Goal: Task Accomplishment & Management: Use online tool/utility

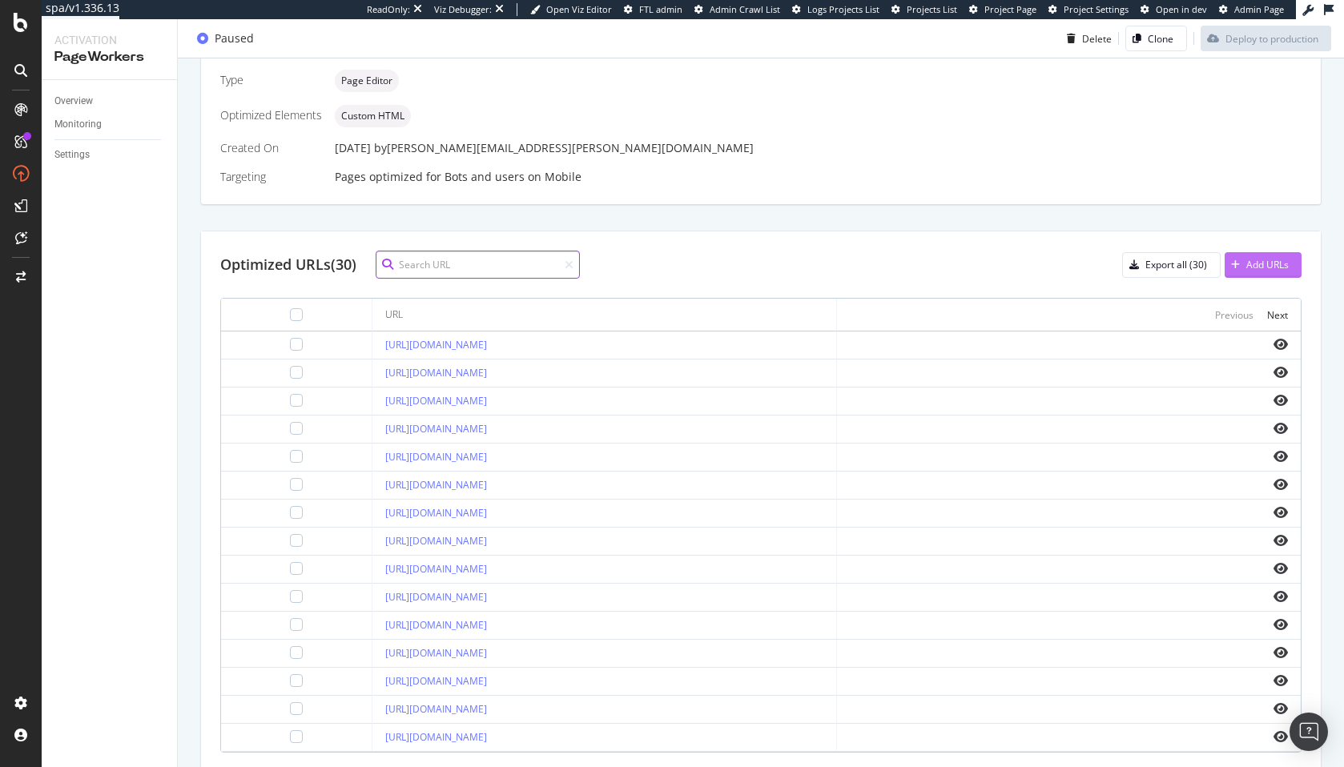
scroll to position [395, 0]
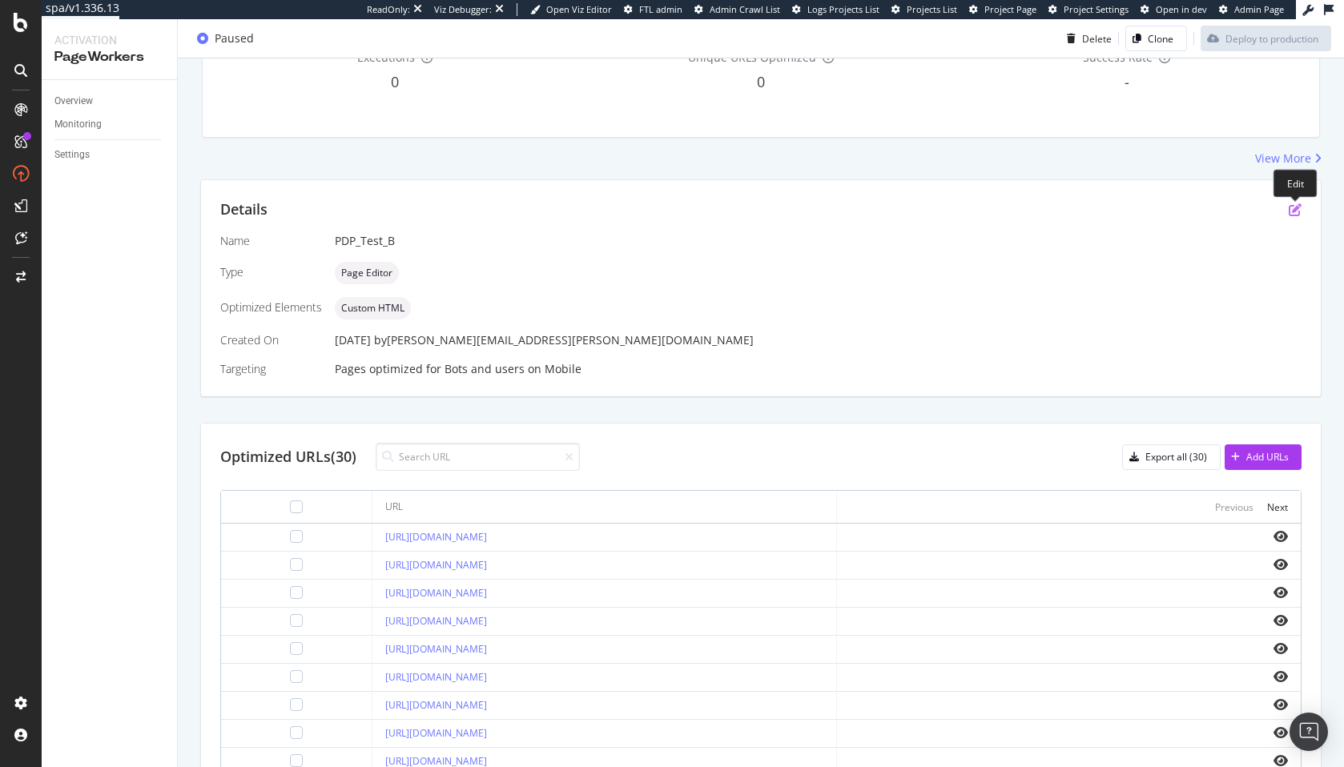
click at [1295, 211] on icon "pen-to-square" at bounding box center [1295, 209] width 13 height 13
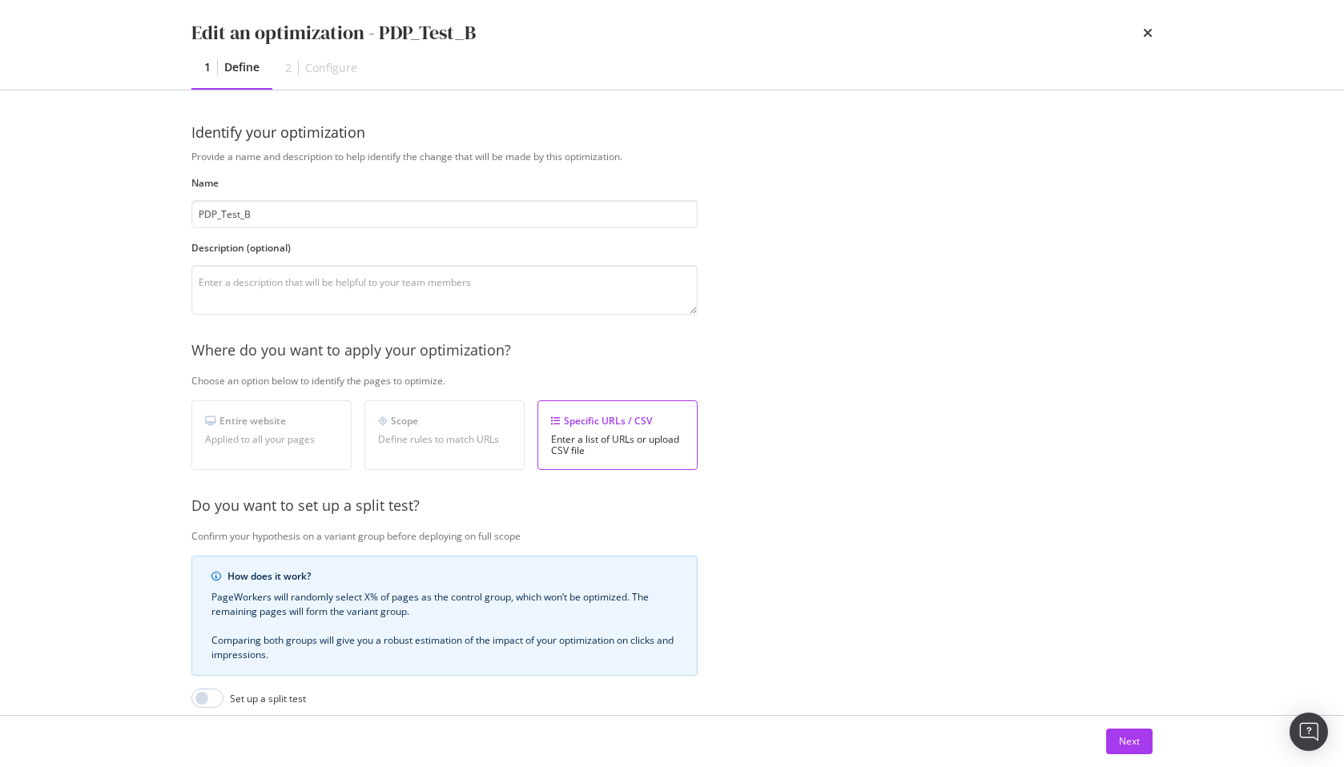
click at [1294, 211] on div "Edit an optimization - PDP_Test_B 1 Define 2 Configure Identify your optimizati…" at bounding box center [672, 383] width 1344 height 767
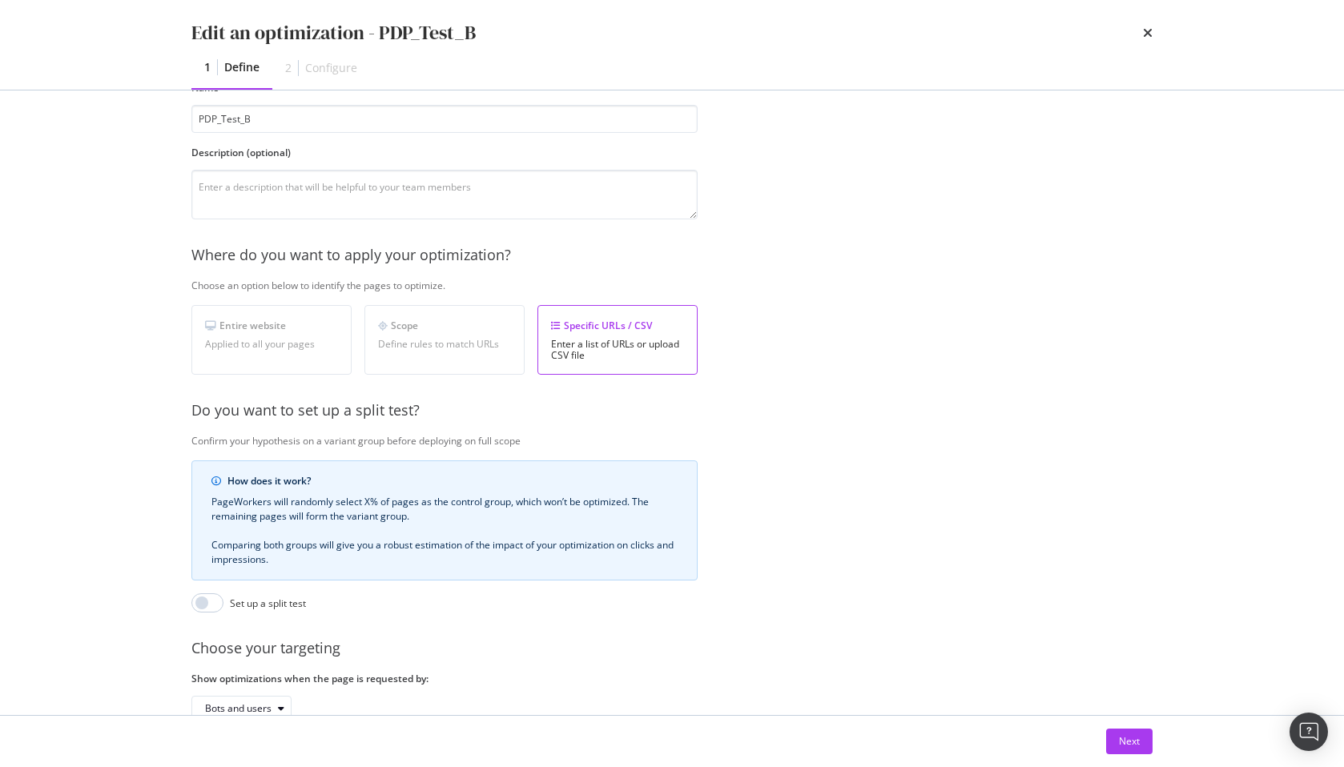
scroll to position [196, 0]
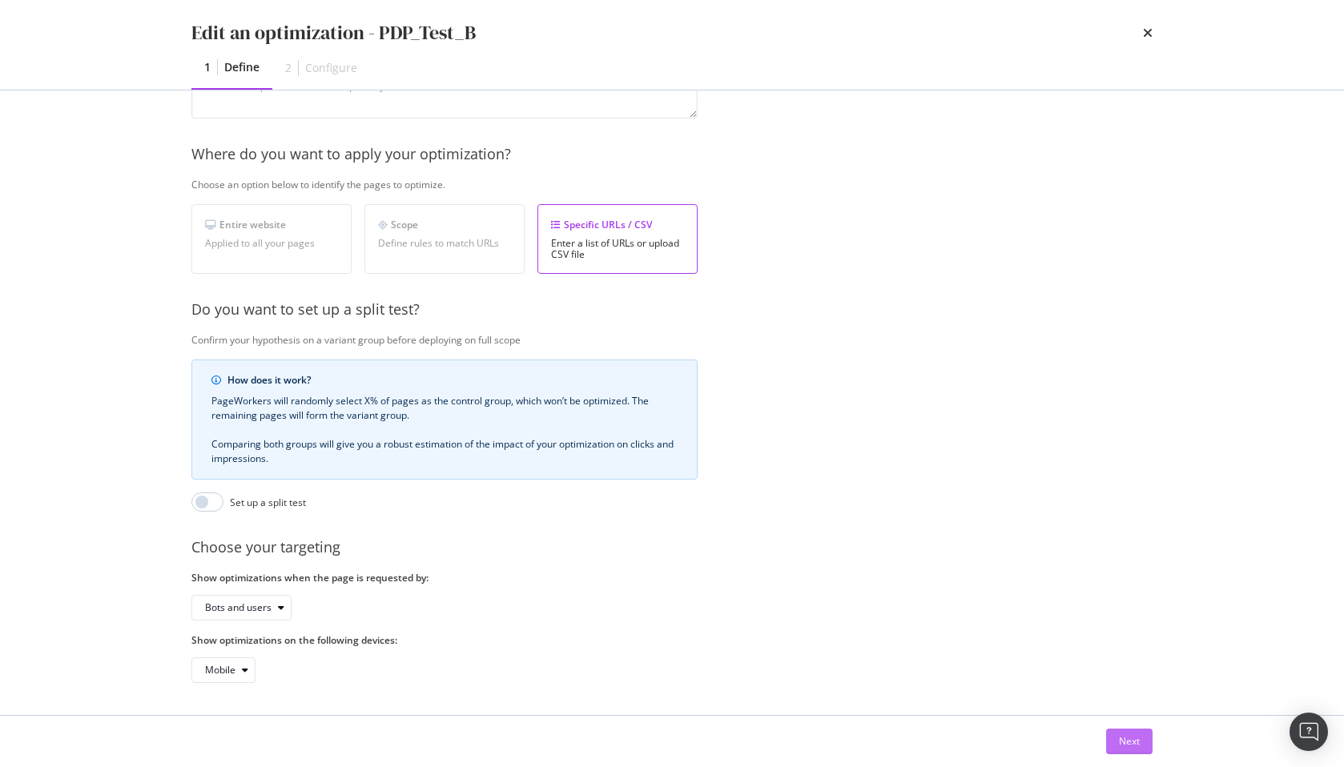
click at [1138, 742] on div "Next" at bounding box center [1129, 742] width 21 height 14
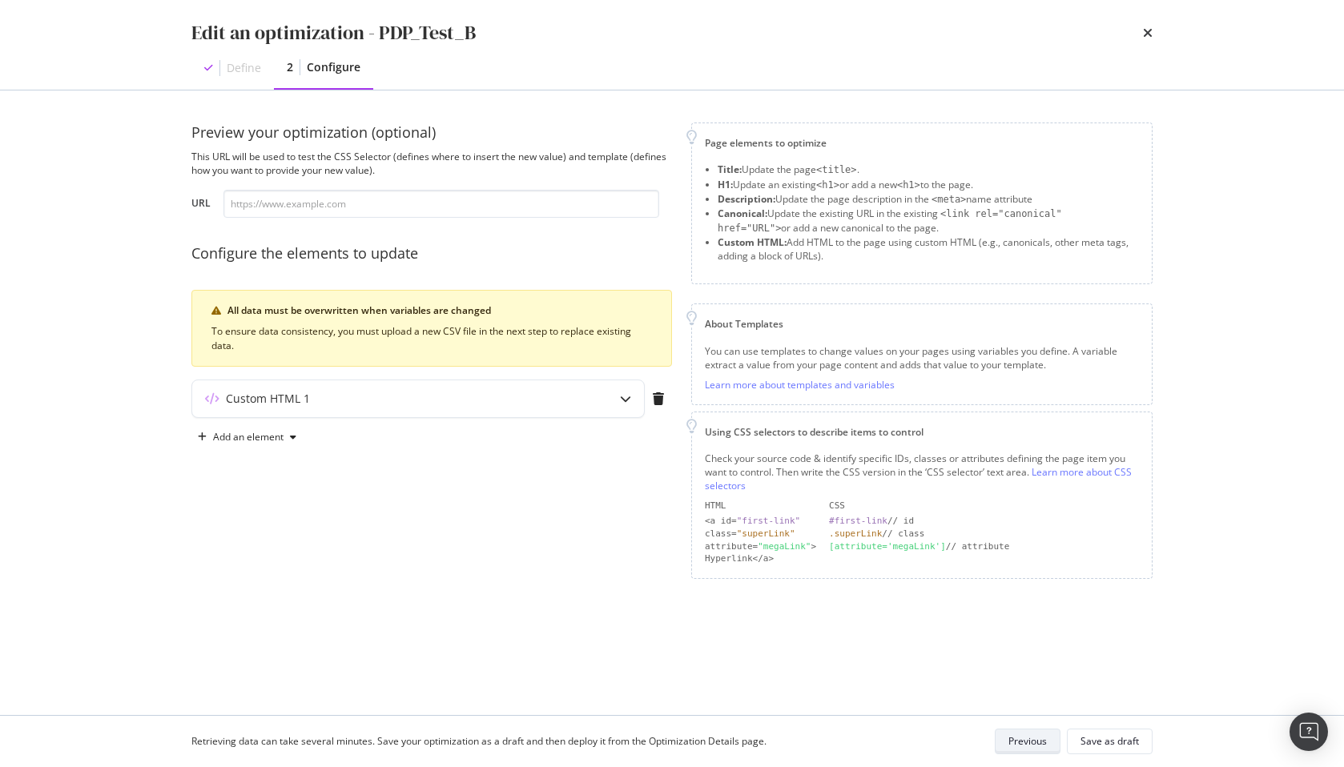
scroll to position [0, 0]
click at [284, 438] on div "modal" at bounding box center [293, 438] width 19 height 10
click at [424, 513] on div "Preview your optimization (optional) This URL will be used to test the CSS Sele…" at bounding box center [431, 351] width 481 height 457
click at [506, 395] on div "Custom HTML 1" at bounding box center [386, 399] width 389 height 16
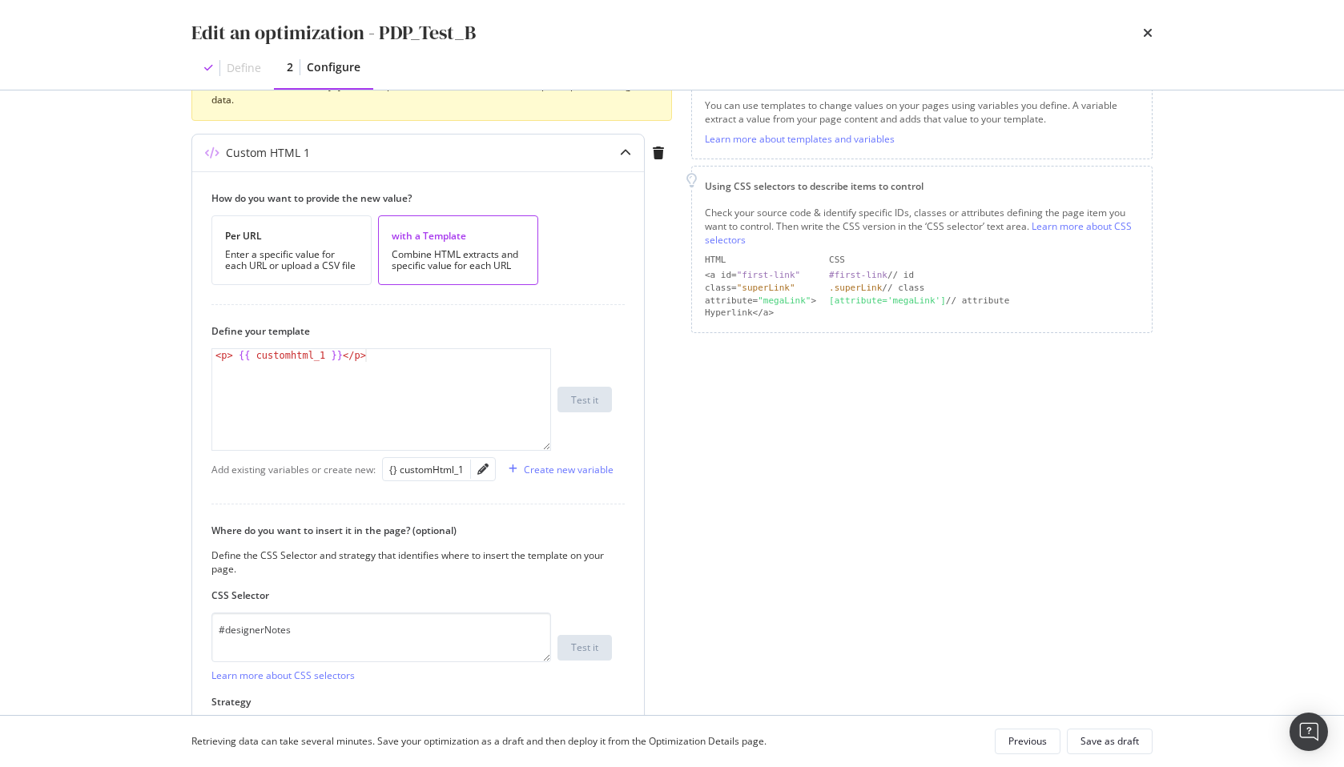
scroll to position [360, 0]
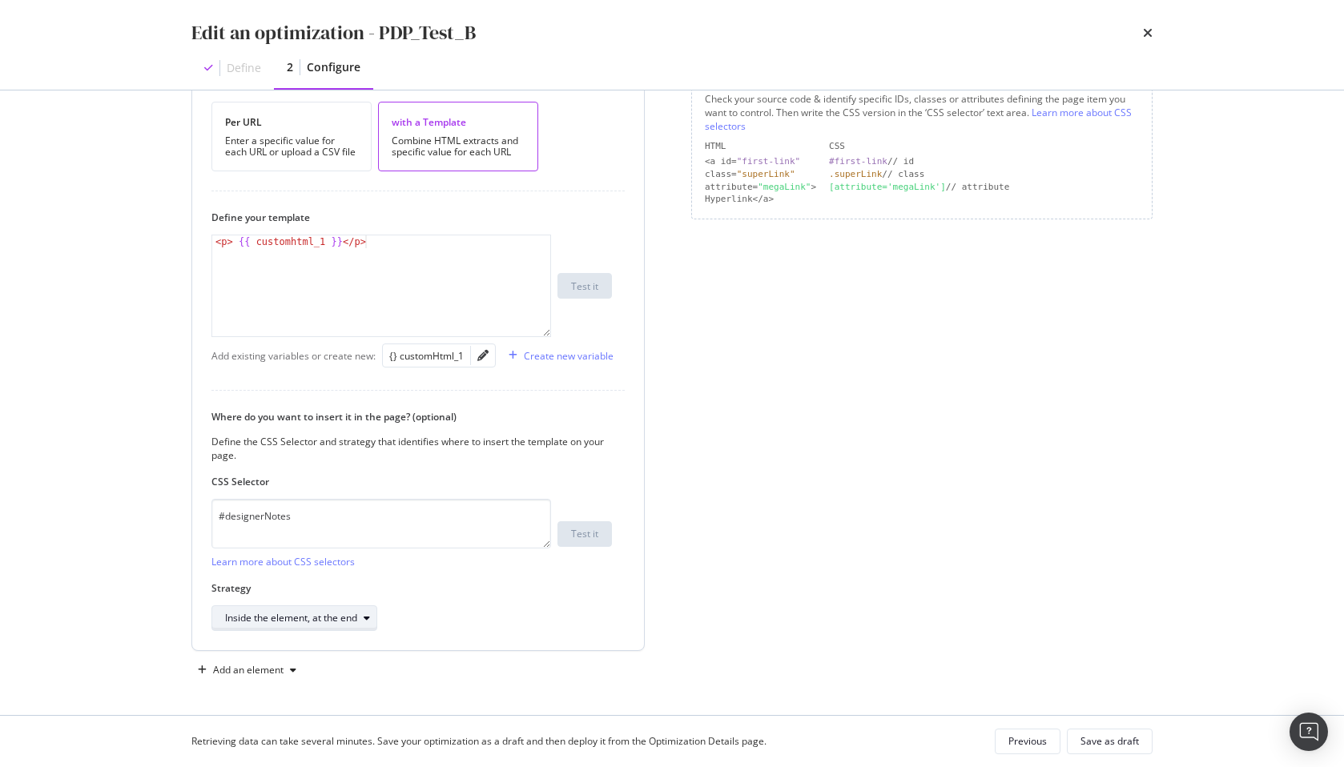
click at [300, 615] on div "Inside the element, at the end" at bounding box center [291, 619] width 132 height 10
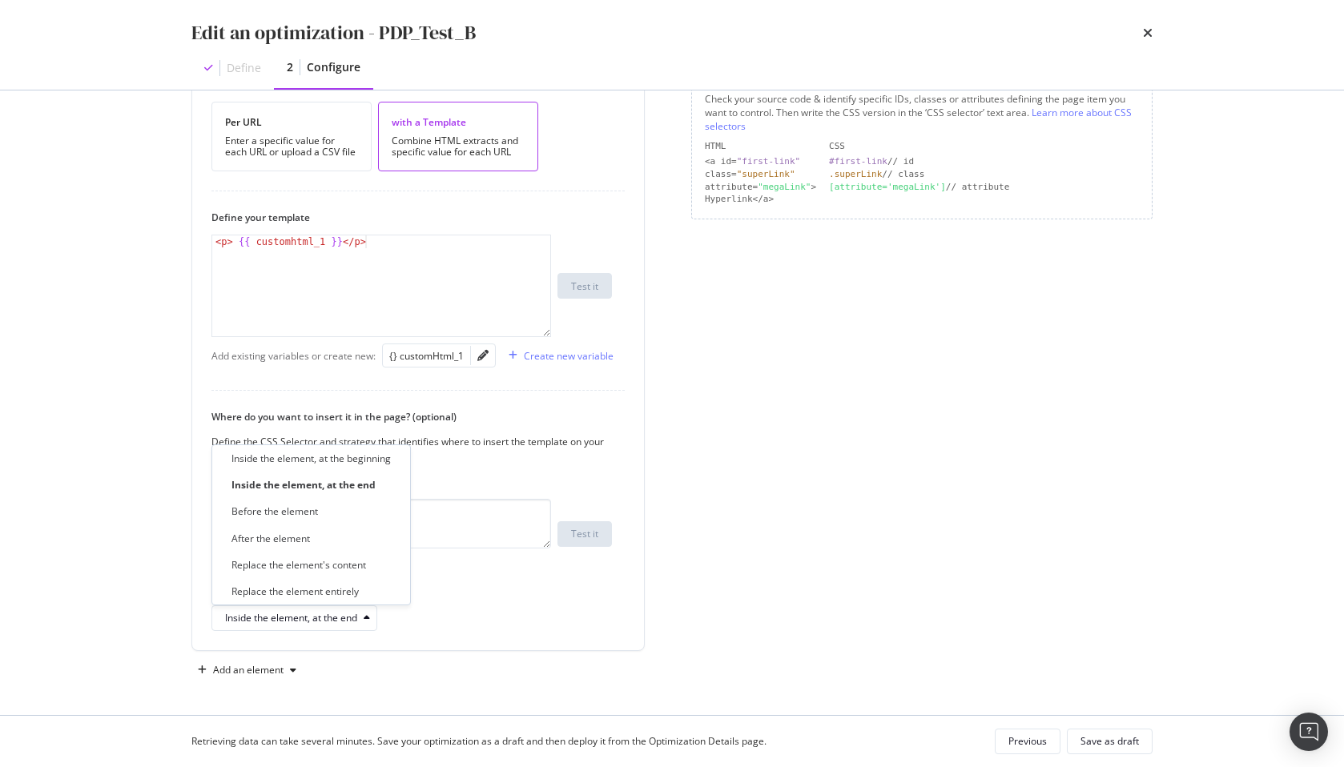
click at [118, 436] on div "Edit an optimization - PDP_Test_B Define 2 Configure Preview your optimization …" at bounding box center [672, 383] width 1344 height 767
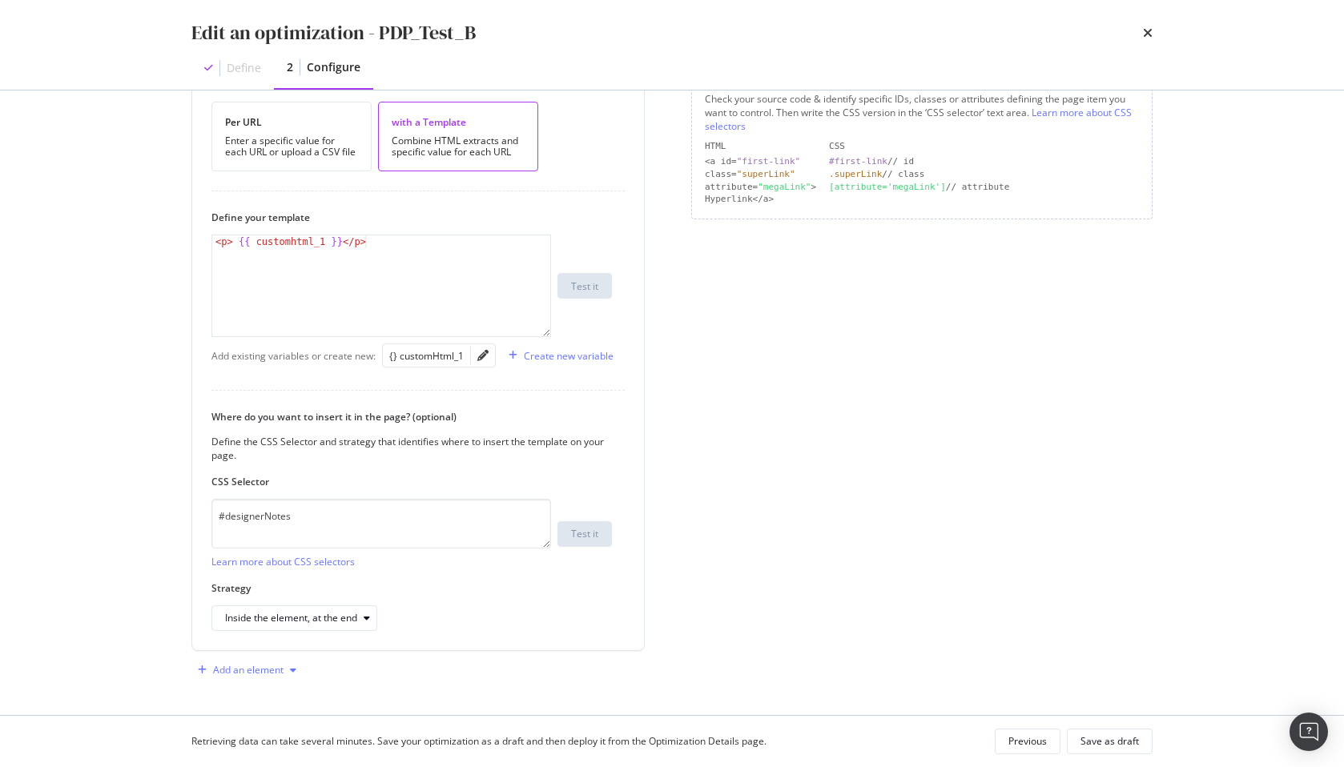
click at [262, 669] on div "Add an element" at bounding box center [248, 671] width 70 height 10
click at [165, 417] on div "Preview your optimization (optional) This URL will be used to test the CSS Sele…" at bounding box center [671, 403] width 1025 height 625
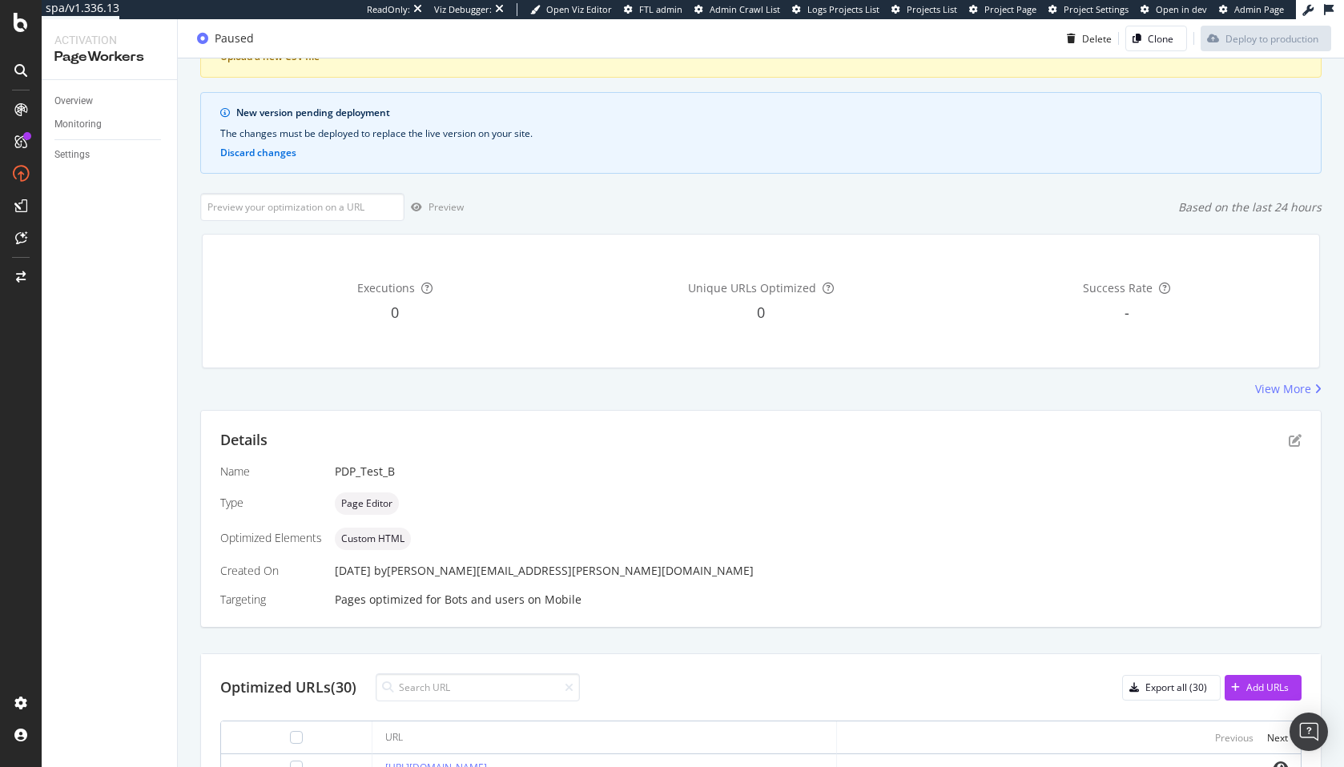
scroll to position [0, 0]
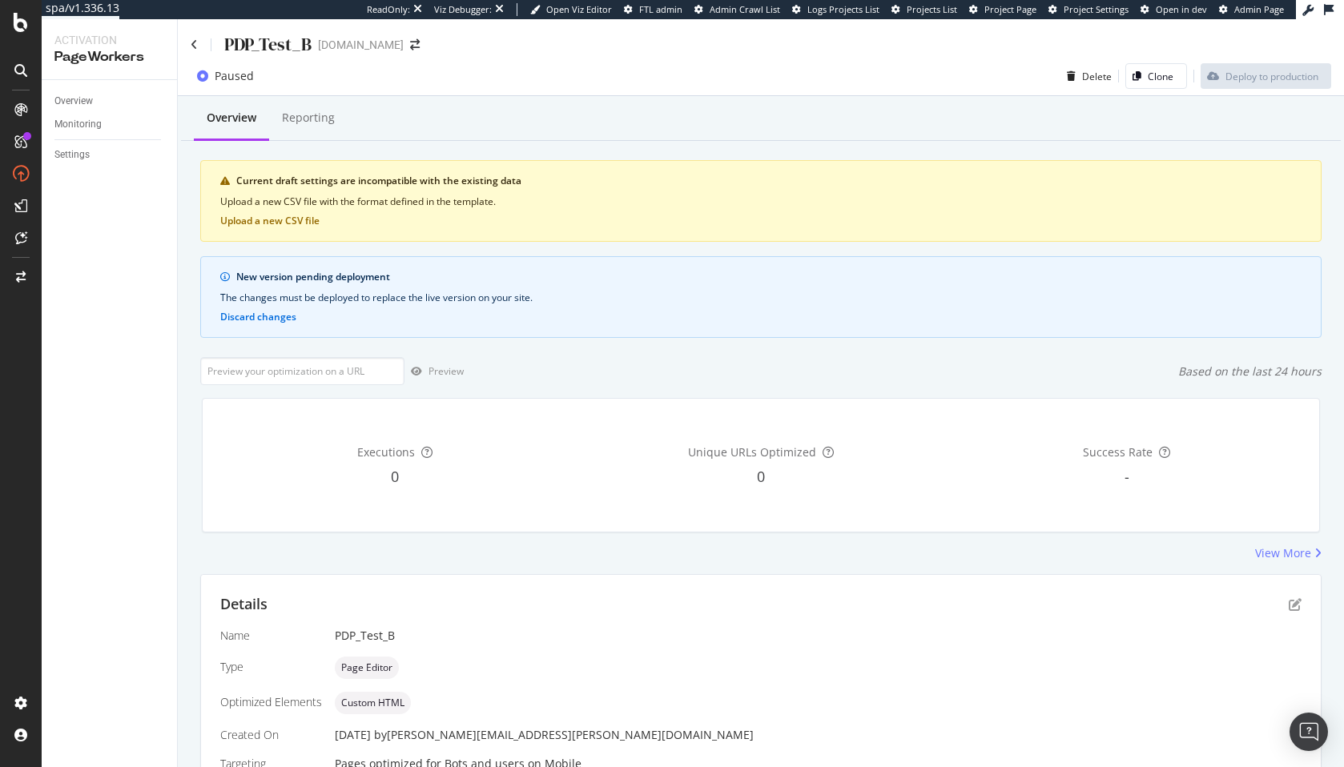
click at [198, 42] on div "PDP_Test_B" at bounding box center [251, 44] width 121 height 25
click at [79, 156] on div "Settings" at bounding box center [71, 155] width 35 height 17
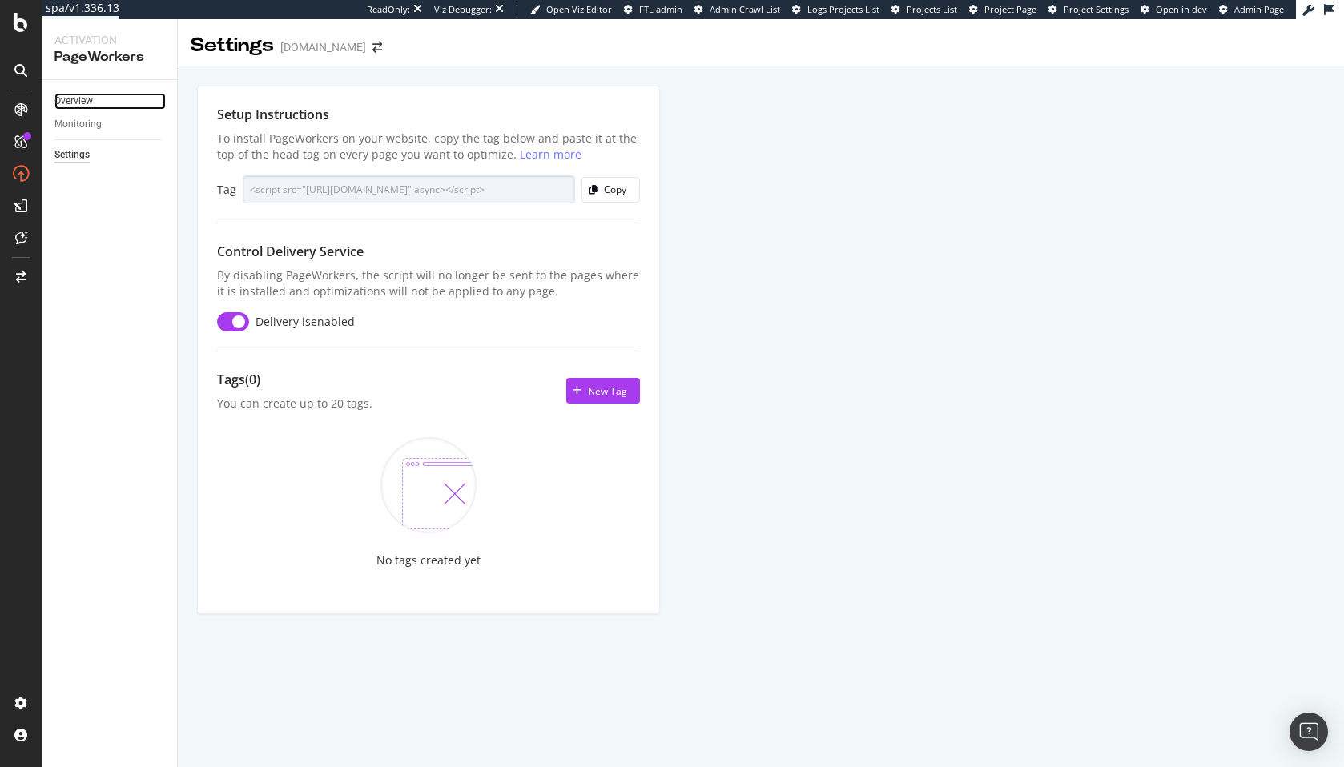
click at [93, 95] on link "Overview" at bounding box center [109, 101] width 111 height 17
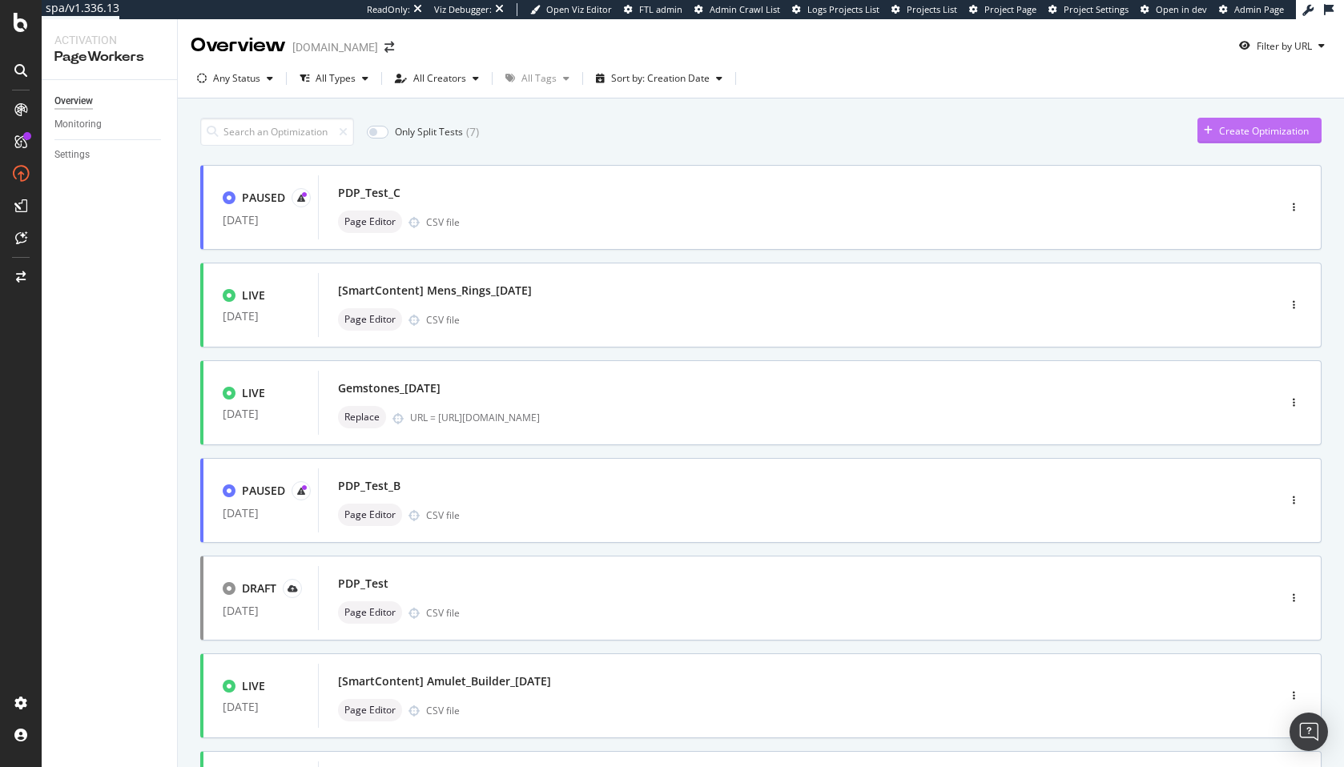
click at [1221, 135] on div "Create Optimization" at bounding box center [1264, 131] width 90 height 14
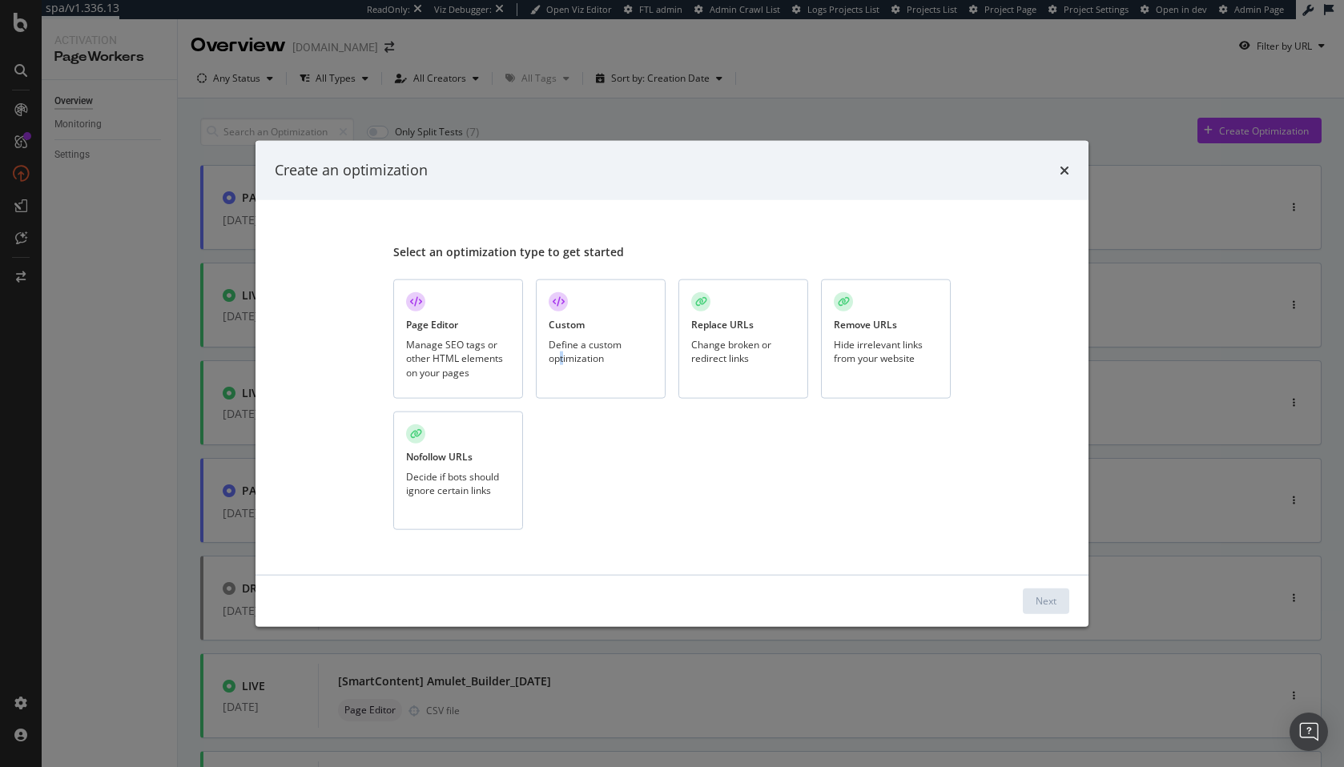
click at [564, 359] on div "Define a custom optimization" at bounding box center [601, 351] width 104 height 27
click at [1065, 601] on button "Next" at bounding box center [1046, 601] width 46 height 26
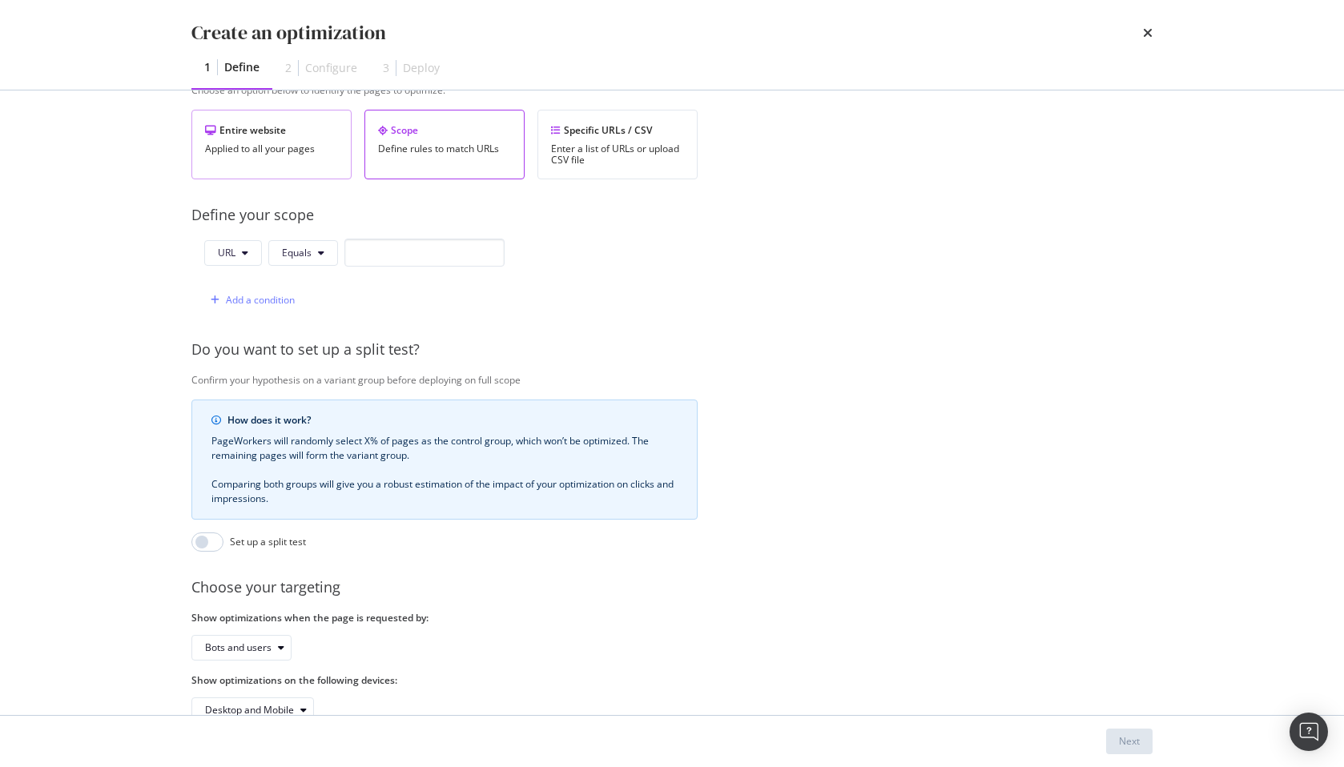
type input "test"
click at [272, 141] on div "Entire website Applied to all your pages" at bounding box center [271, 145] width 160 height 70
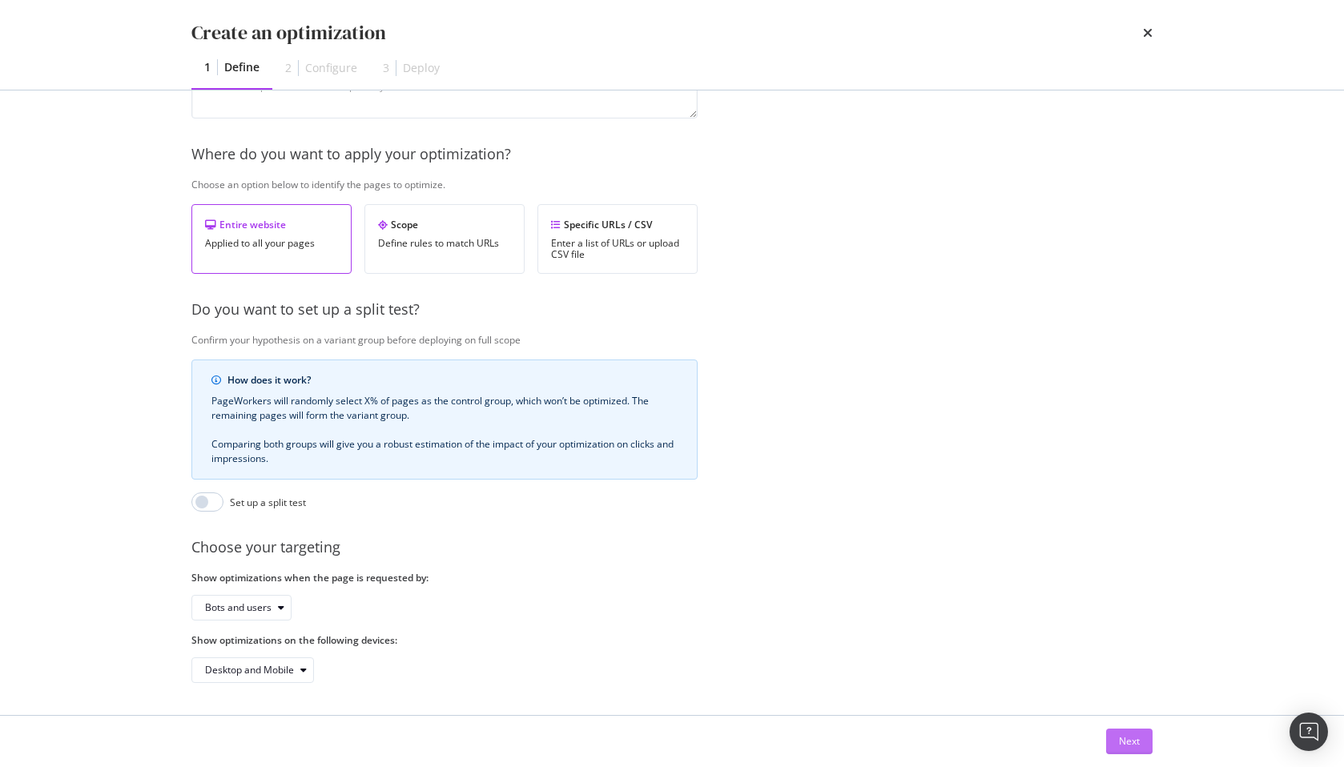
click at [1133, 738] on div "Next" at bounding box center [1129, 742] width 21 height 14
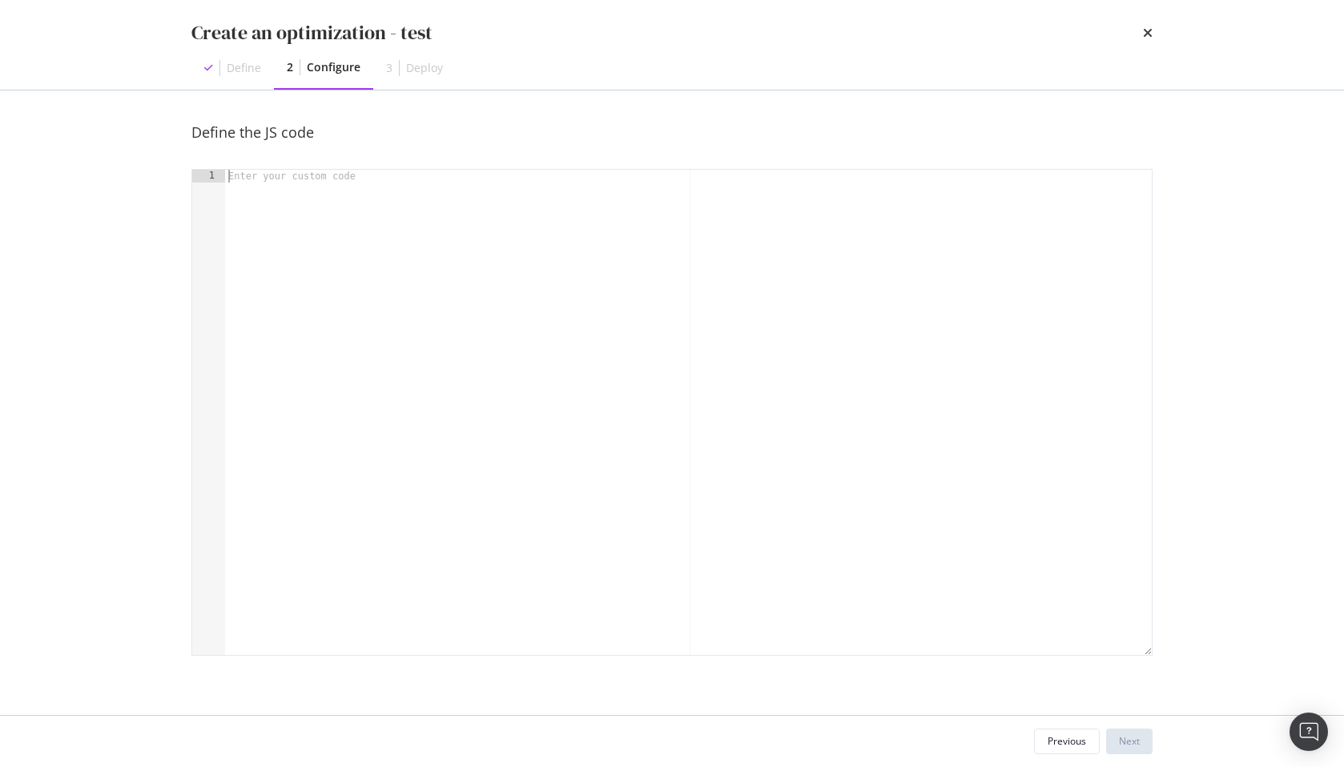
click at [432, 310] on div "modal" at bounding box center [688, 425] width 927 height 511
click at [1077, 735] on div "Previous" at bounding box center [1067, 742] width 38 height 14
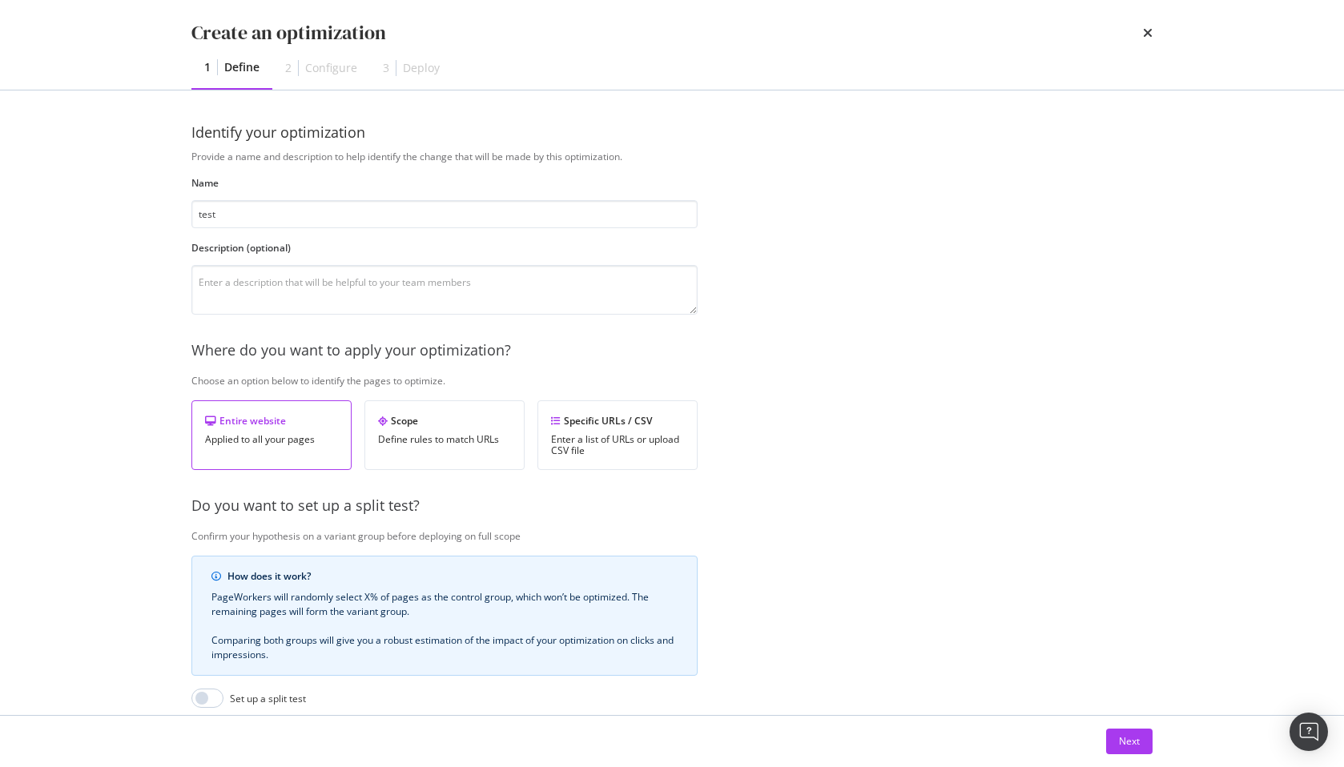
click at [331, 77] on div "2 Configure" at bounding box center [321, 68] width 98 height 42
click at [1146, 25] on div "times" at bounding box center [1148, 32] width 10 height 27
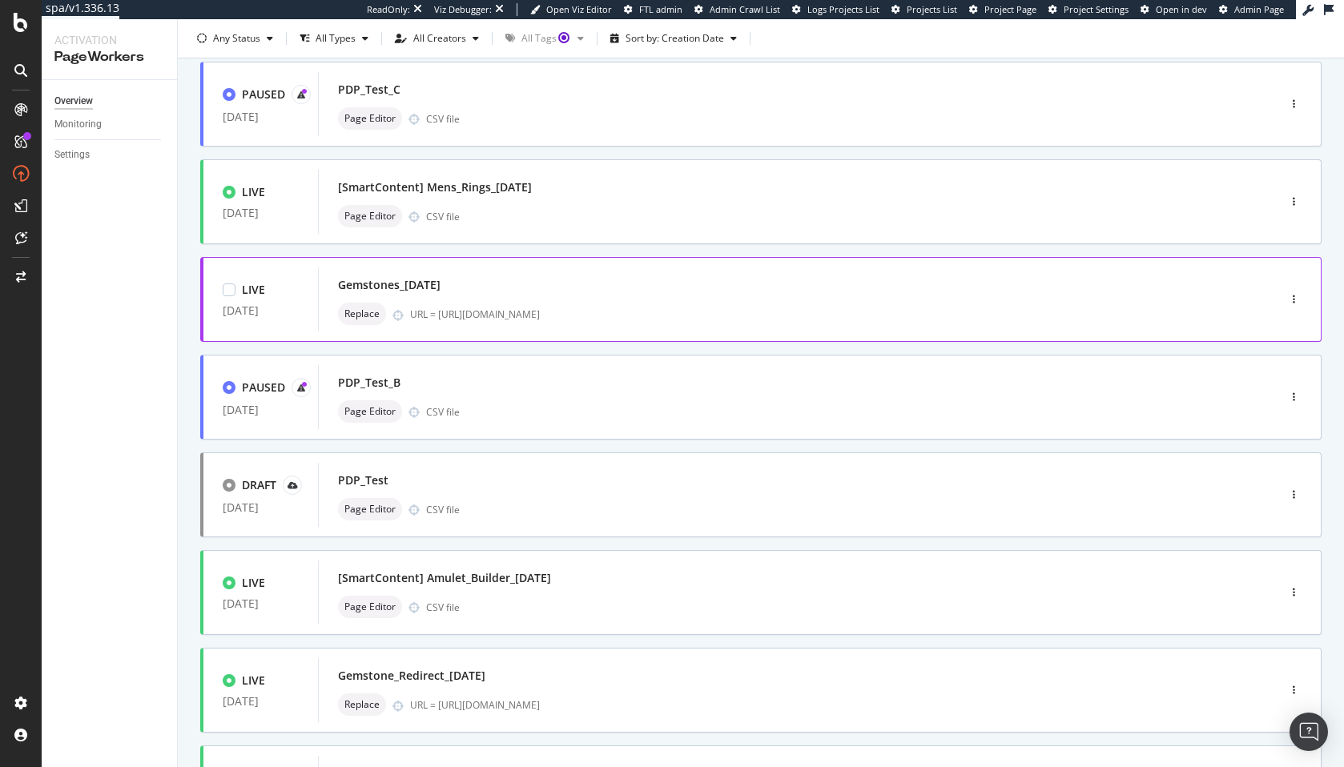
scroll to position [16, 0]
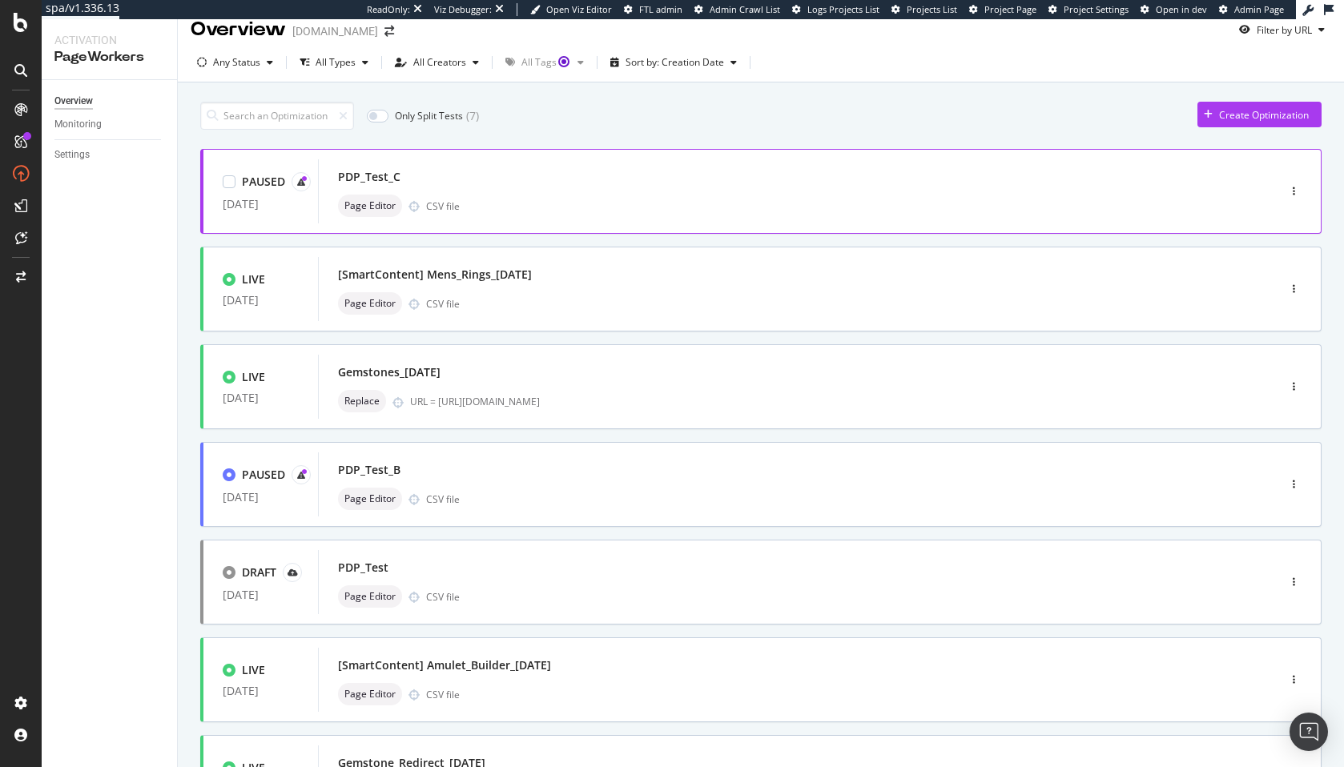
click at [642, 190] on div "PDP_Test_C Page Editor CSV file" at bounding box center [774, 191] width 872 height 51
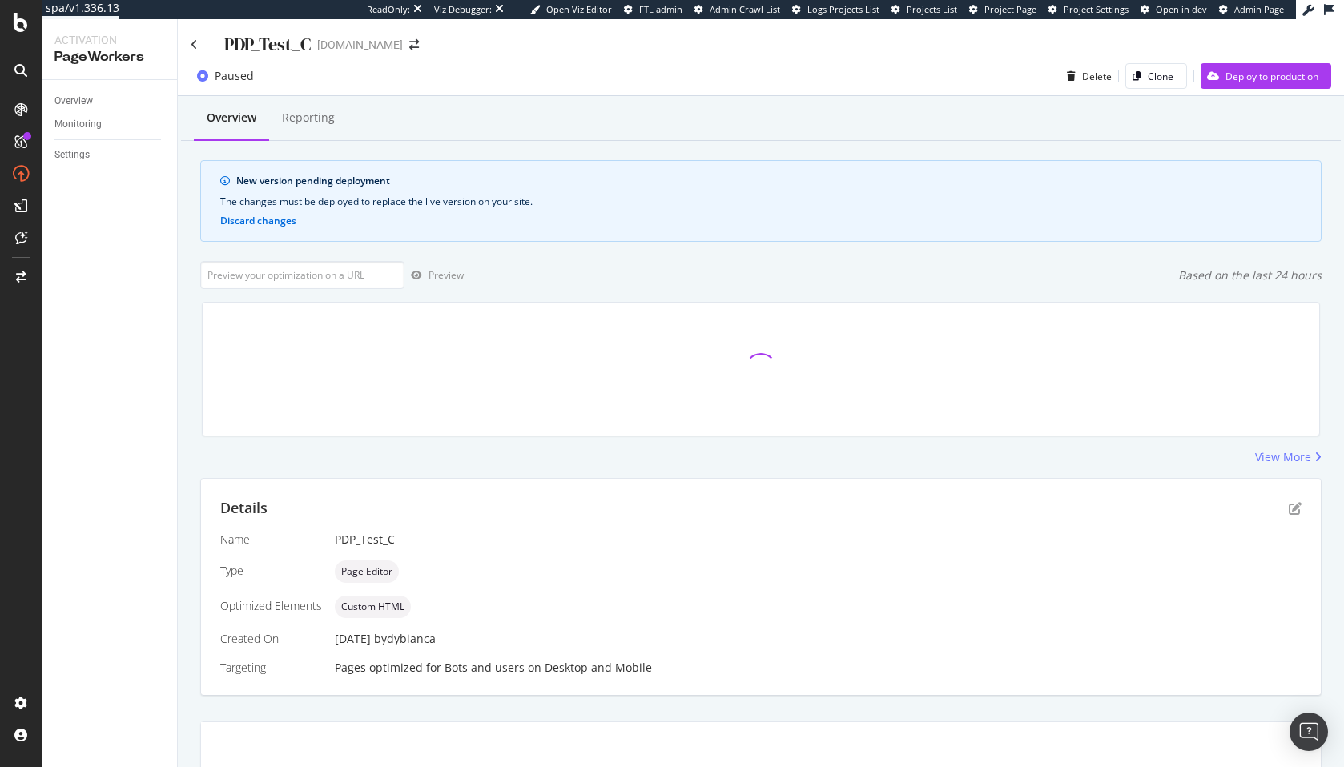
scroll to position [2, 0]
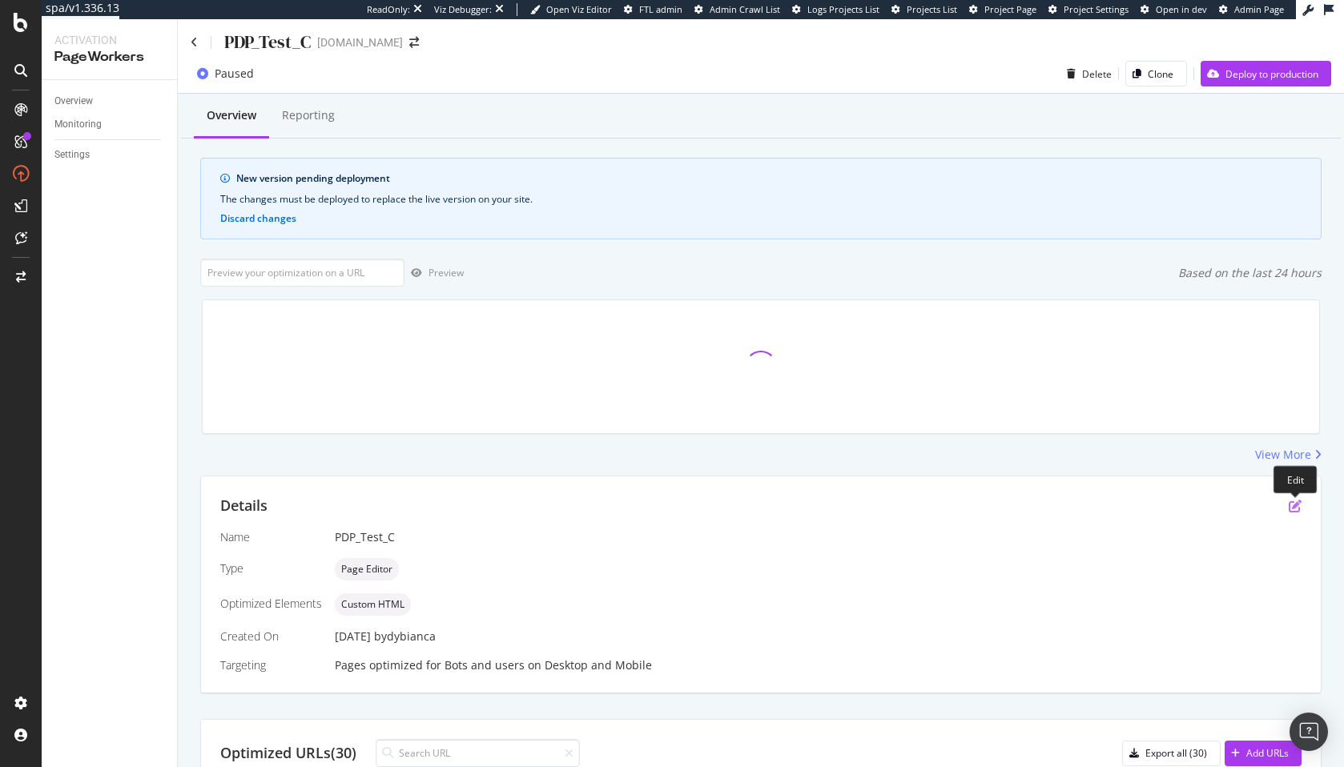
click at [1299, 509] on icon "pen-to-square" at bounding box center [1295, 506] width 13 height 13
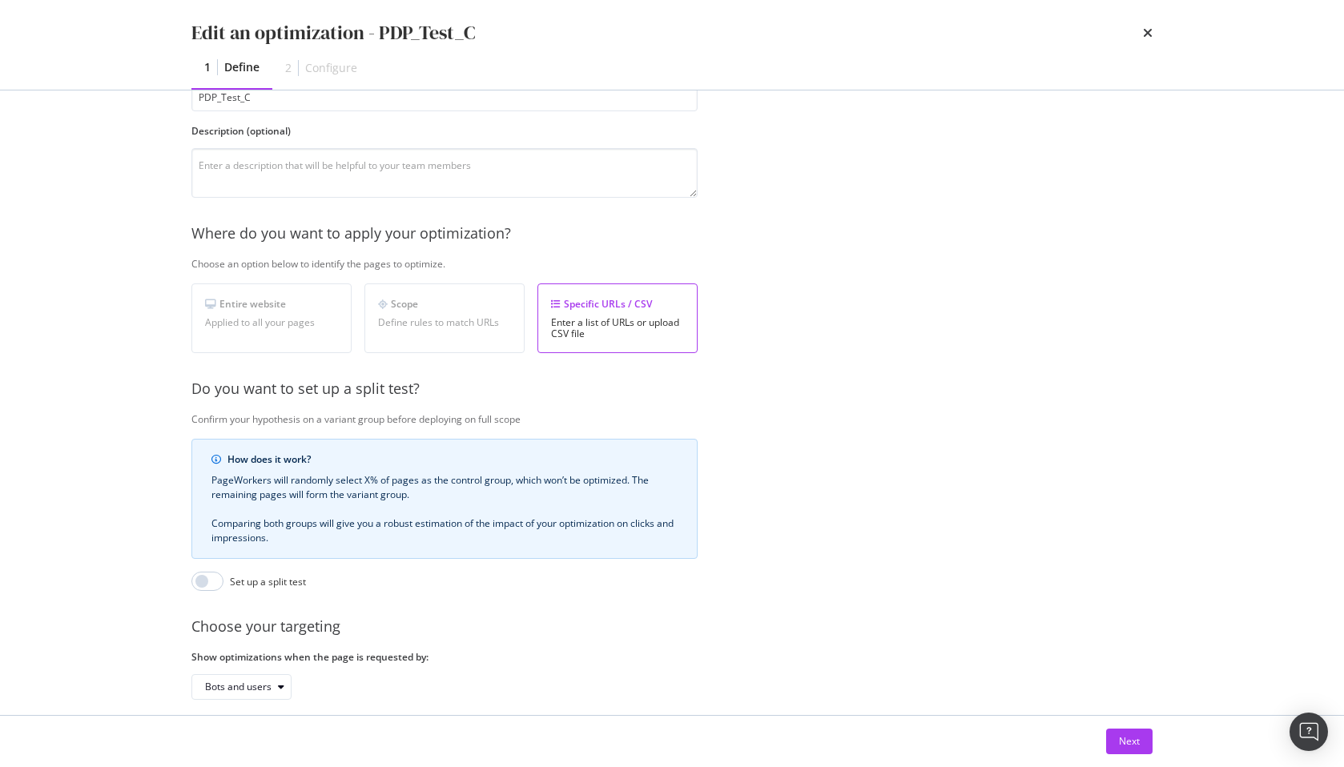
scroll to position [196, 0]
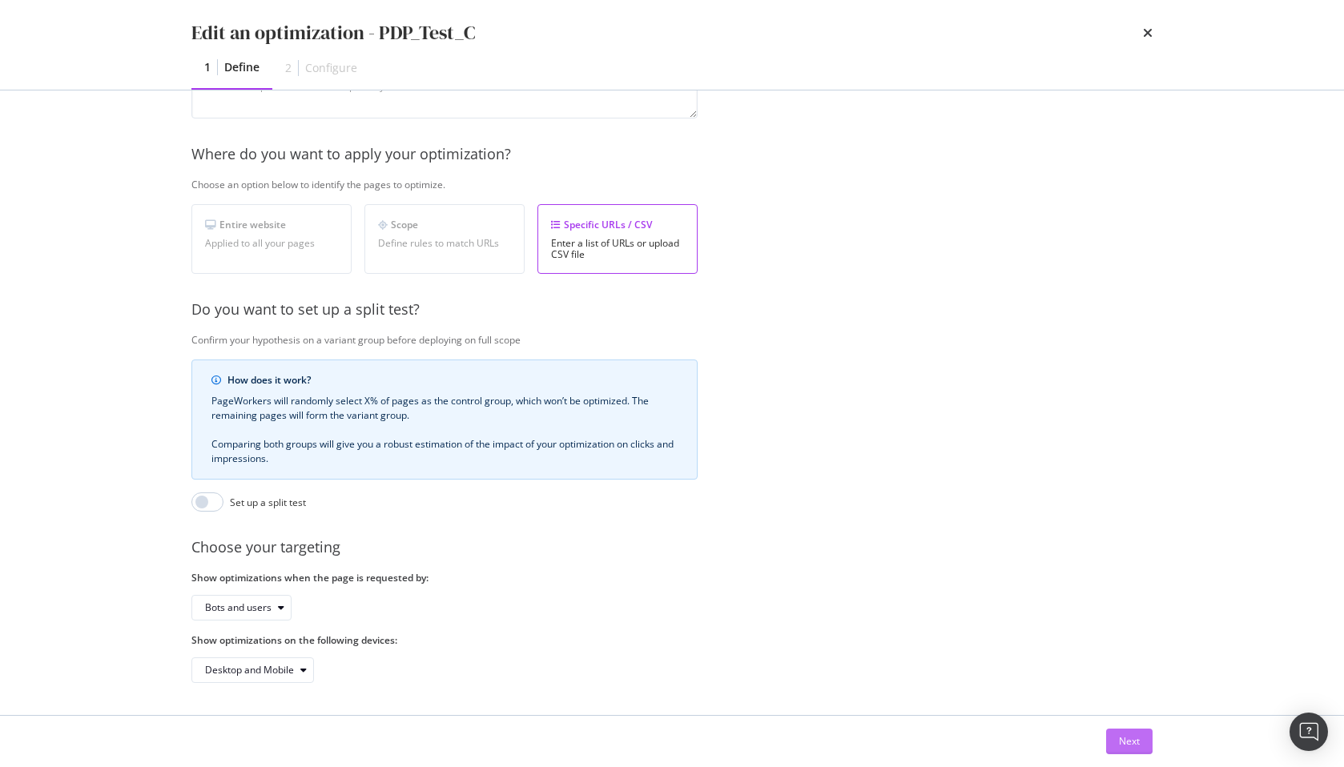
click at [1122, 732] on div "Next" at bounding box center [1129, 742] width 21 height 24
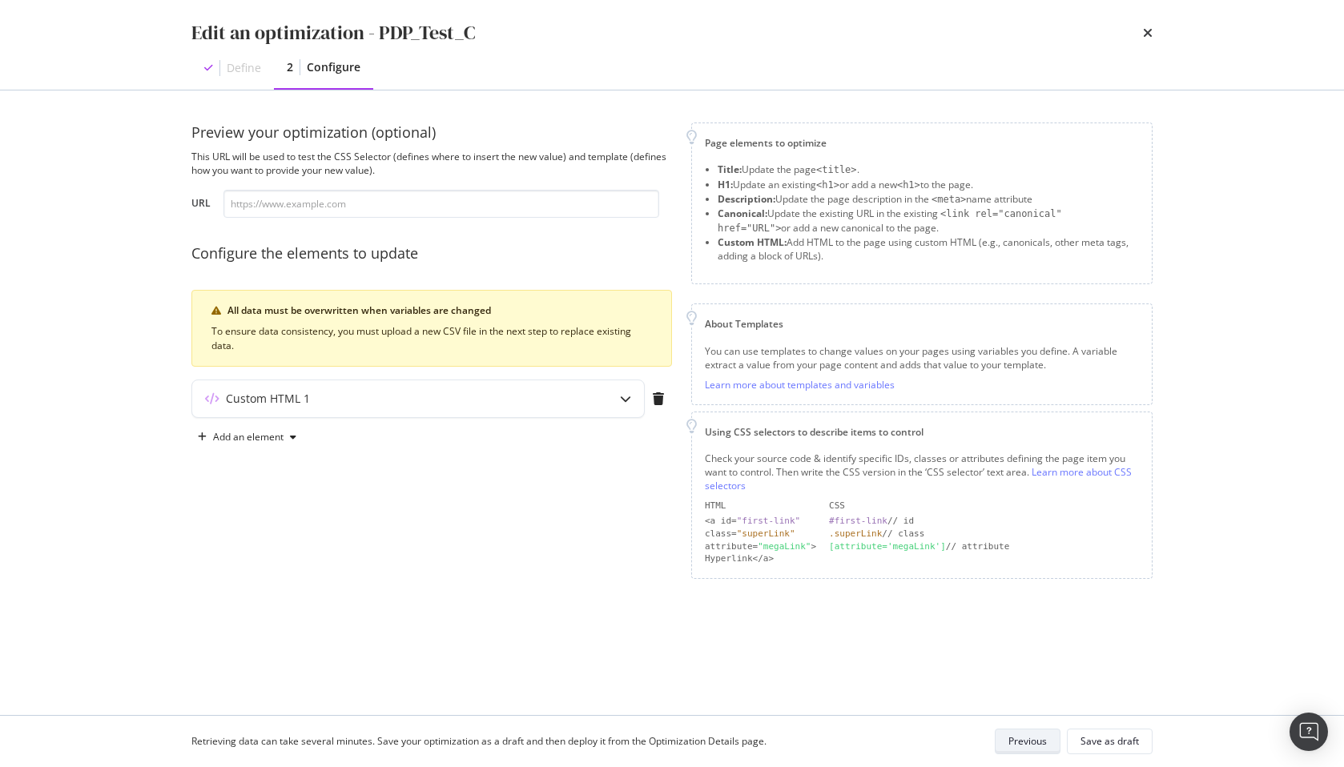
scroll to position [0, 0]
click at [608, 400] on div "modal" at bounding box center [625, 399] width 37 height 37
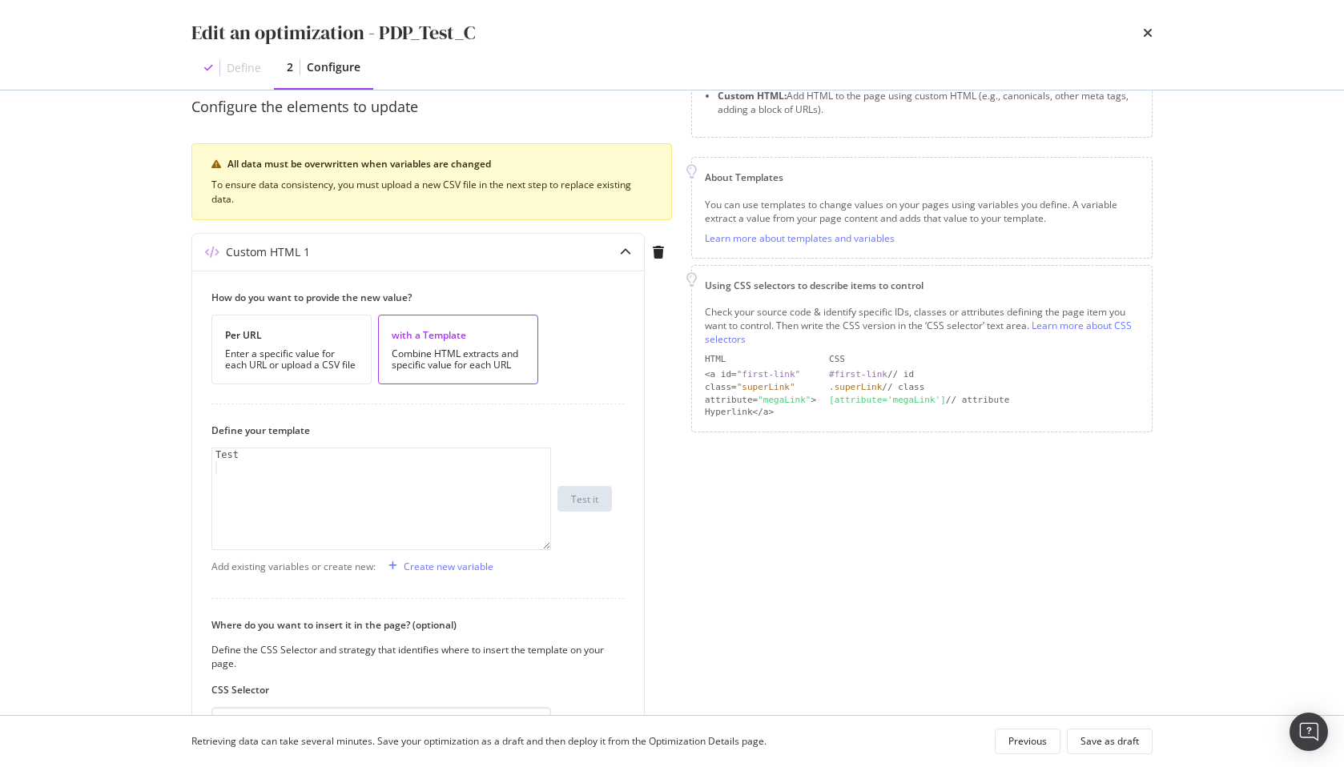
scroll to position [355, 0]
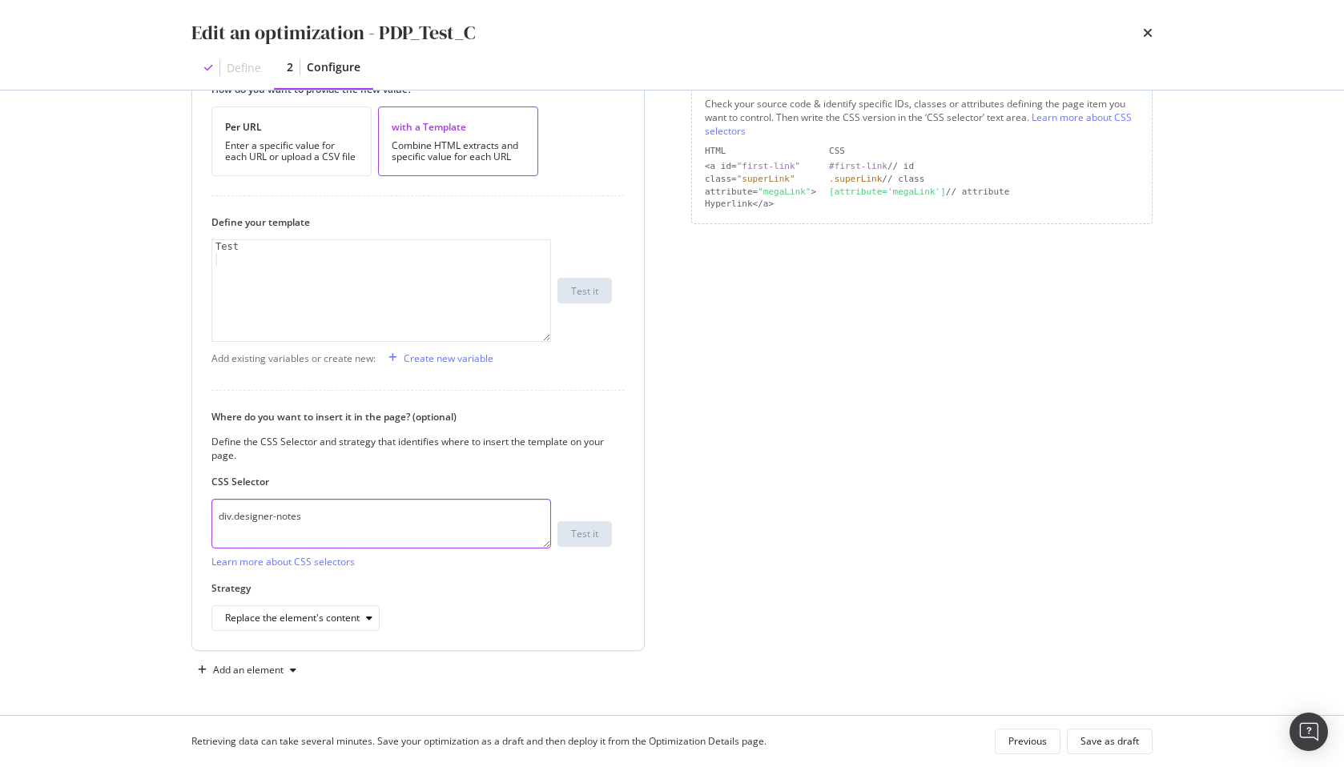
click at [481, 520] on textarea "div.designer-notes" at bounding box center [381, 524] width 340 height 50
click at [443, 360] on div "Create new variable" at bounding box center [449, 359] width 90 height 14
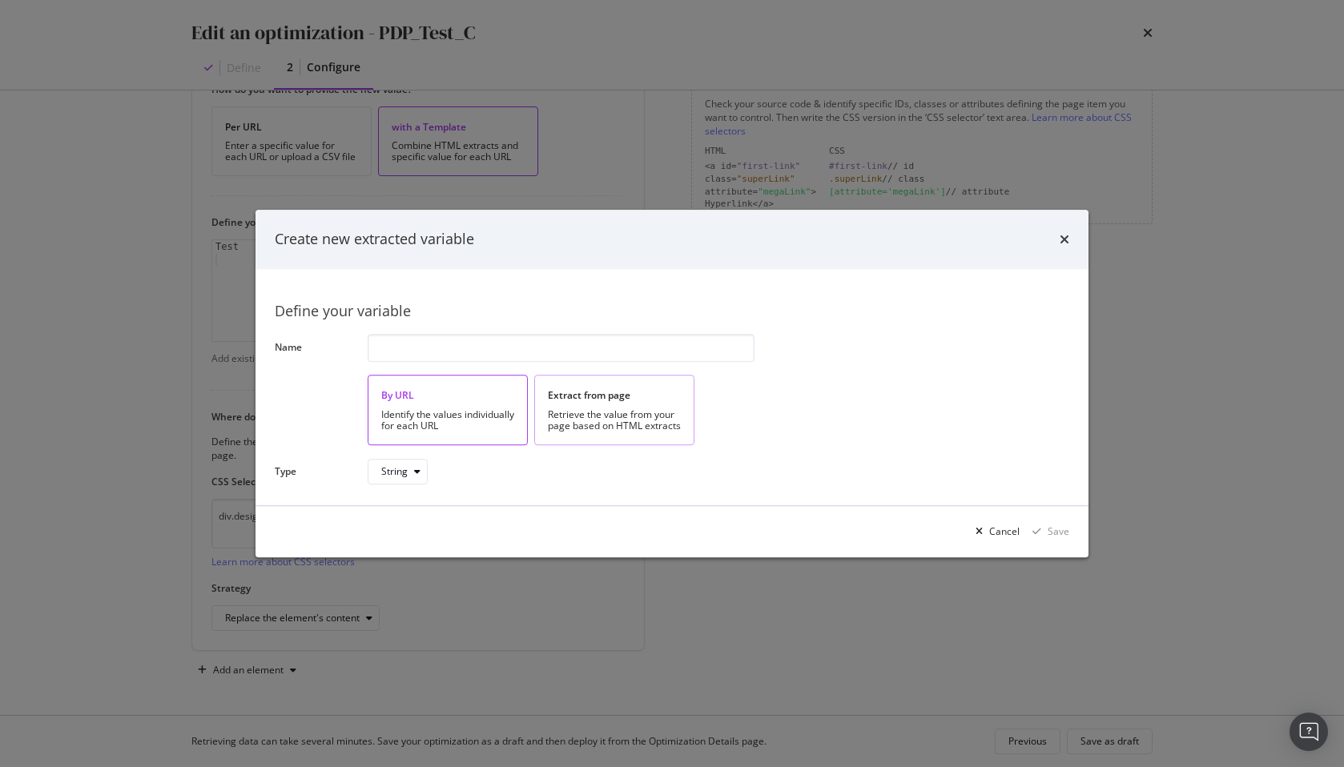
click at [611, 409] on div "Retrieve the value from your page based on HTML extracts" at bounding box center [614, 420] width 133 height 22
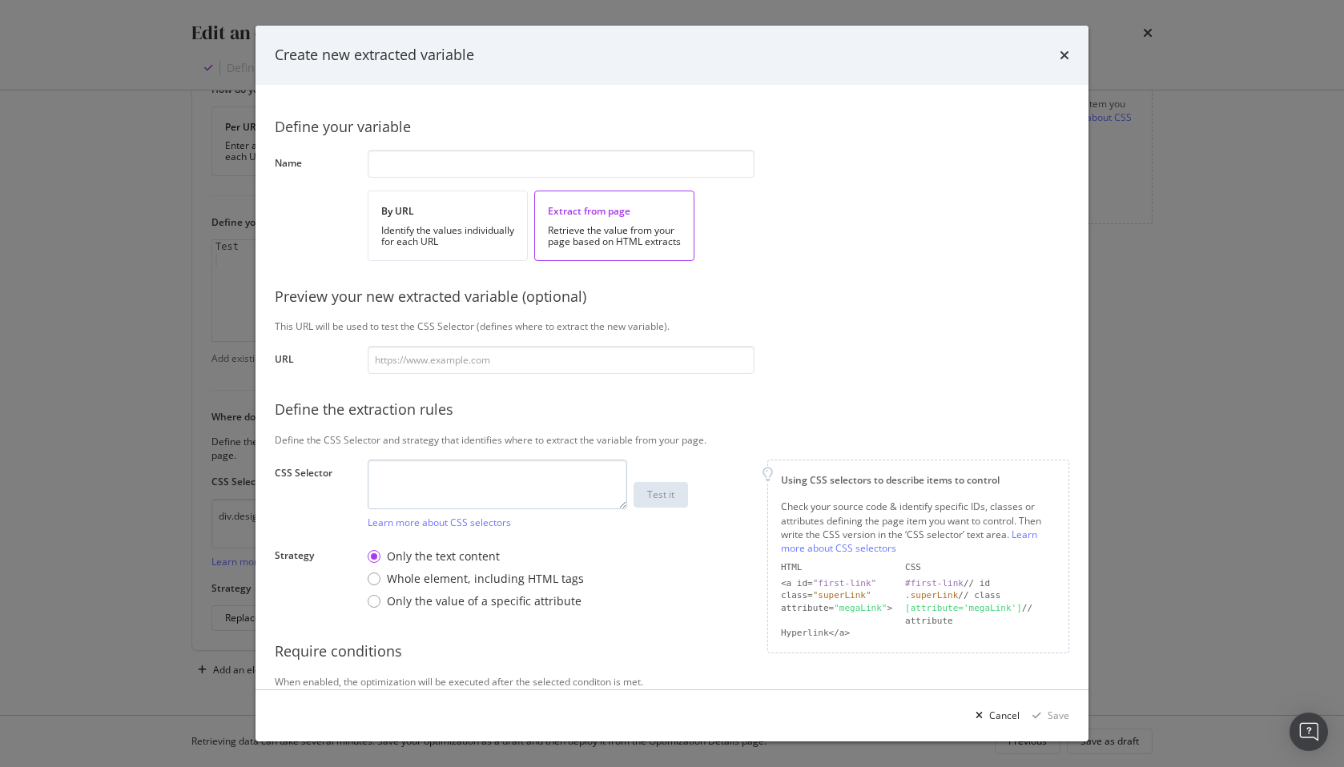
scroll to position [50, 0]
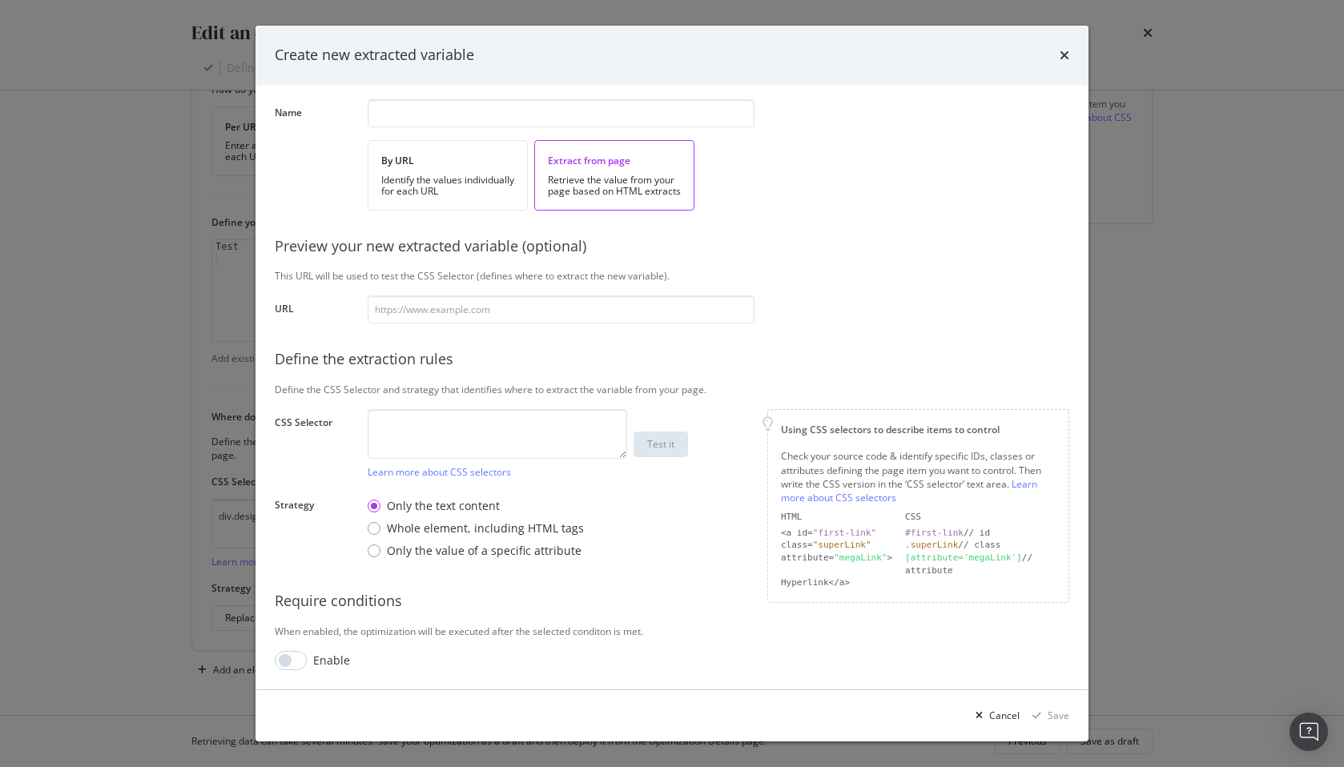
click at [313, 651] on div "Enable" at bounding box center [315, 660] width 80 height 19
click at [301, 659] on input "modal" at bounding box center [291, 660] width 32 height 19
checkbox input "true"
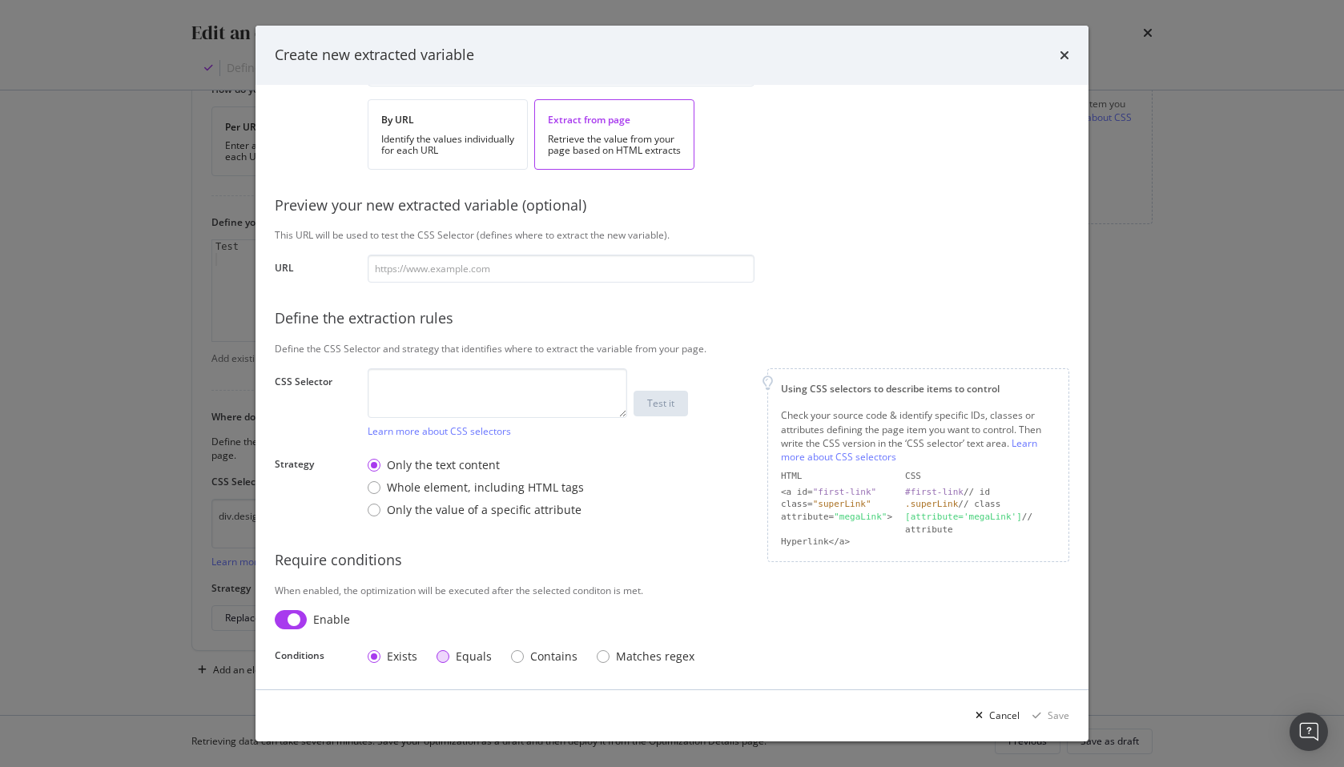
click at [458, 654] on div "Equals" at bounding box center [474, 657] width 36 height 16
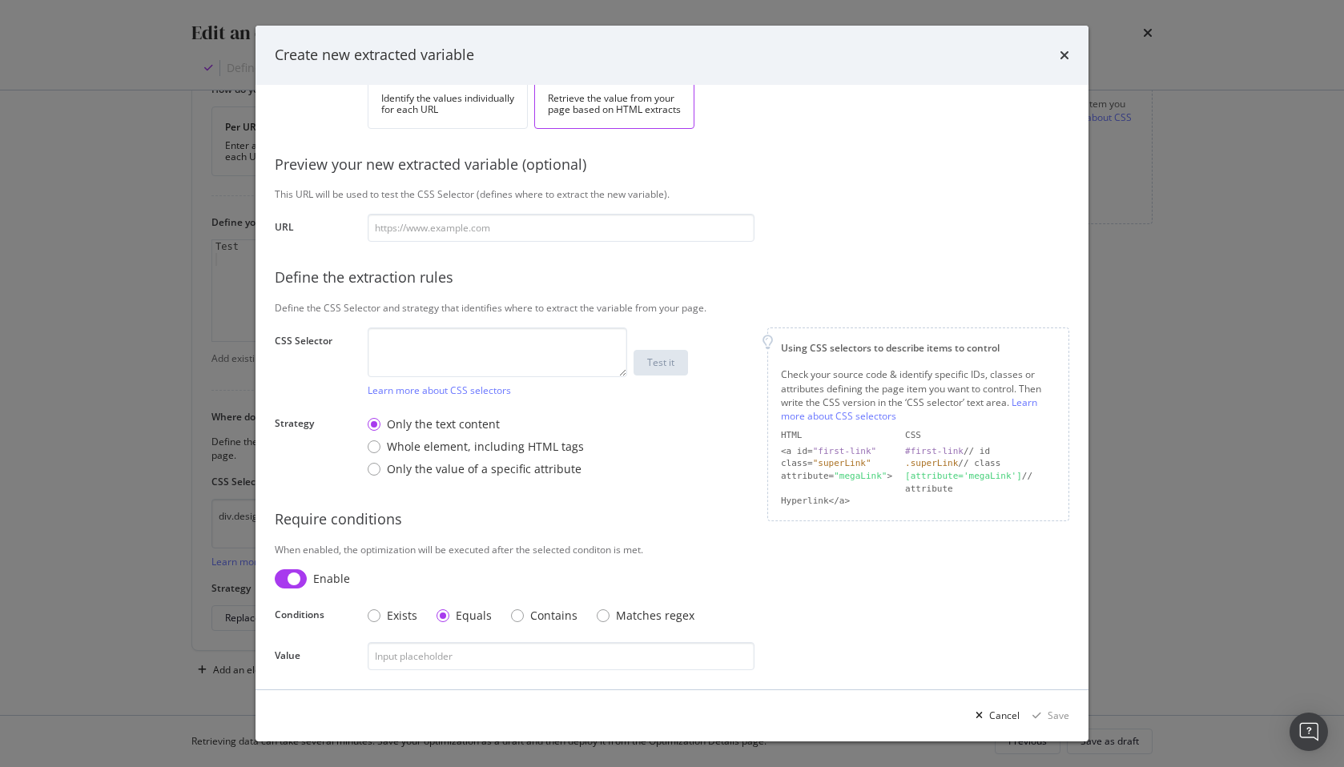
click at [575, 535] on div "Define your variable Name By URL Identify the values individually for each URL …" at bounding box center [672, 321] width 795 height 699
click at [437, 331] on textarea "modal" at bounding box center [498, 353] width 260 height 50
type textarea "div.designer-notes"
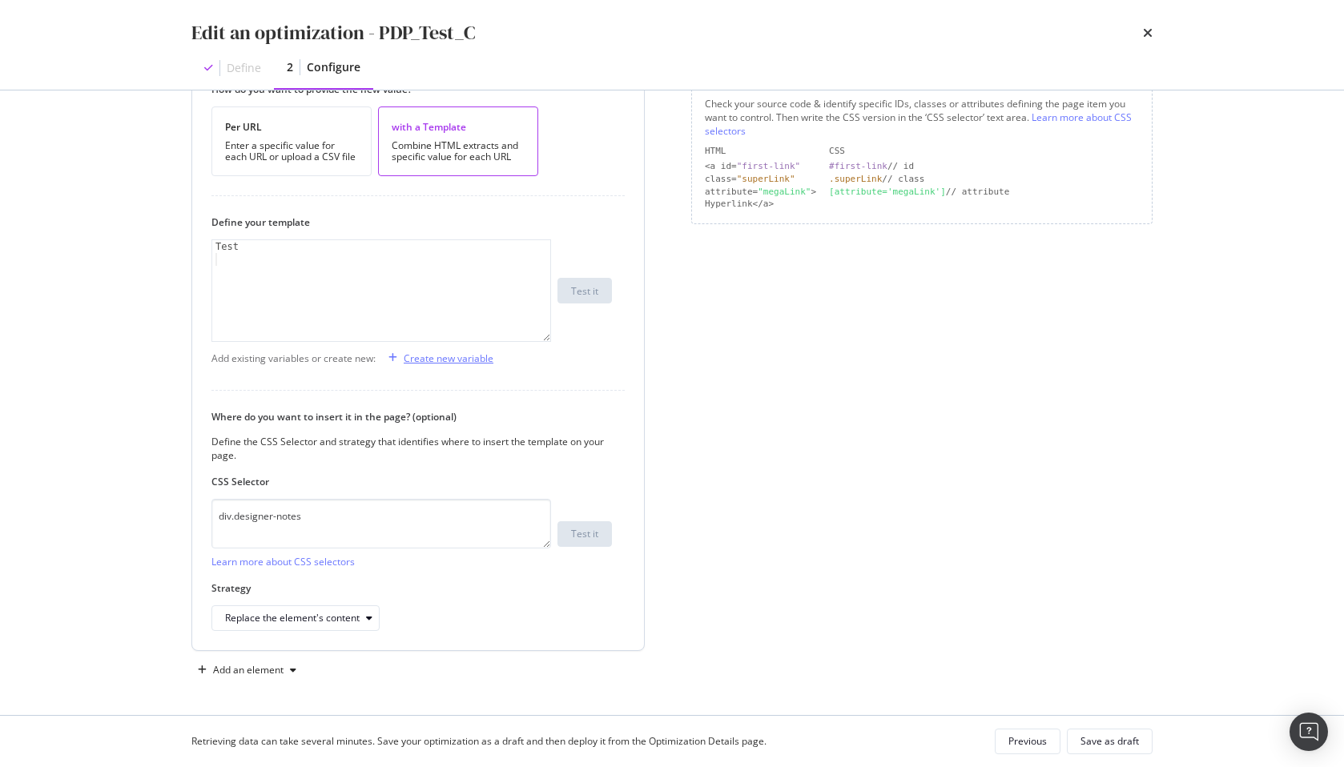
click at [468, 358] on div "Create new variable" at bounding box center [449, 359] width 90 height 14
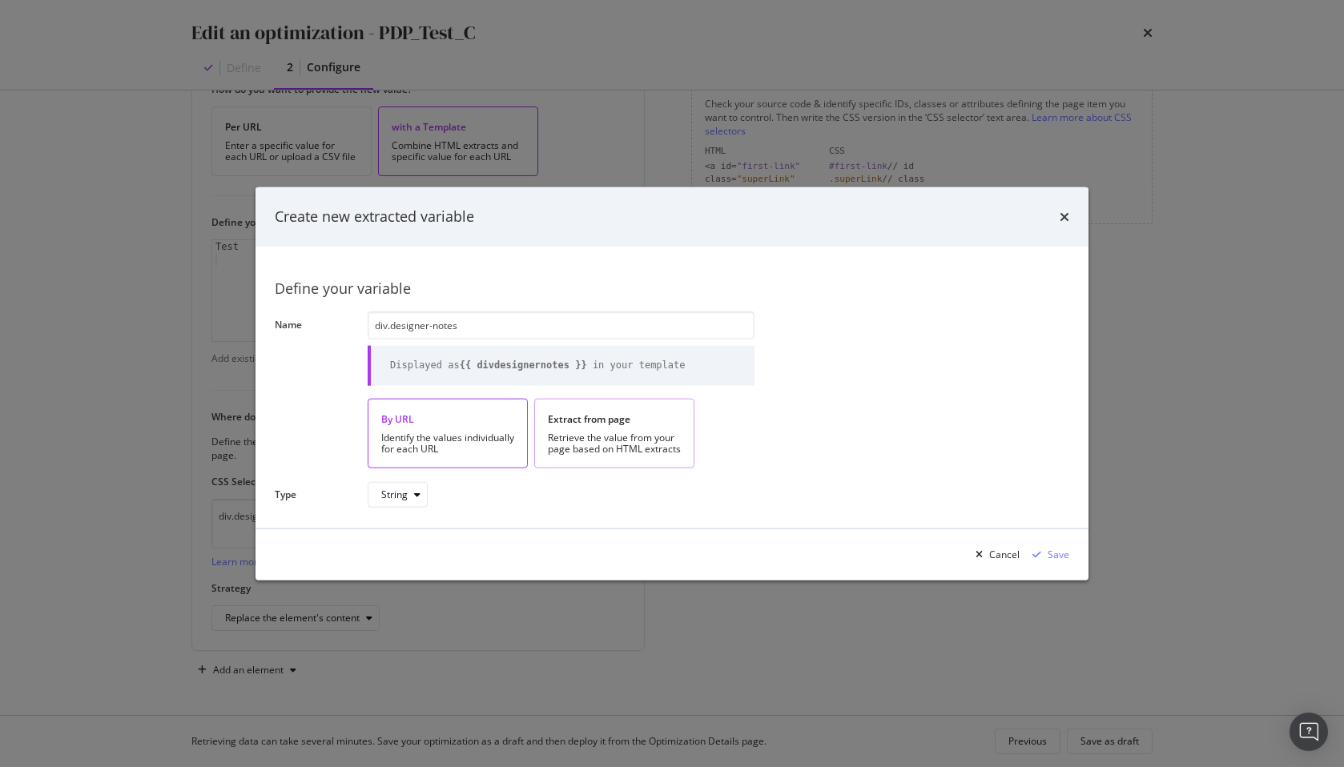
type input "div.designer-notes"
click at [566, 445] on div "Retrieve the value from your page based on HTML extracts" at bounding box center [614, 443] width 133 height 22
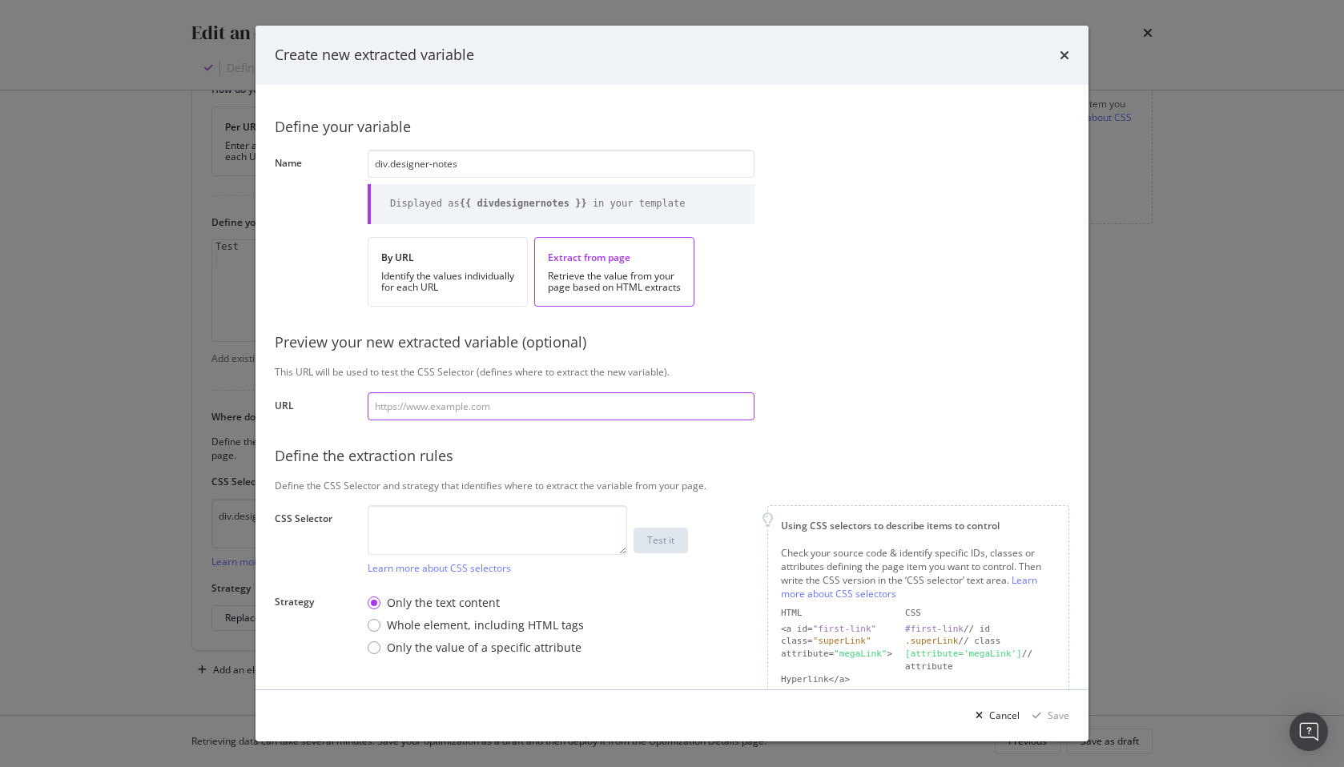
click at [435, 403] on input "modal" at bounding box center [561, 407] width 387 height 28
click at [436, 401] on input "modal" at bounding box center [561, 407] width 387 height 28
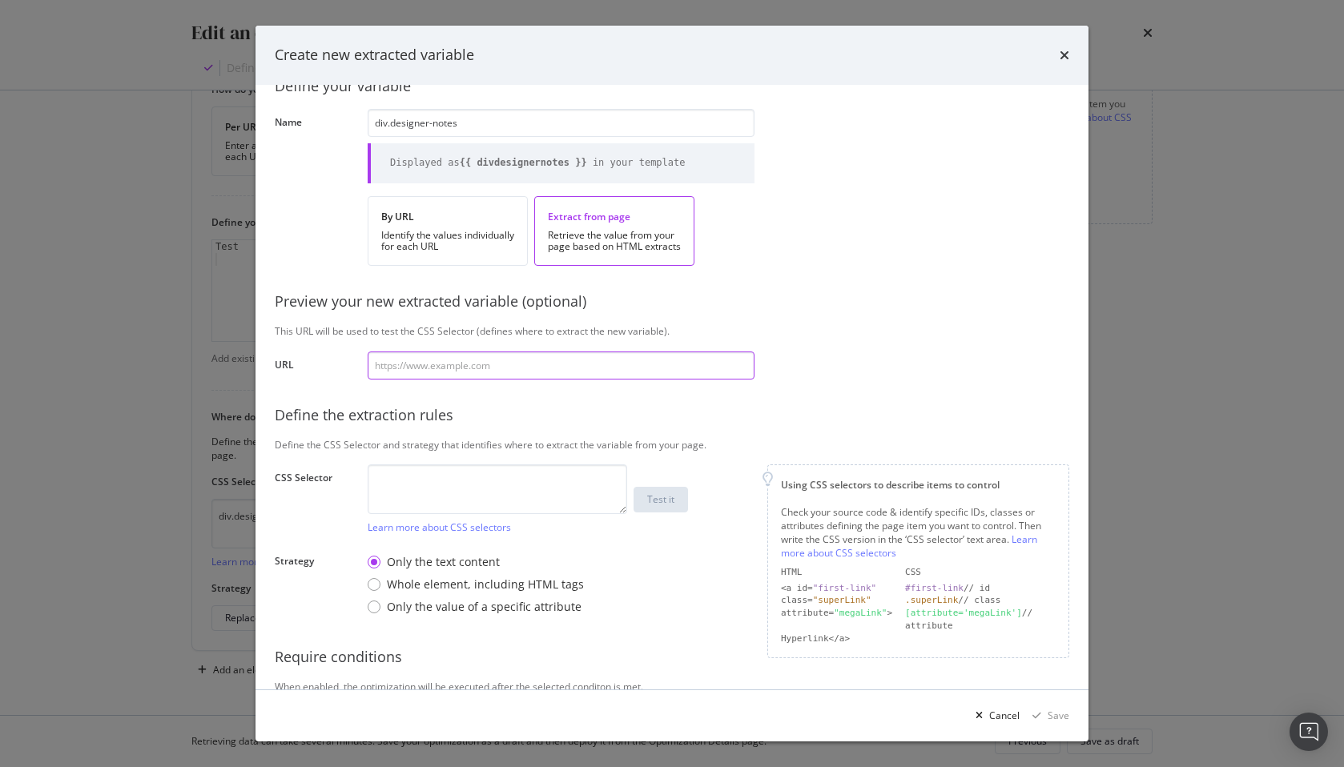
scroll to position [96, 0]
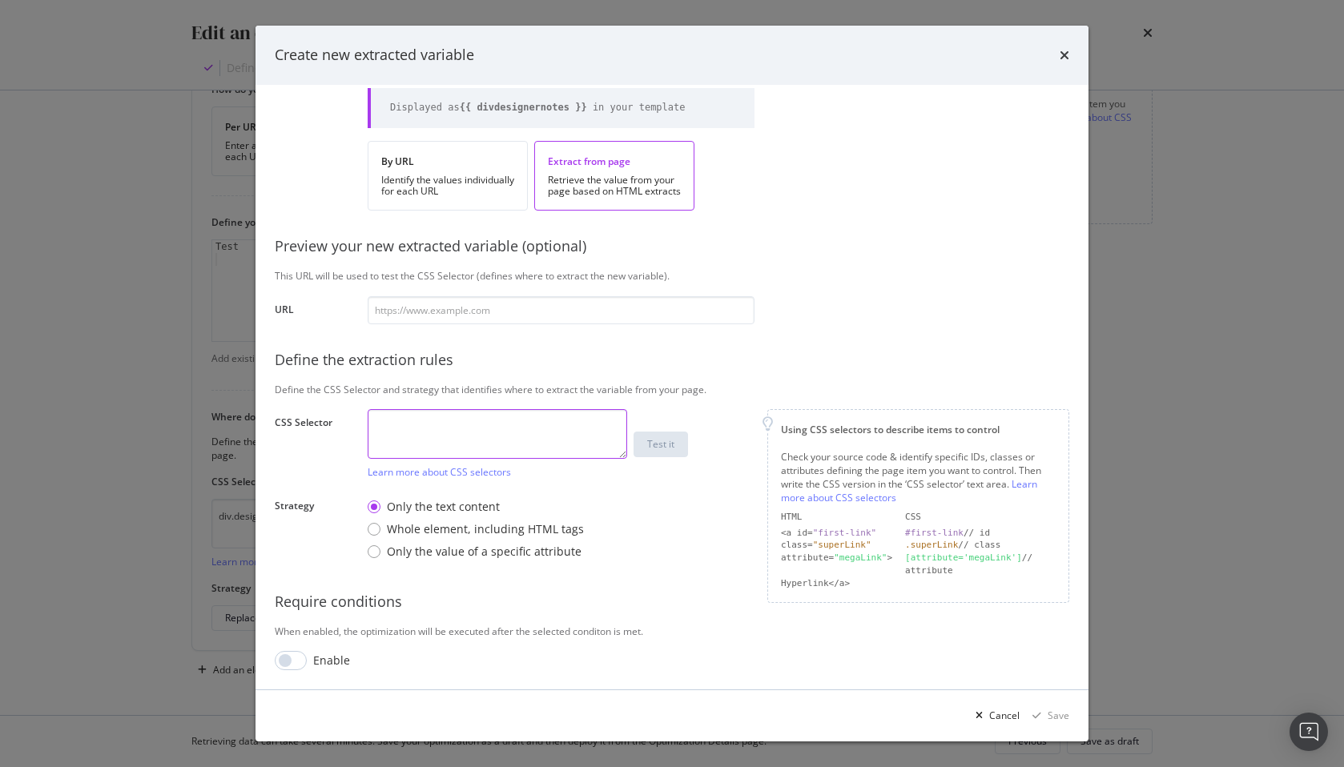
click at [440, 444] on textarea "modal" at bounding box center [498, 434] width 260 height 50
paste textarea "div.designer-notes"
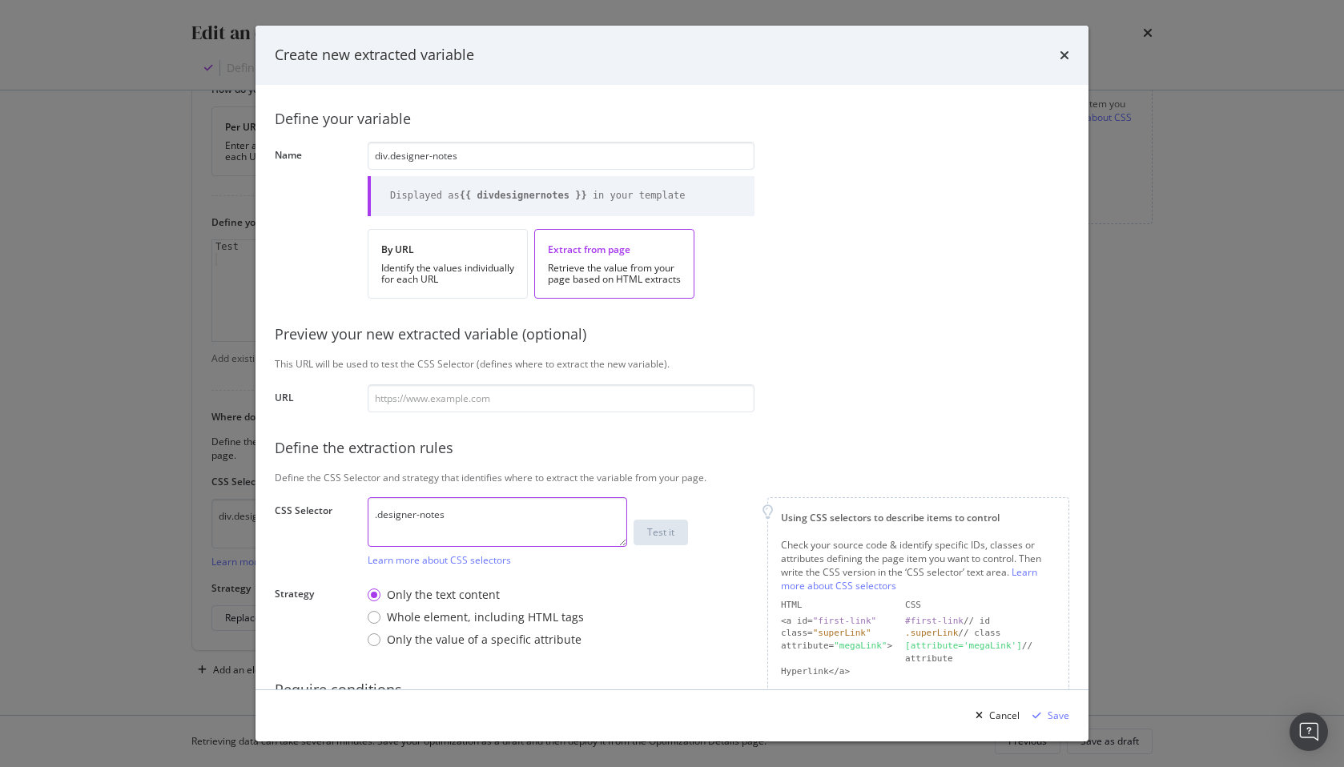
scroll to position [0, 0]
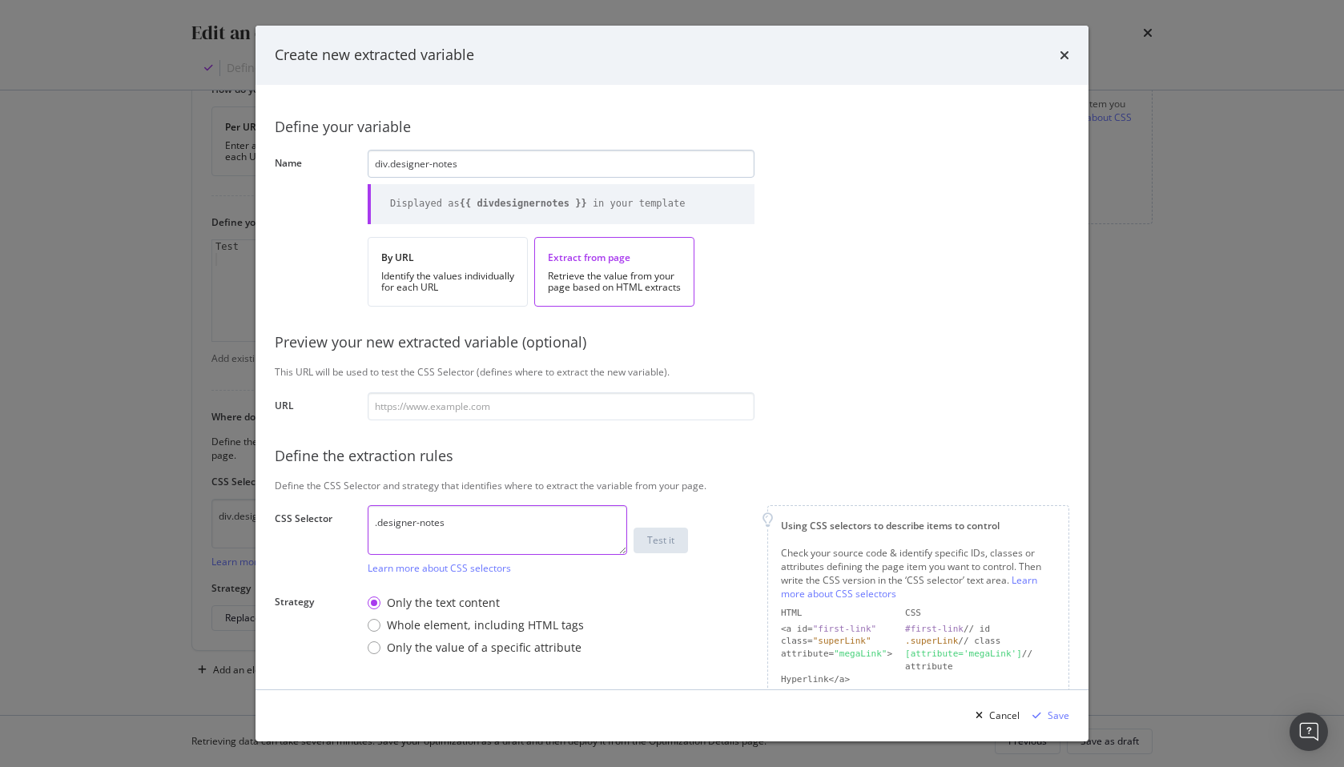
type textarea ".designer-notes"
click at [388, 166] on input "div.designer-notes" at bounding box center [561, 164] width 387 height 28
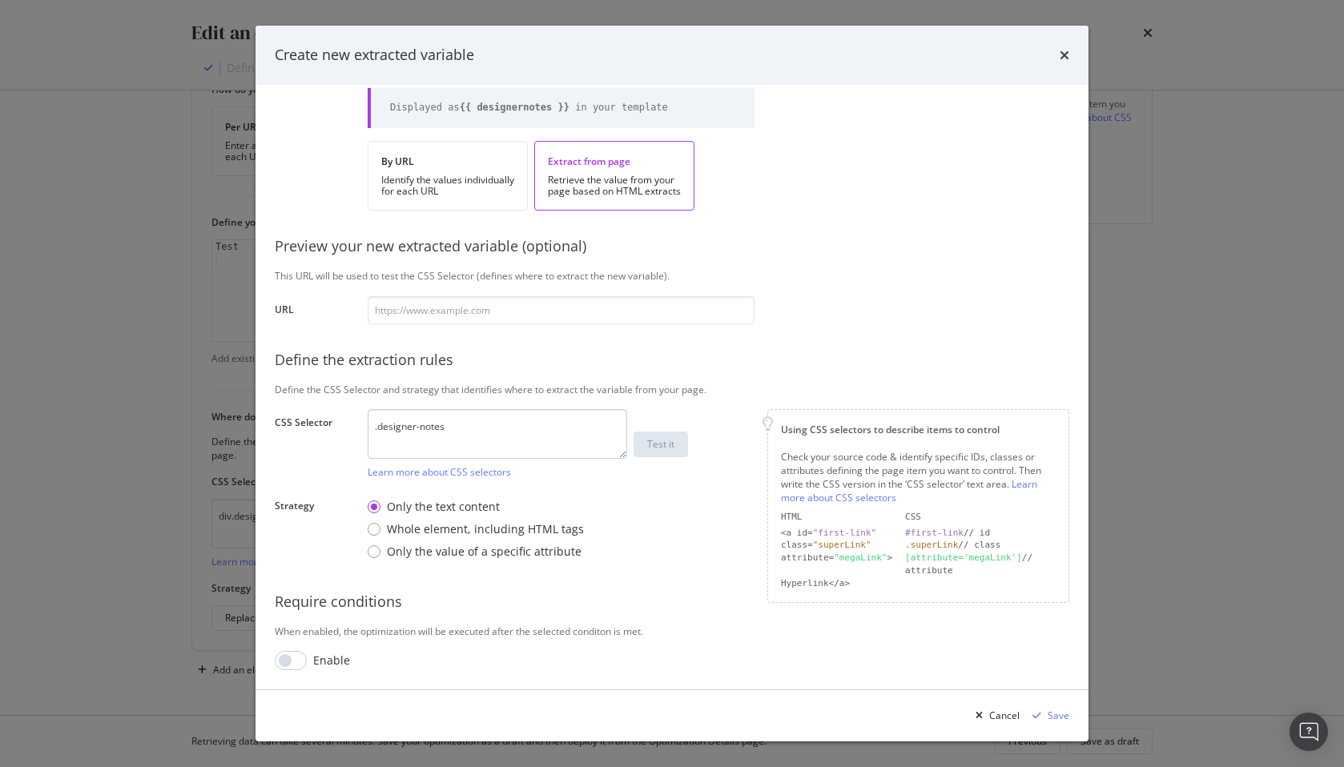
type input "designer-notes"
click at [486, 441] on textarea ".designer-notes" at bounding box center [498, 434] width 260 height 50
click at [477, 533] on div "Whole element, including HTML tags" at bounding box center [485, 530] width 197 height 16
click at [293, 650] on div "Define your variable Name designer-notes Displayed as {{ designernotes }} in yo…" at bounding box center [672, 339] width 795 height 663
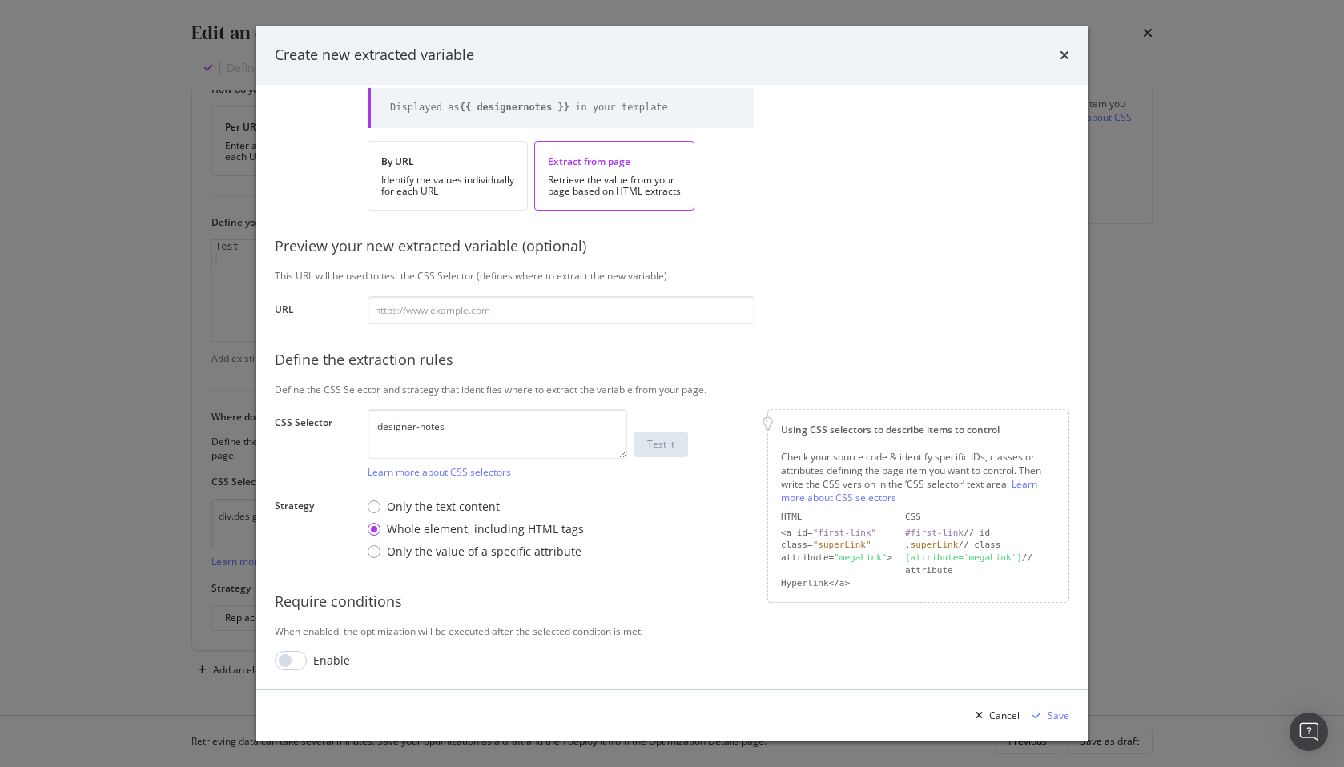
click at [293, 650] on div "Define your variable Name designer-notes Displayed as {{ designernotes }} in yo…" at bounding box center [672, 339] width 795 height 663
click at [284, 664] on input "modal" at bounding box center [291, 660] width 32 height 19
checkbox input "true"
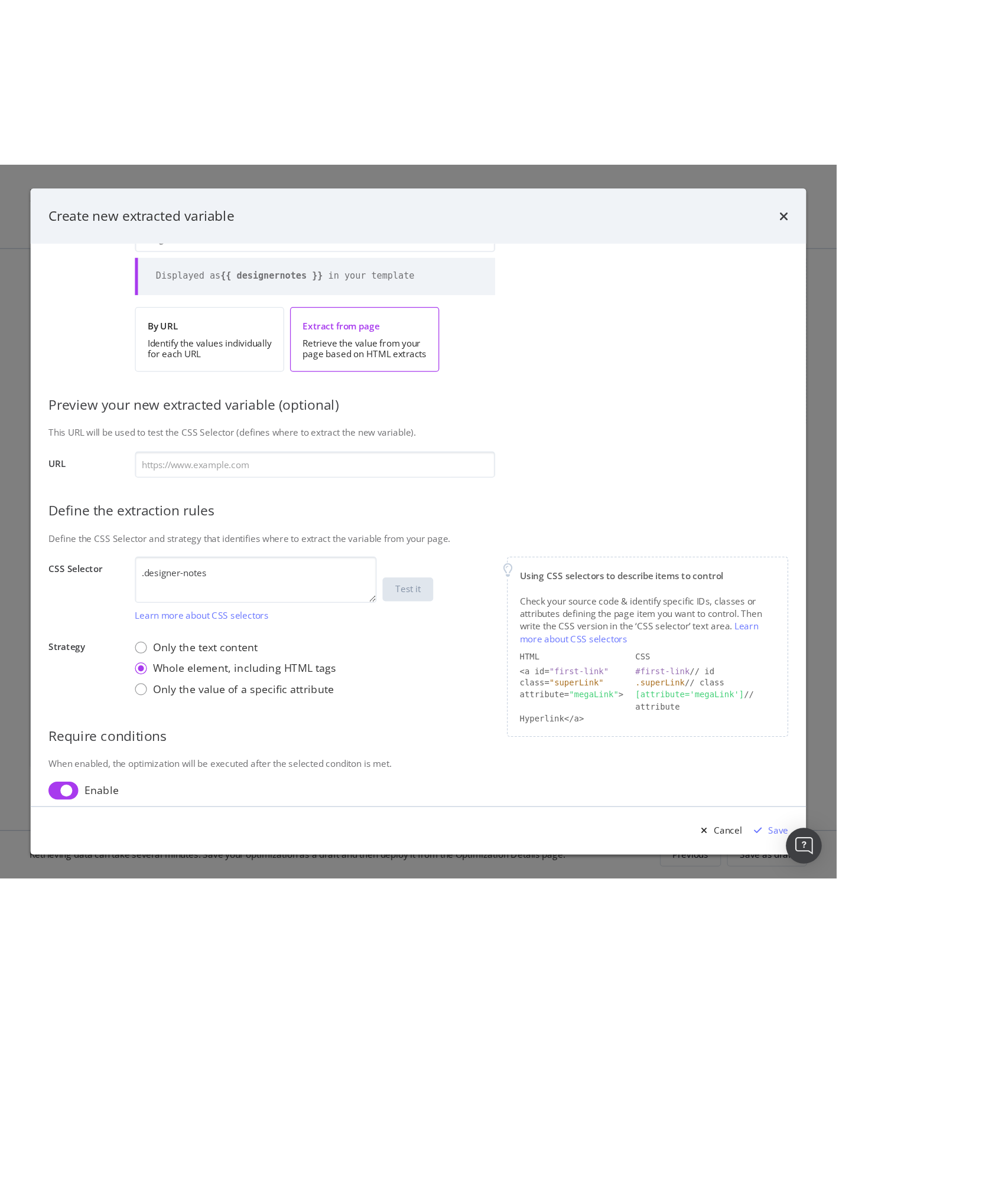
scroll to position [0, 0]
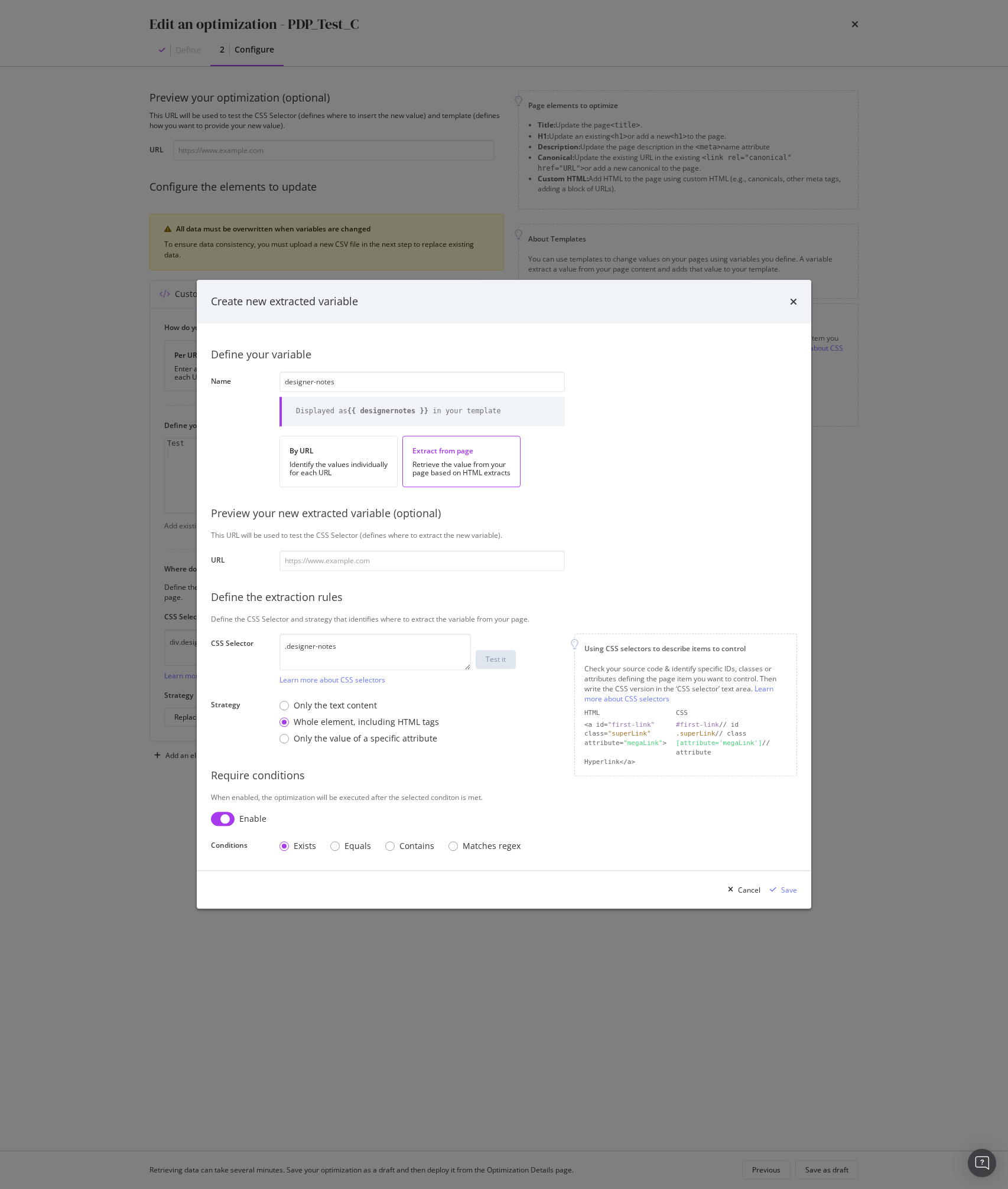
click at [616, 507] on div "Preview your new extracted variable (optional)" at bounding box center [504, 514] width 586 height 15
click at [615, 556] on div "Define your variable Name designer-notes Displayed as {{ designernotes }} in yo…" at bounding box center [504, 597] width 586 height 519
click at [790, 565] on div "Save" at bounding box center [780, 890] width 32 height 18
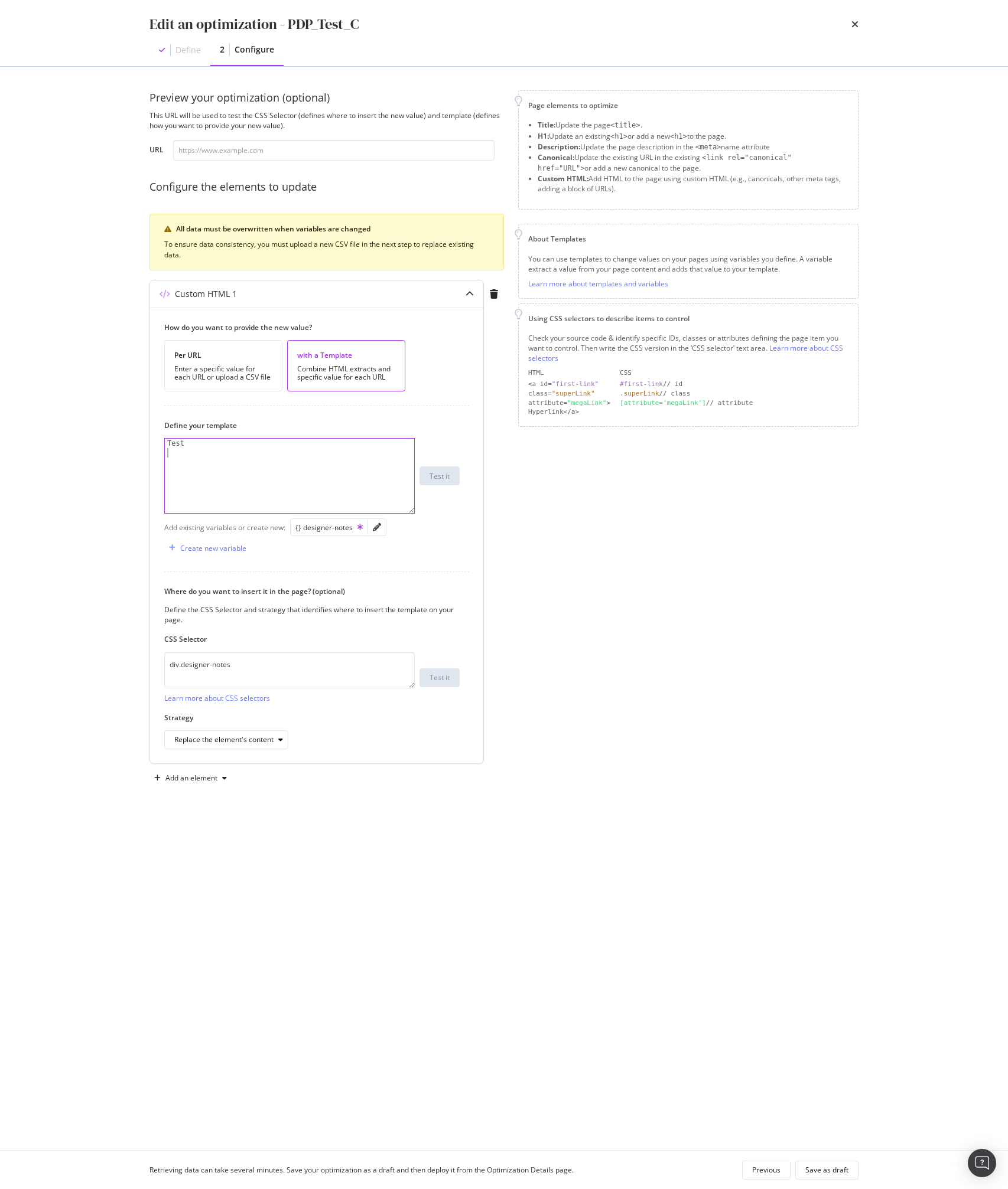
click at [285, 456] on div "Test" at bounding box center [290, 485] width 249 height 94
click at [316, 527] on div "{} designer-notes" at bounding box center [329, 528] width 67 height 10
click at [194, 456] on div "Test {% {{ designernotes }}" at bounding box center [290, 485] width 249 height 94
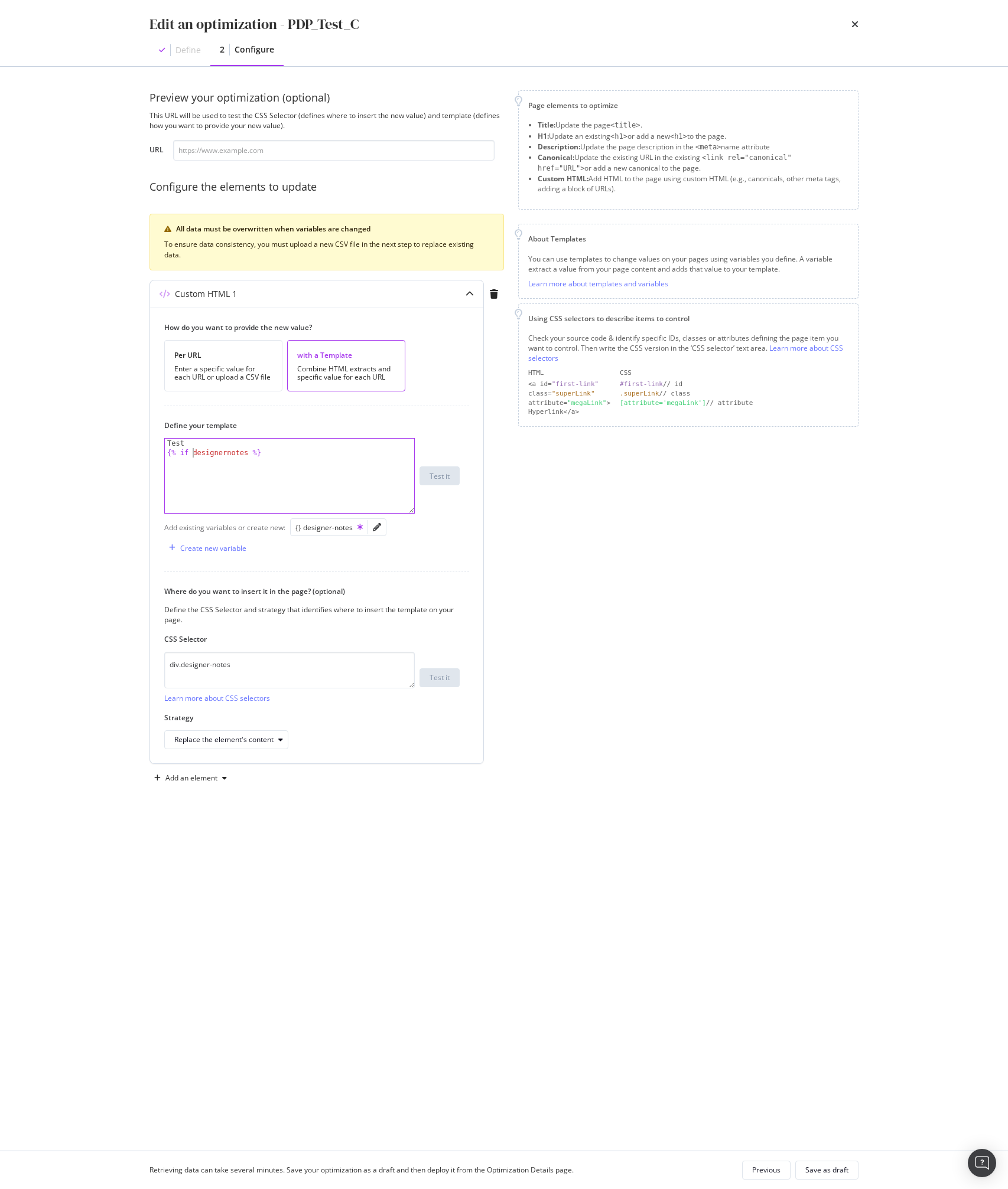
type textarea "Test"
type textarea "{% if designernotes %}"
click at [373, 526] on icon "pencil" at bounding box center [376, 527] width 8 height 8
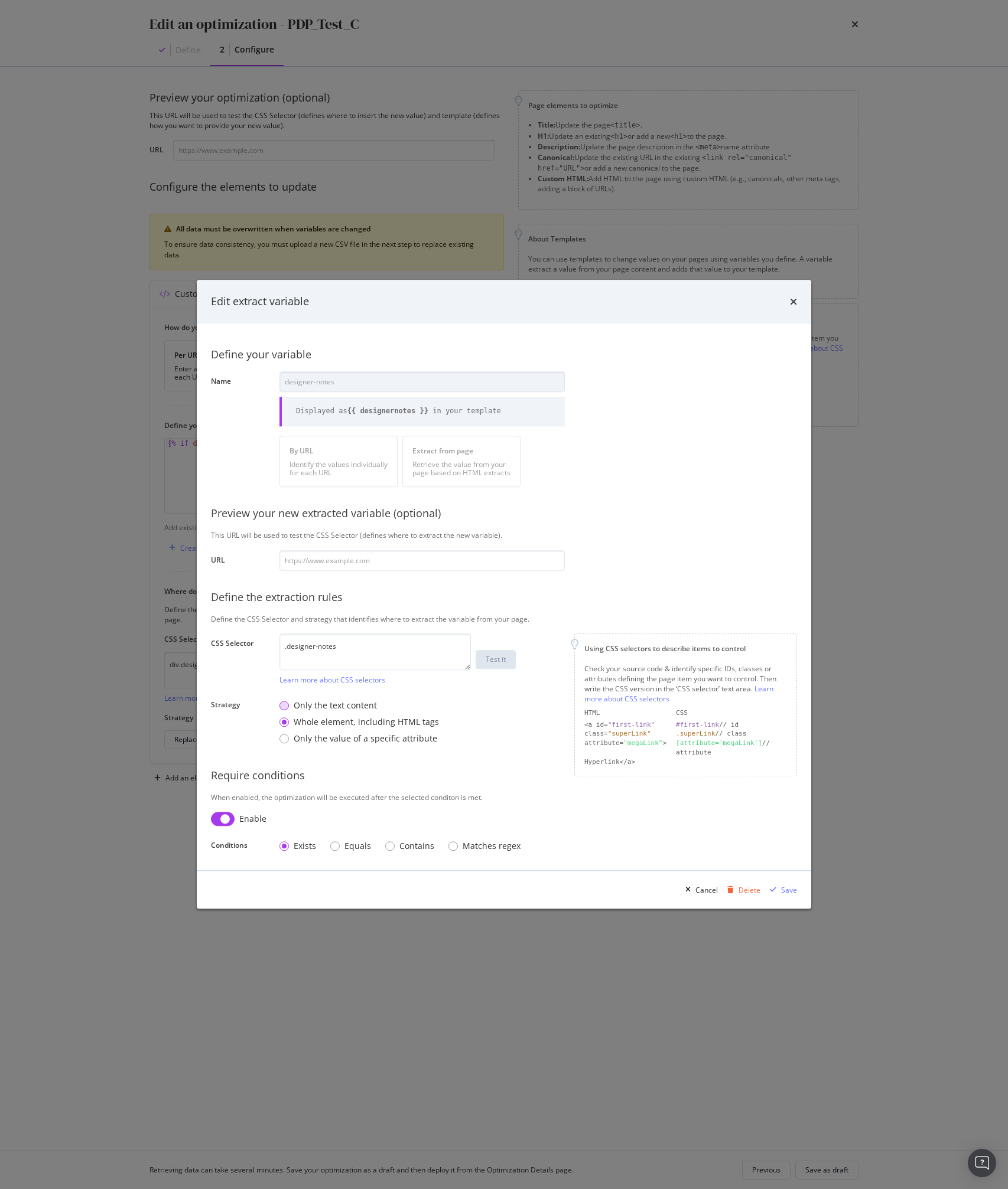
click at [321, 565] on div "Only the text content" at bounding box center [335, 705] width 83 height 12
click at [299, 565] on div "Whole element, including HTML tags" at bounding box center [366, 722] width 145 height 12
click at [786, 565] on div "Save" at bounding box center [789, 890] width 16 height 10
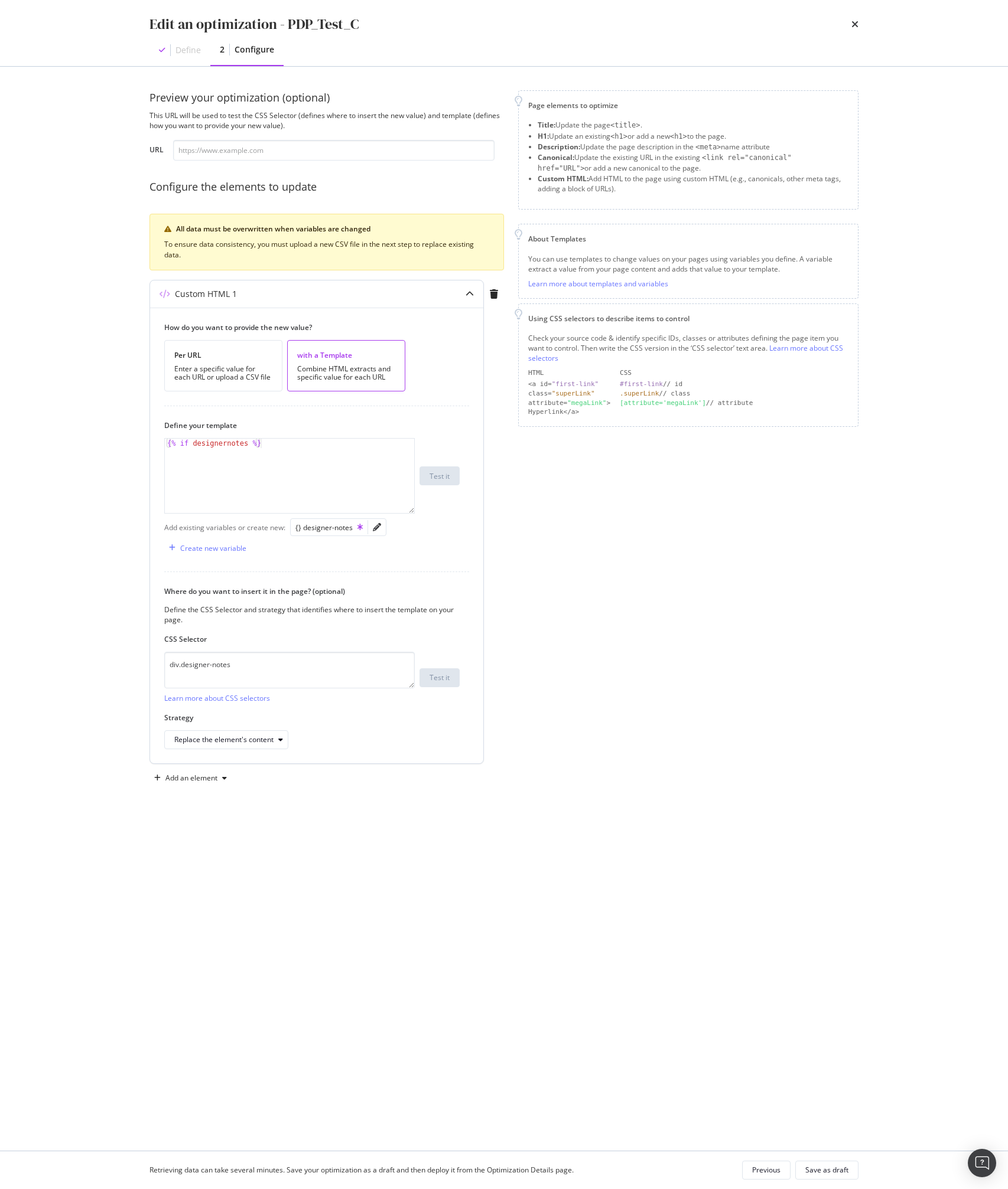
click at [263, 439] on div "{% if designernotes %}" at bounding box center [290, 485] width 249 height 94
click at [670, 565] on div "Page elements to optimize Title: Update the page <title> . H1: Update an existi…" at bounding box center [688, 439] width 340 height 697
click at [288, 478] on div "{% if designernotes %}" at bounding box center [290, 485] width 249 height 94
type textarea "Test"
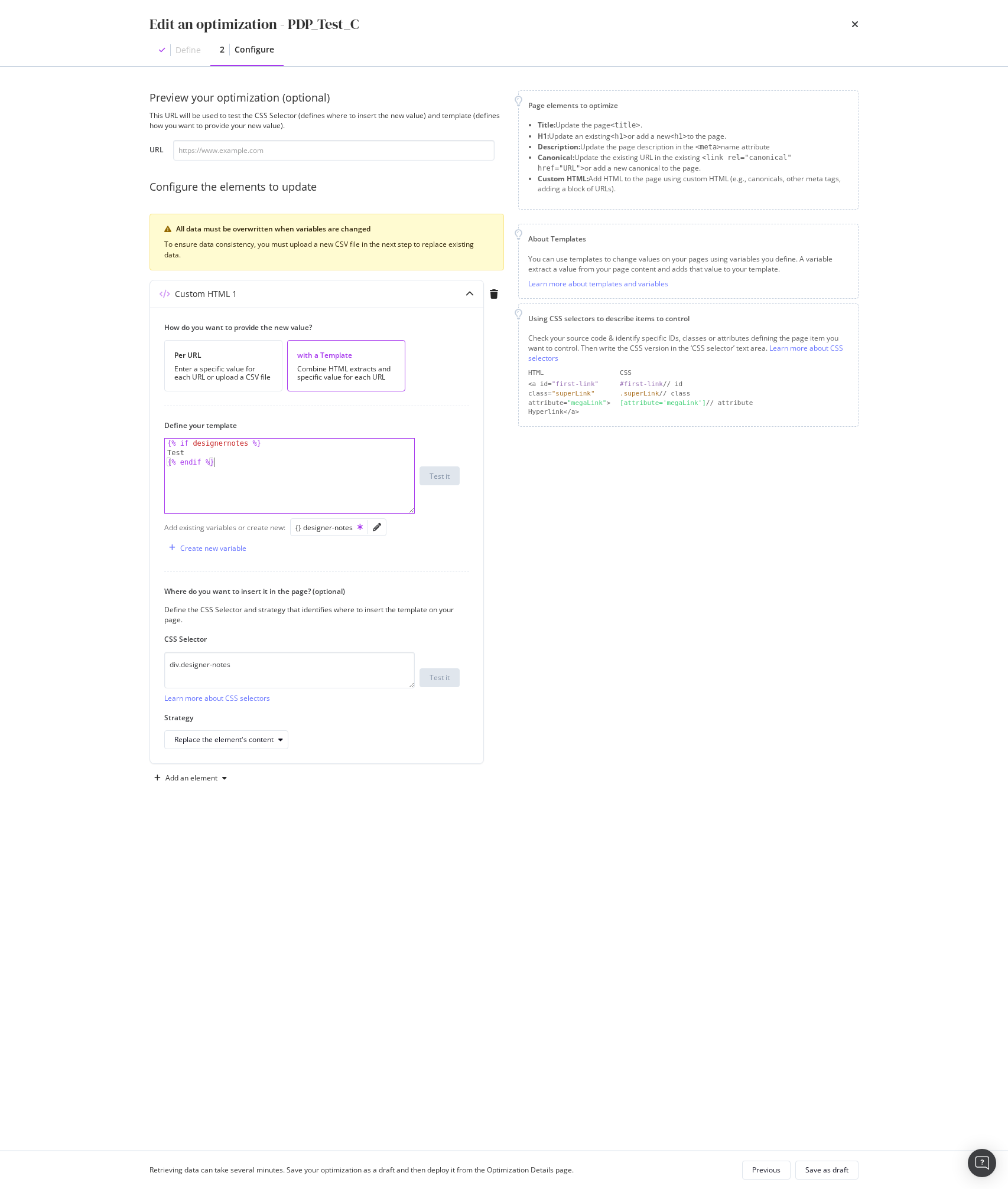
type textarea "{% endif %}"
click at [350, 481] on div "{% if designernotes %} Test {% endif %}" at bounding box center [290, 485] width 249 height 94
click at [672, 565] on div "Page elements to optimize Title: Update the page <title> . H1: Update an existi…" at bounding box center [688, 439] width 340 height 697
click at [195, 161] on div "Preview your optimization (optional) This URL will be used to test the CSS Sele…" at bounding box center [327, 439] width 355 height 697
click at [206, 151] on input "modal" at bounding box center [334, 150] width 321 height 21
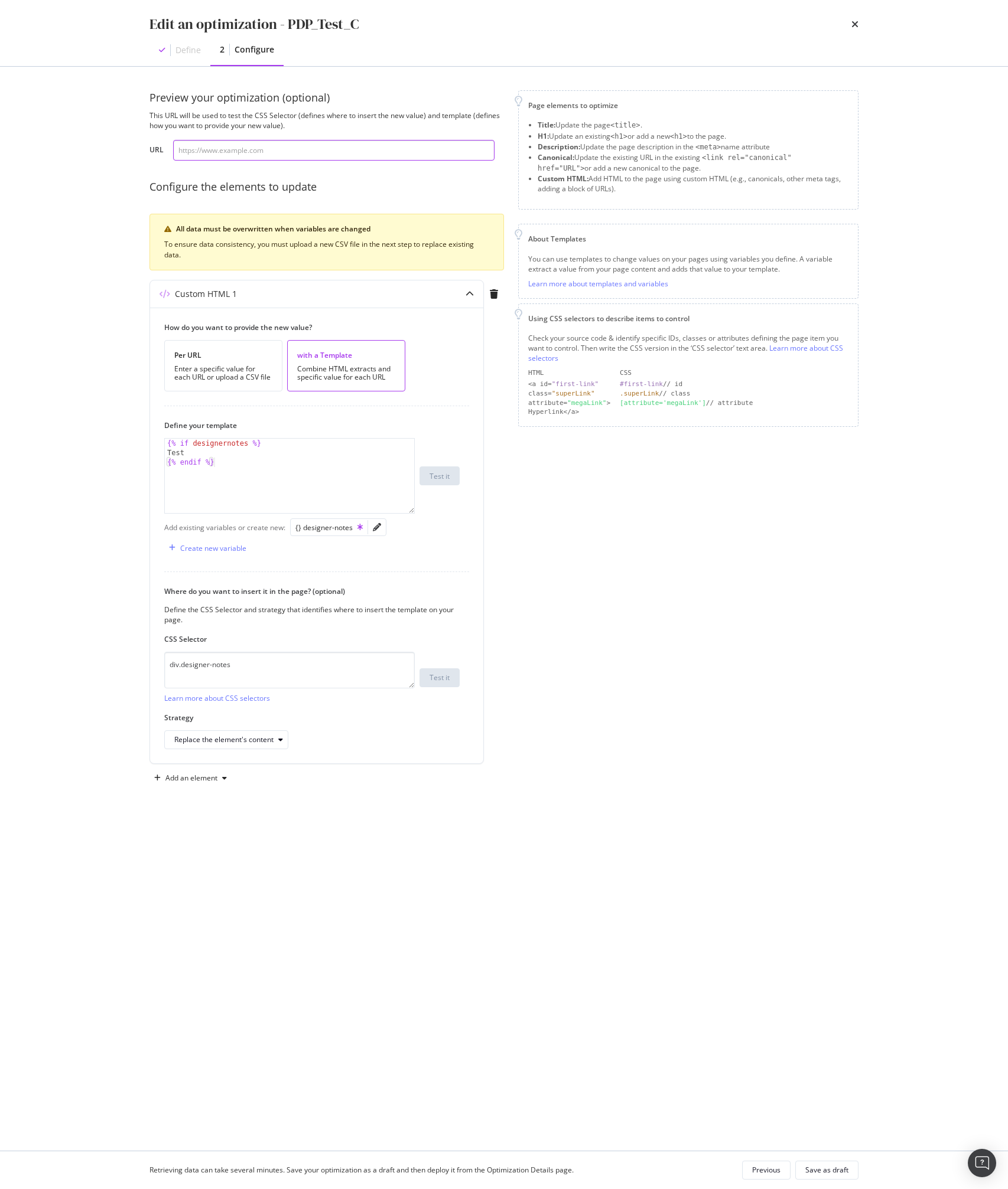
paste input "[URL][DOMAIN_NAME]"
type input "[URL][DOMAIN_NAME]"
click at [430, 475] on div "Test it" at bounding box center [439, 476] width 20 height 10
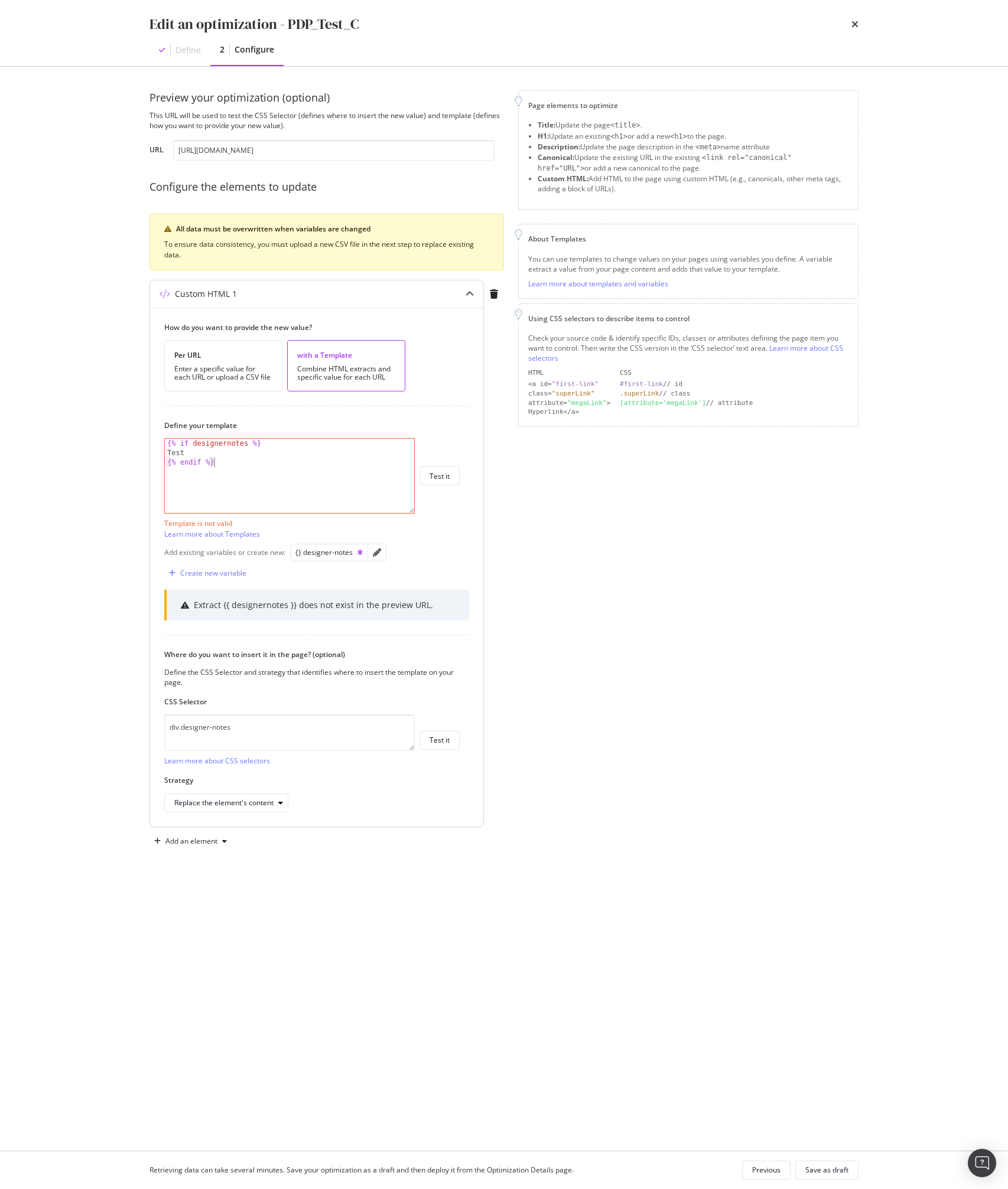
click at [296, 478] on div "{% if designernotes %} Test {% endif %}" at bounding box center [290, 485] width 249 height 94
click at [331, 497] on div "{% if designernotes %} Test {% endif %}" at bounding box center [290, 485] width 249 height 94
click at [228, 447] on div "{% if designernotes %} Test {% endif %}" at bounding box center [290, 485] width 249 height 94
click at [444, 483] on div "Test it" at bounding box center [439, 475] width 20 height 16
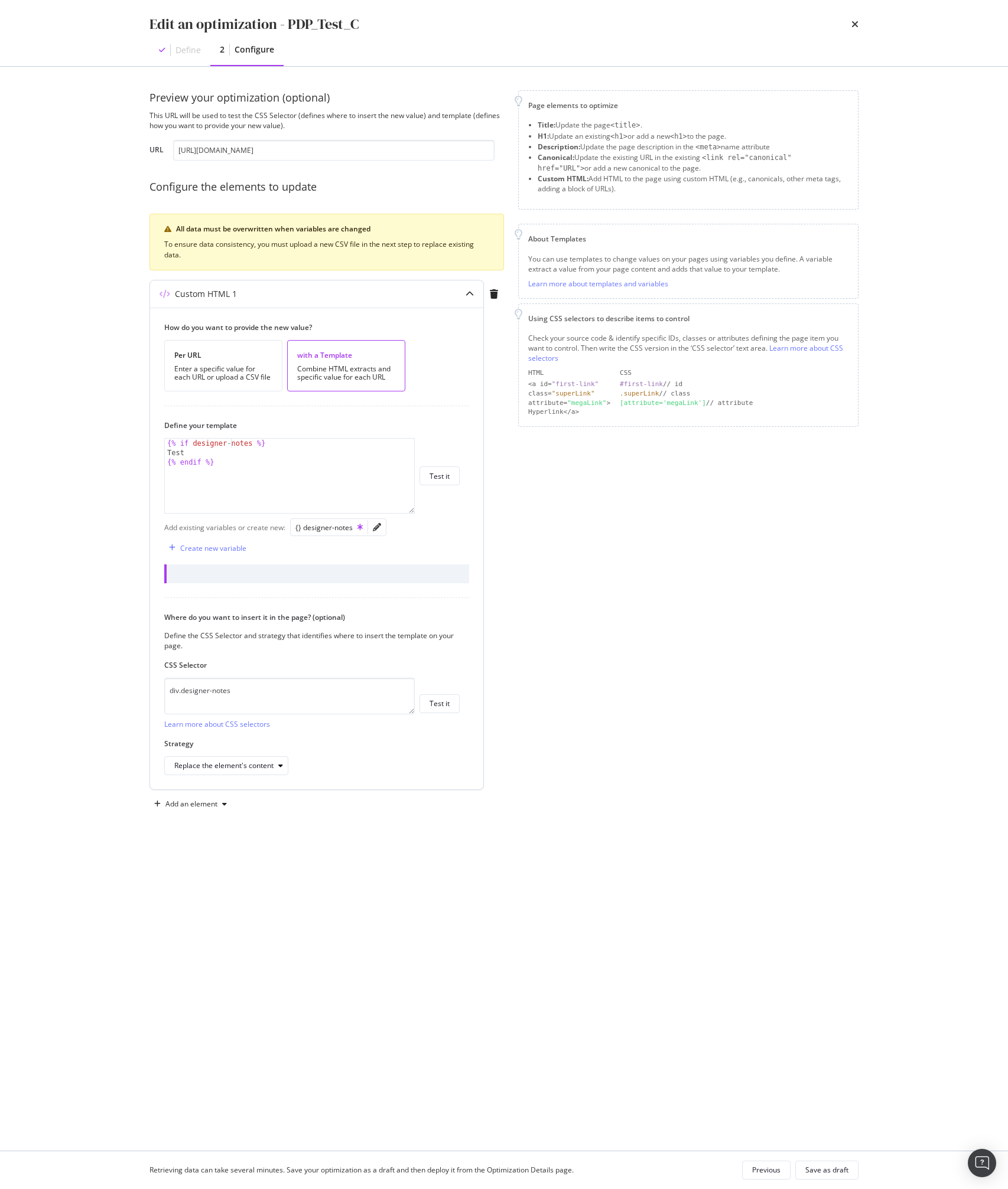
click at [208, 565] on div "modal" at bounding box center [316, 574] width 305 height 19
type textarea "{% endif %}"
click at [224, 470] on div "{% if designer - notes %} Test {% endif %}" at bounding box center [290, 485] width 249 height 94
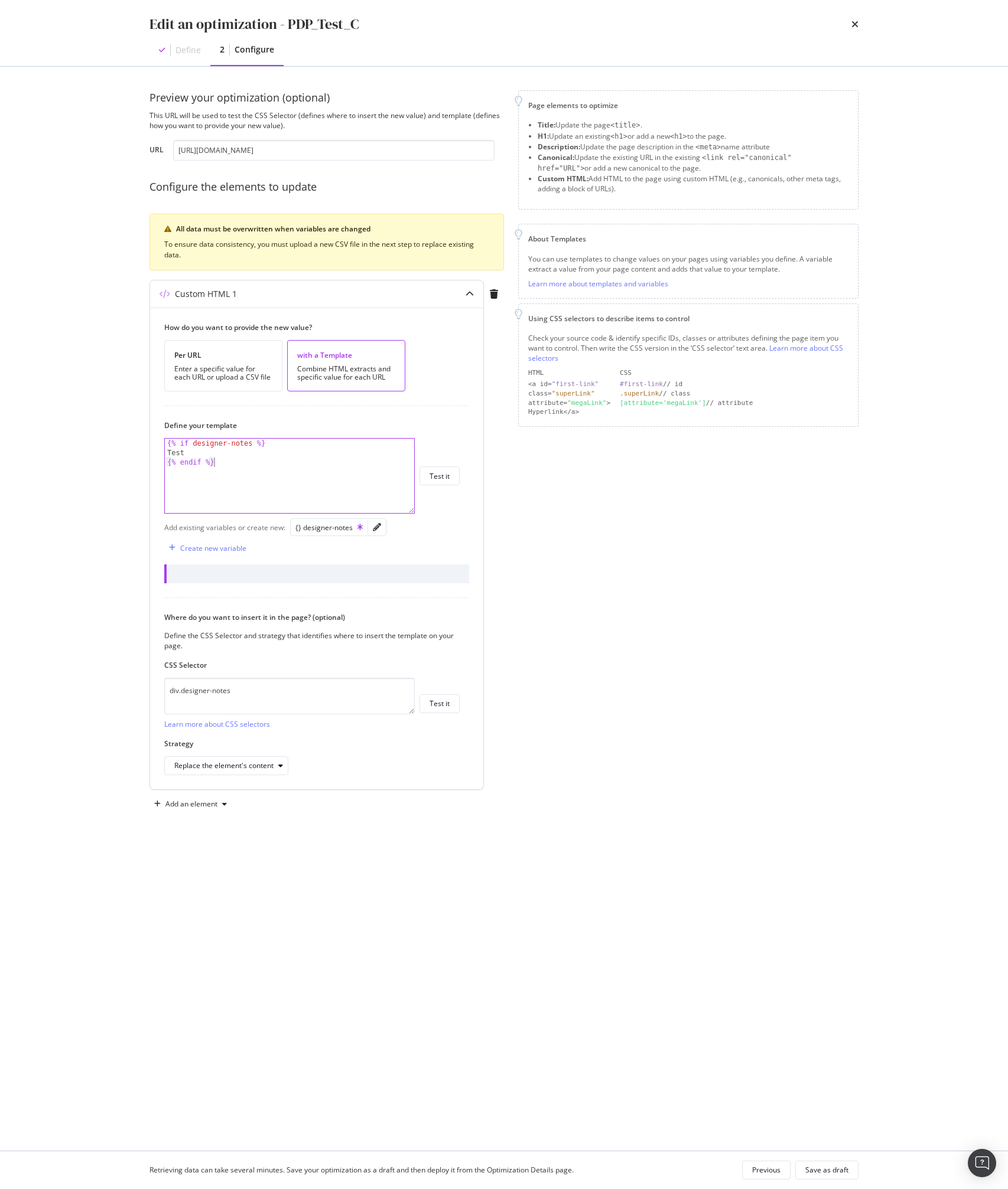
click at [267, 478] on div "{% if designer - notes %} Test {% endif %}" at bounding box center [290, 485] width 249 height 94
click at [228, 509] on div "{% if designer - notes %} Test {% endif %}" at bounding box center [290, 485] width 249 height 94
click at [245, 476] on div "{% if designer - notes %} Test {% endif %}" at bounding box center [290, 485] width 249 height 94
click at [327, 523] on div "{} designer-notes" at bounding box center [329, 528] width 67 height 10
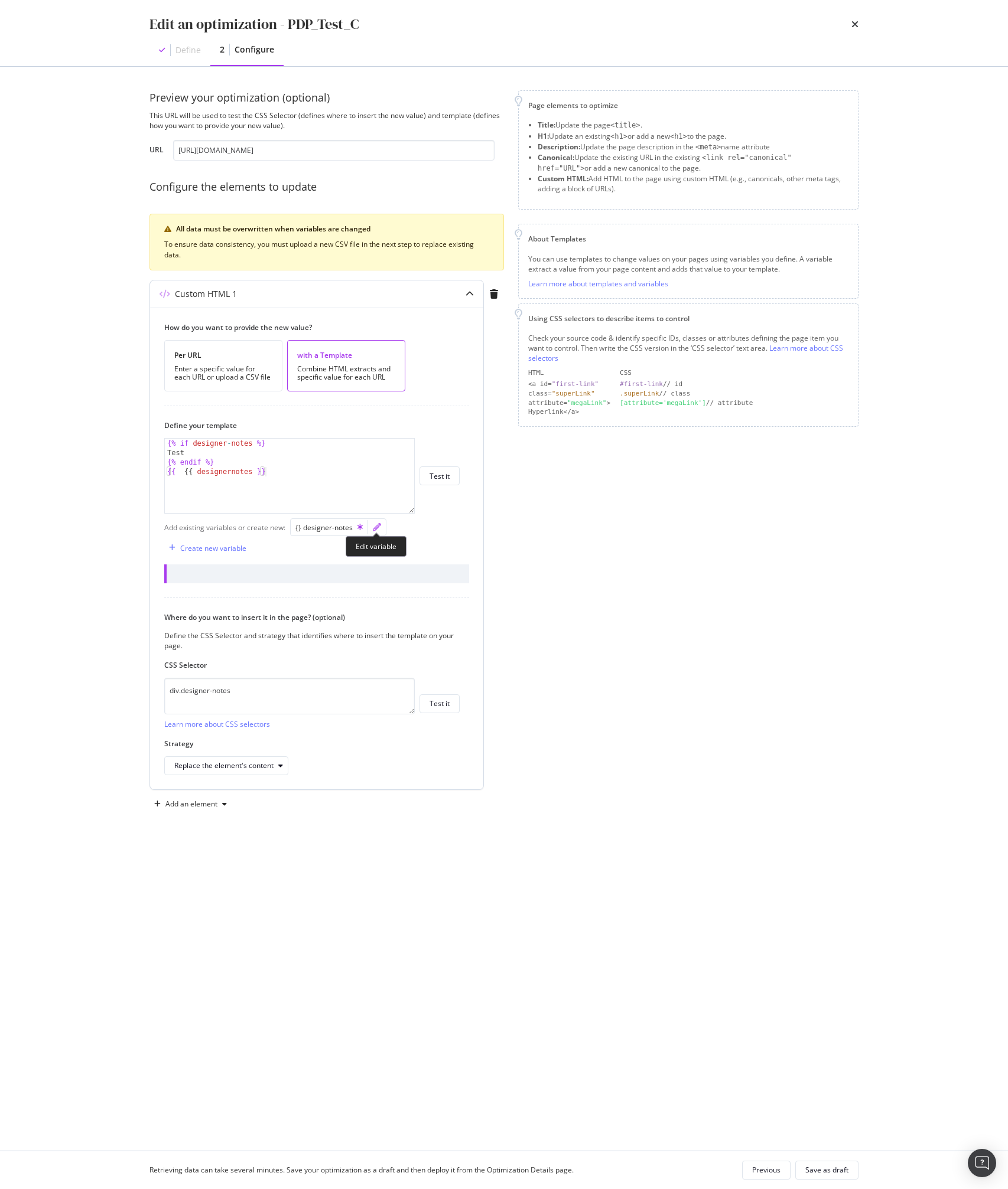
click at [372, 530] on icon "pencil" at bounding box center [376, 527] width 8 height 8
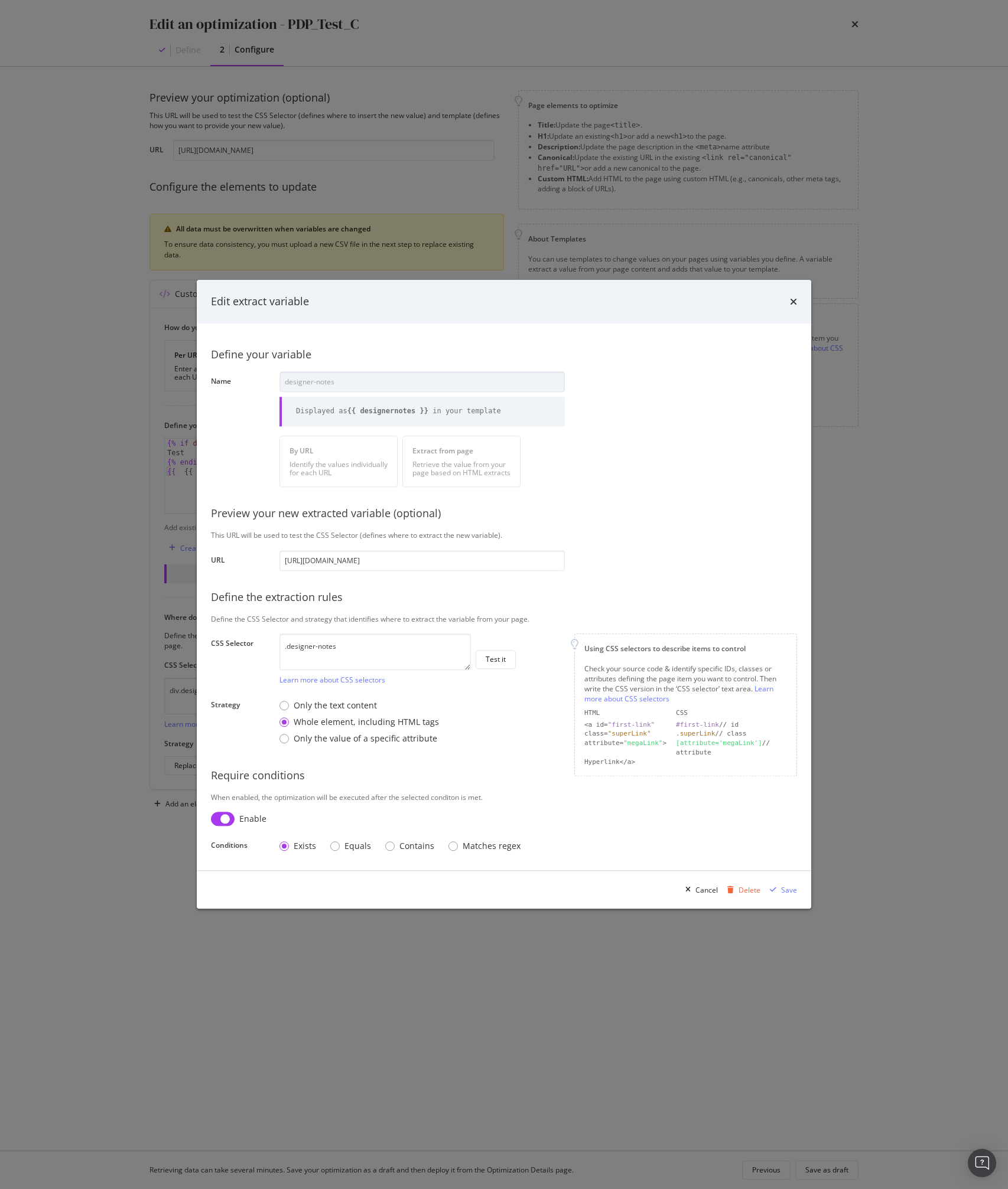
scroll to position [0, 0]
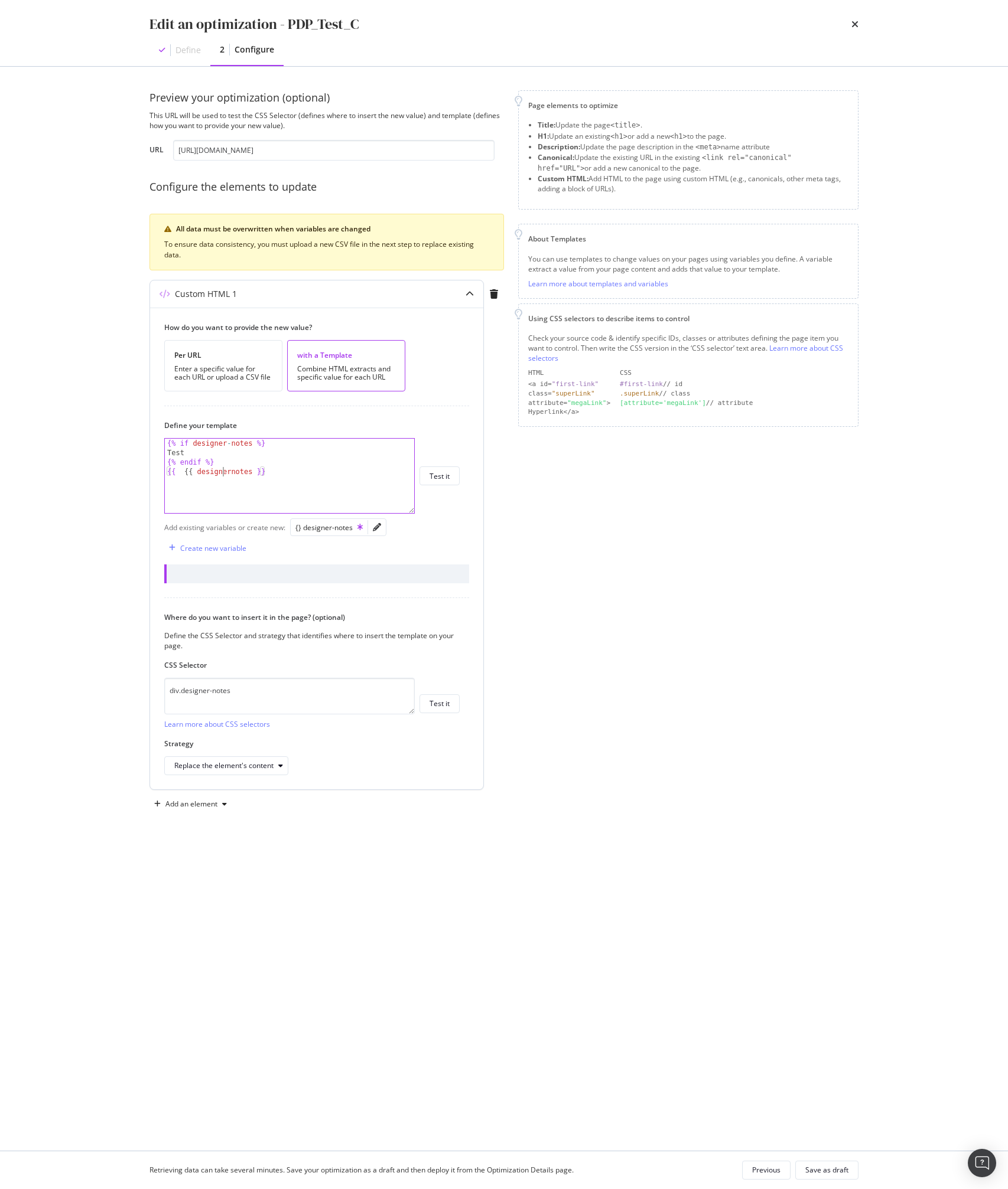
click at [221, 471] on div "{% if designer - notes %} Test {% endif %} {{ {{ designernotes }}" at bounding box center [290, 485] width 249 height 94
type textarea "{{ designernotes }}"
click at [453, 481] on button "Test it" at bounding box center [439, 476] width 40 height 19
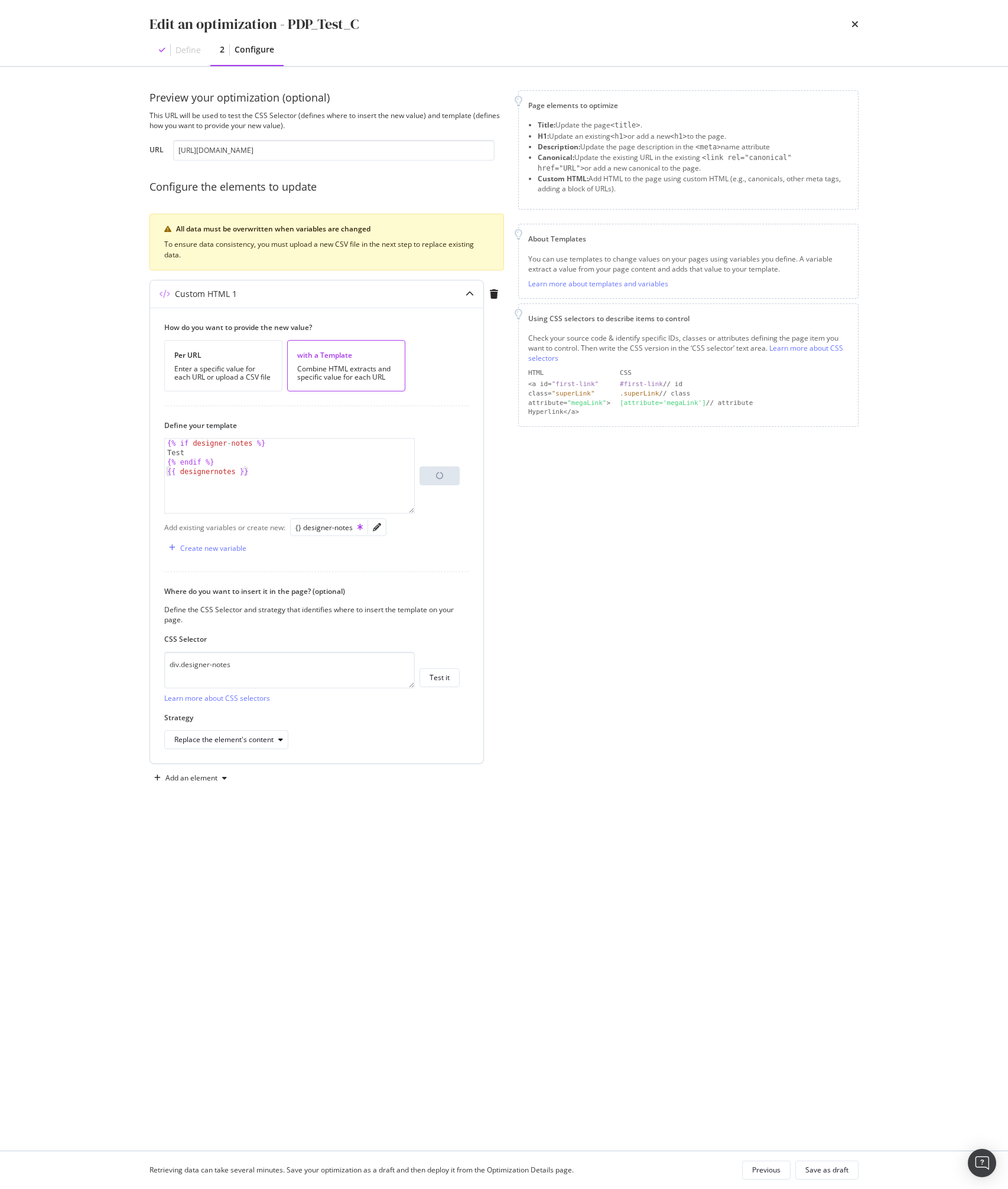
click at [210, 475] on div "{% if designer - notes %} Test {% endif %} {{ designernotes }}" at bounding box center [290, 485] width 249 height 94
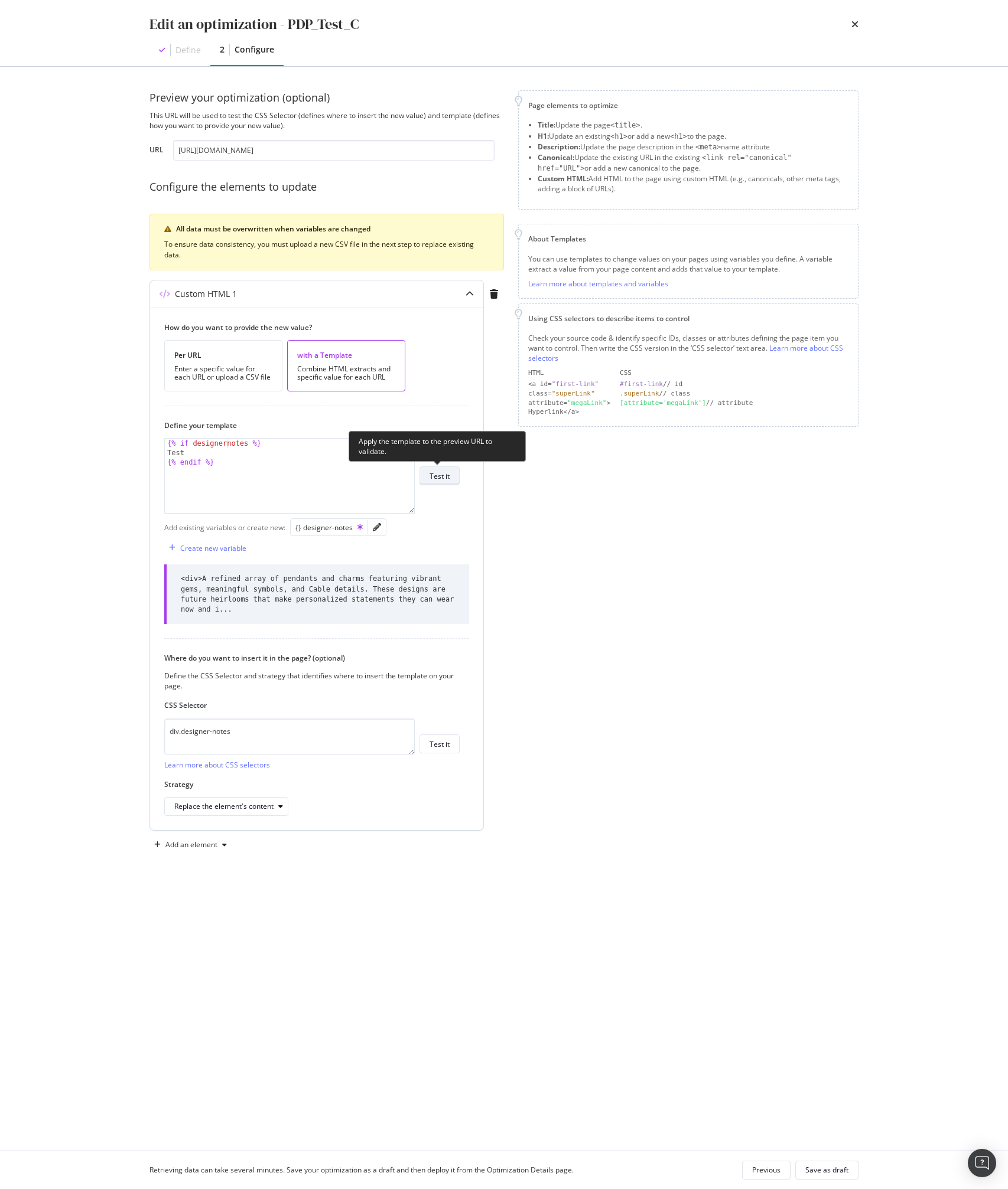
click at [452, 477] on button "Test it" at bounding box center [439, 476] width 40 height 19
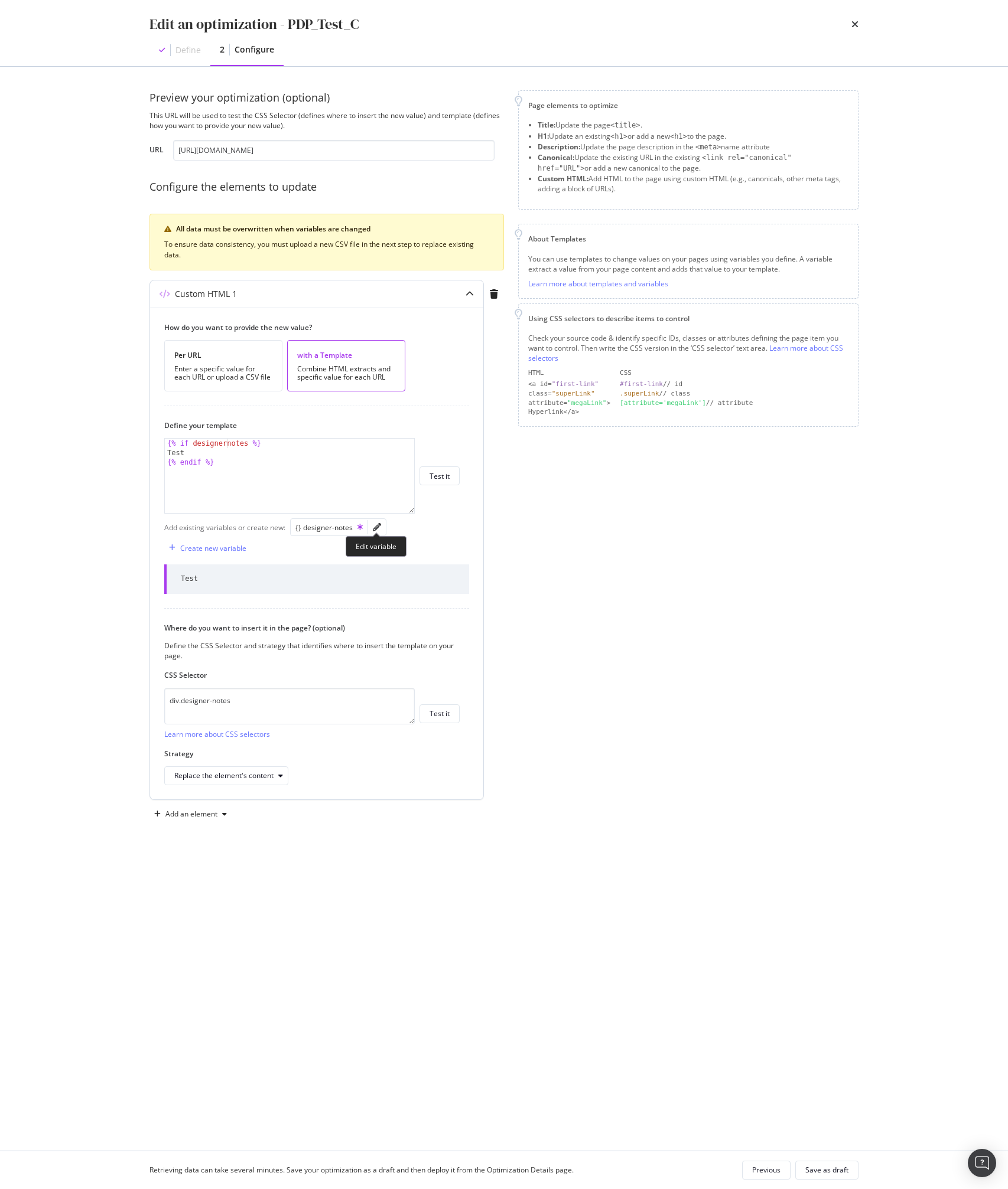
click at [378, 532] on div "modal" at bounding box center [377, 527] width 18 height 16
click at [372, 529] on icon "pencil" at bounding box center [376, 527] width 8 height 8
click at [285, 473] on div "{% if designernotes %} Test {% endif %}" at bounding box center [290, 485] width 249 height 94
click at [223, 444] on div "{% if designernotes %} Test {% endif %}" at bounding box center [290, 485] width 249 height 94
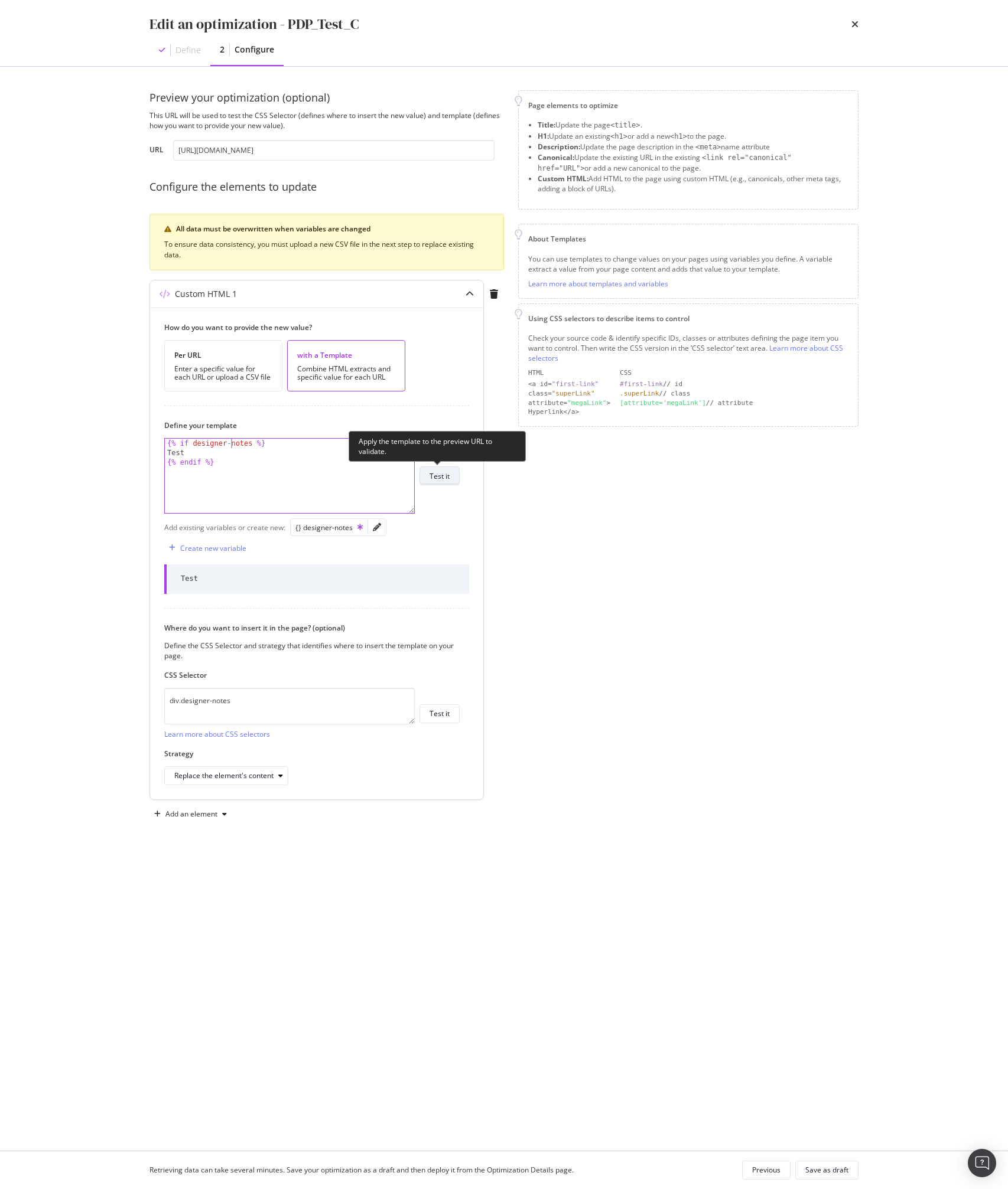
type textarea "{% if designer-notes %}"
click at [437, 479] on div "Test it" at bounding box center [439, 476] width 20 height 10
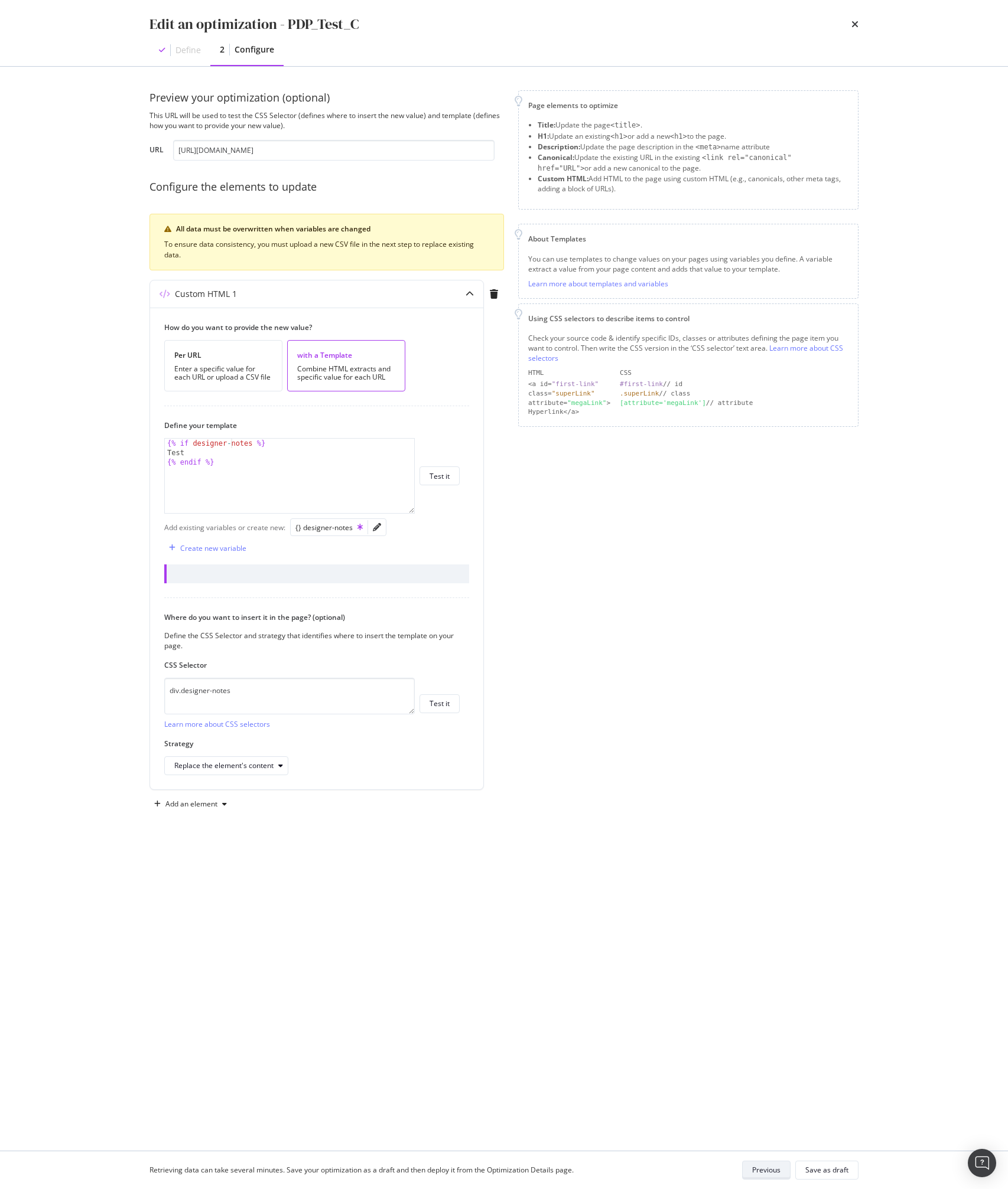
click at [771, 565] on div "Previous" at bounding box center [766, 1171] width 28 height 10
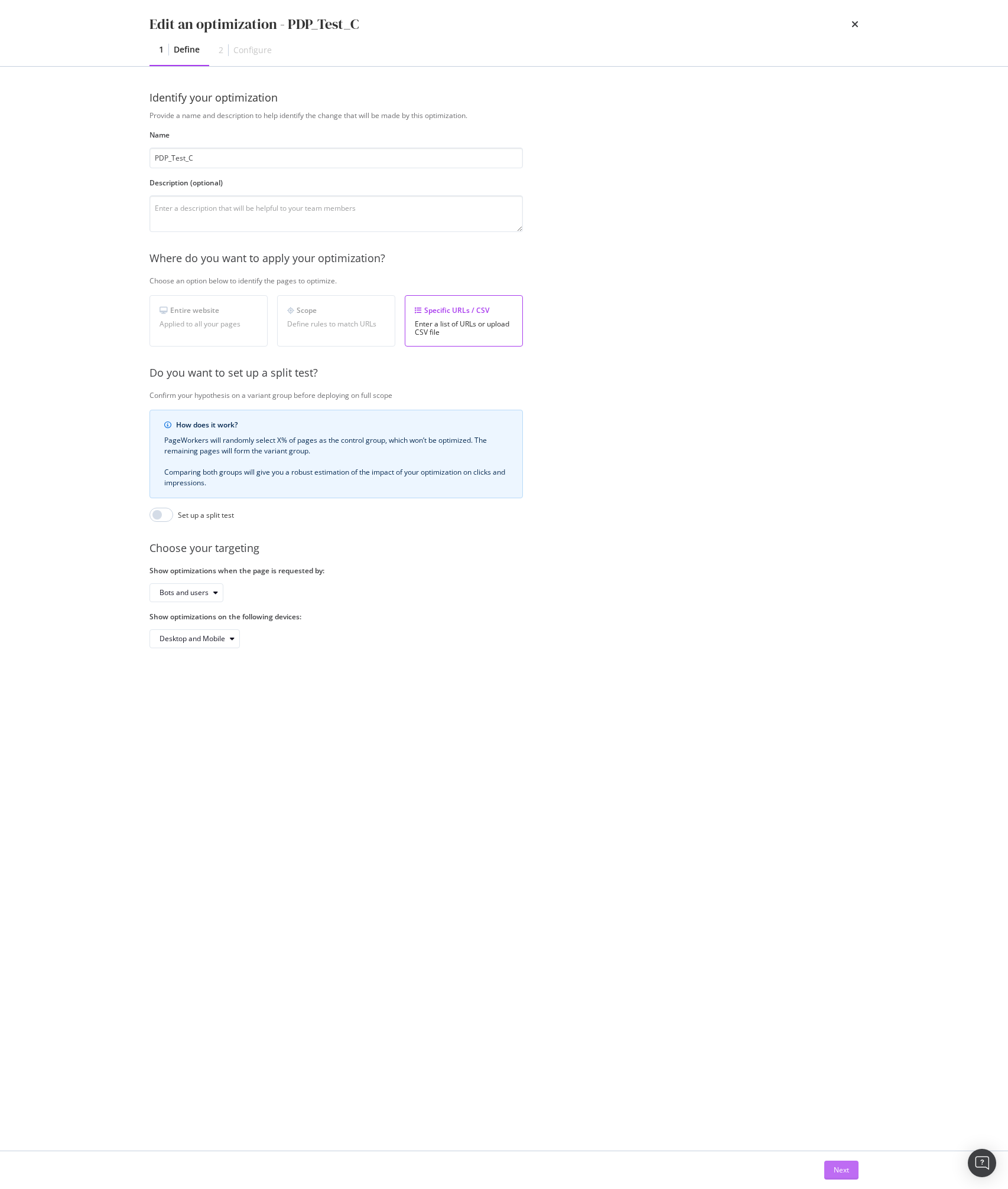
click at [835, 565] on div "Next" at bounding box center [841, 1171] width 15 height 18
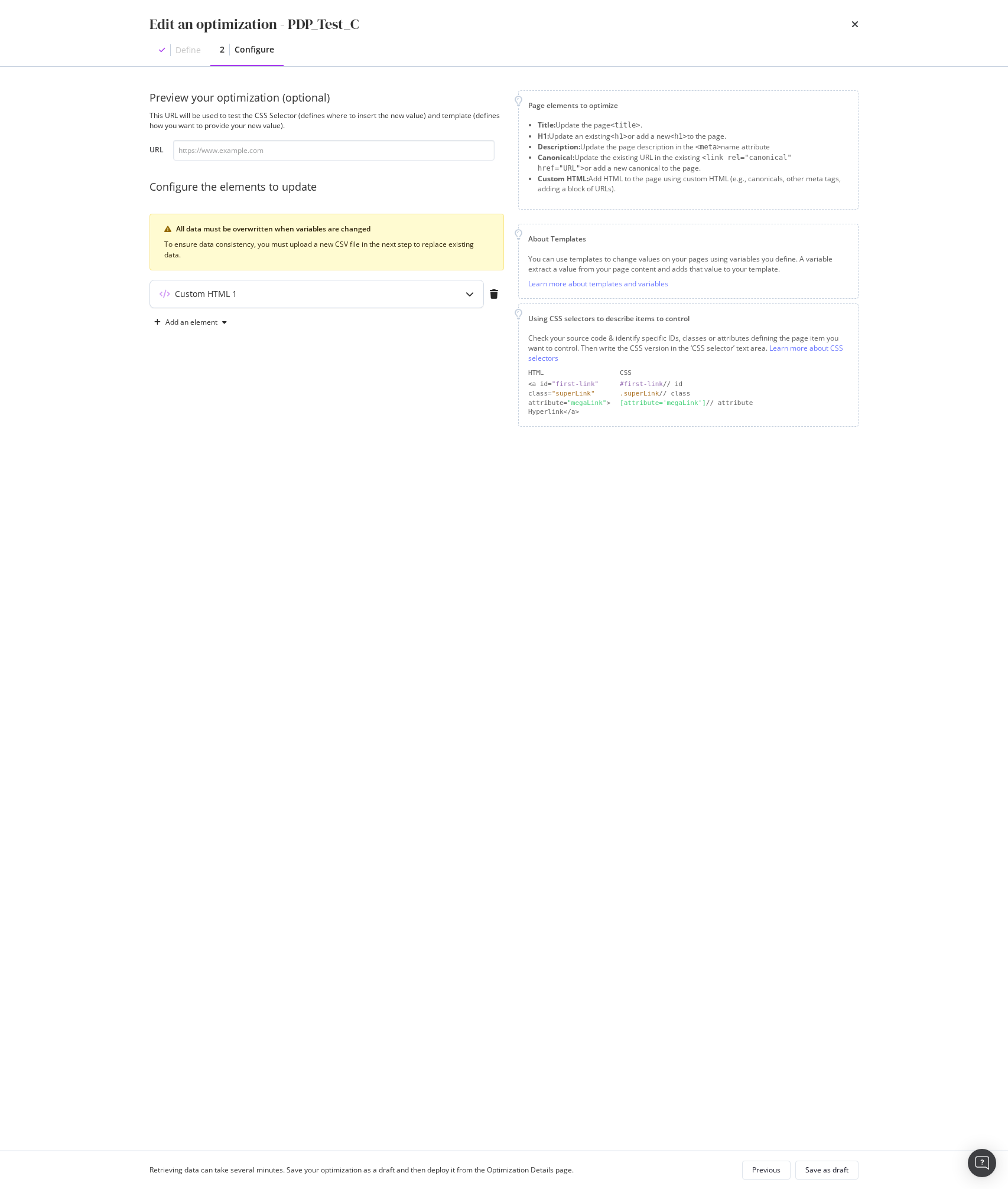
click at [281, 290] on div "Custom HTML 1" at bounding box center [293, 294] width 287 height 12
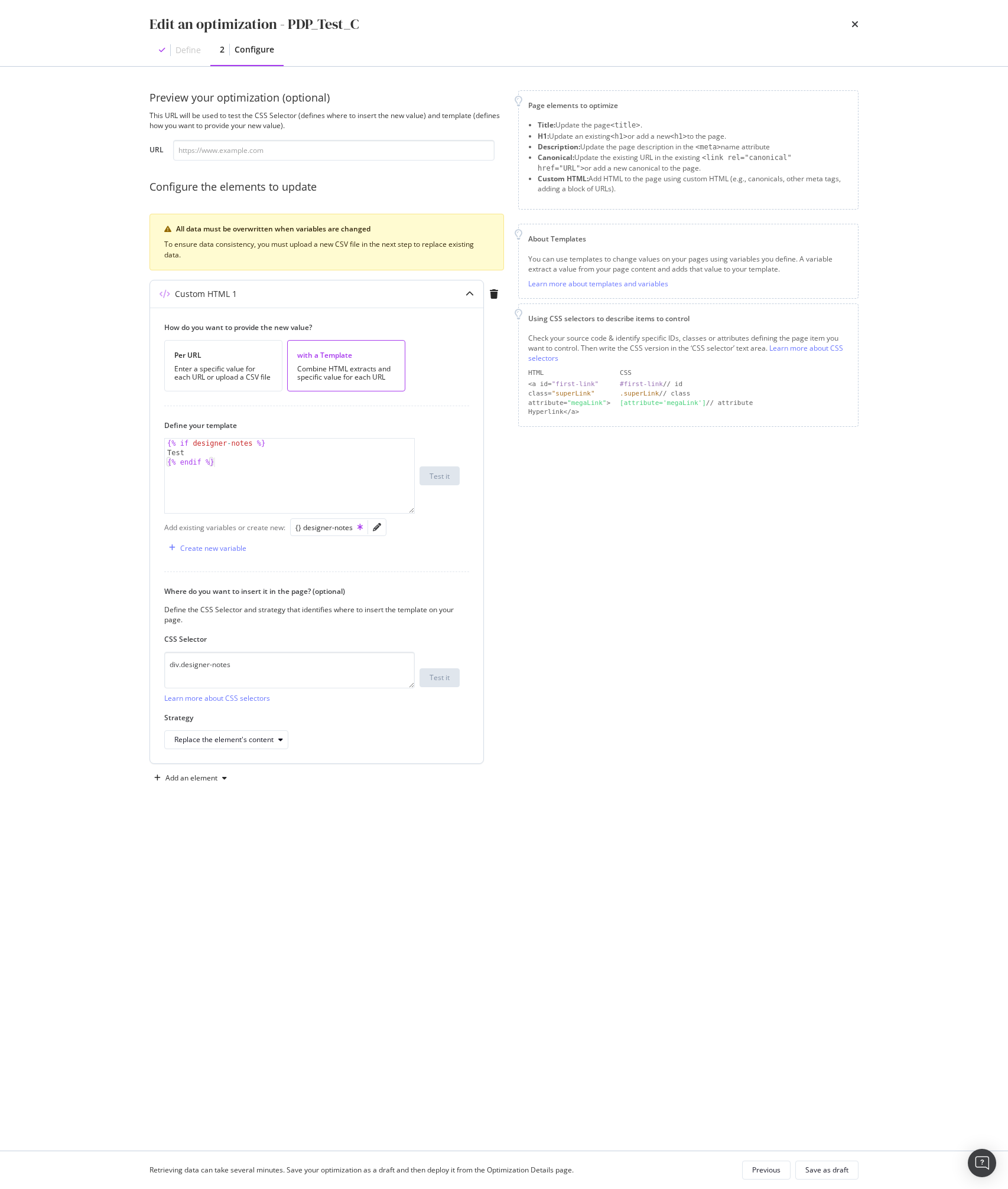
click at [372, 532] on div "modal" at bounding box center [377, 527] width 18 height 16
click at [375, 531] on div "modal" at bounding box center [377, 527] width 18 height 16
click at [375, 520] on div "modal" at bounding box center [377, 527] width 18 height 16
click at [232, 545] on div "Create new variable" at bounding box center [213, 548] width 66 height 10
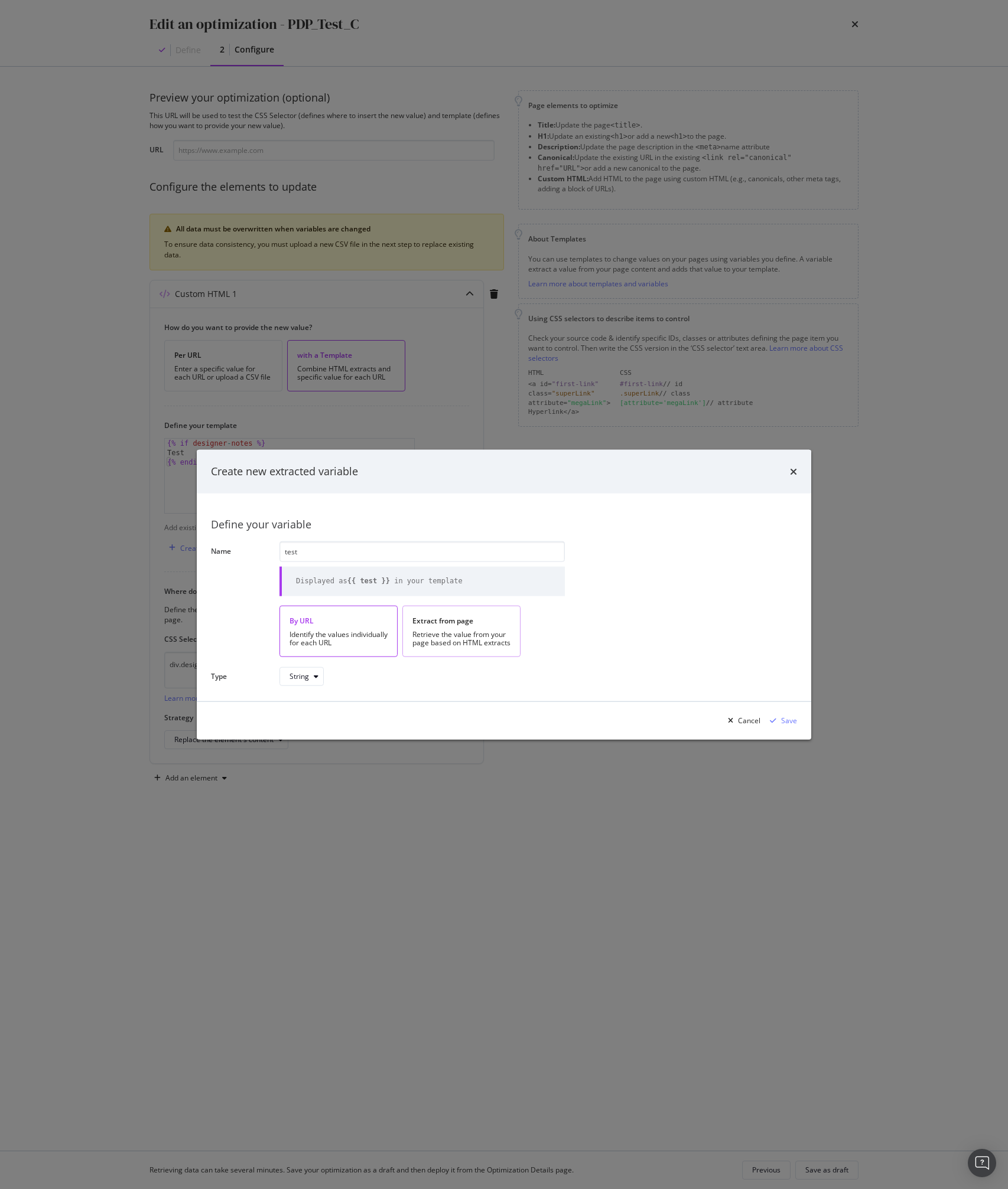
type input "test"
click at [444, 565] on div "Extract from page" at bounding box center [461, 621] width 98 height 10
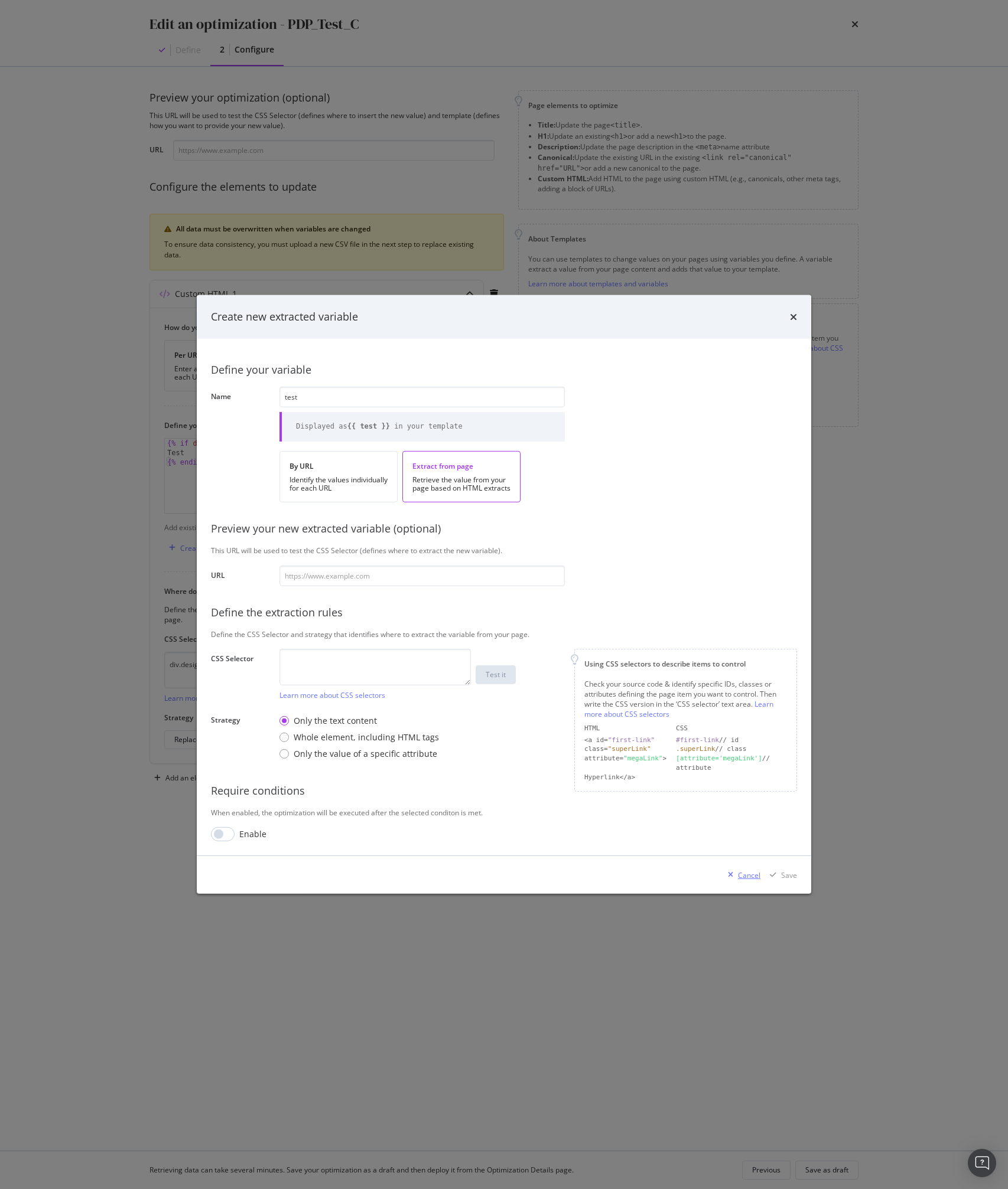
click at [750, 565] on div "Cancel" at bounding box center [749, 876] width 22 height 10
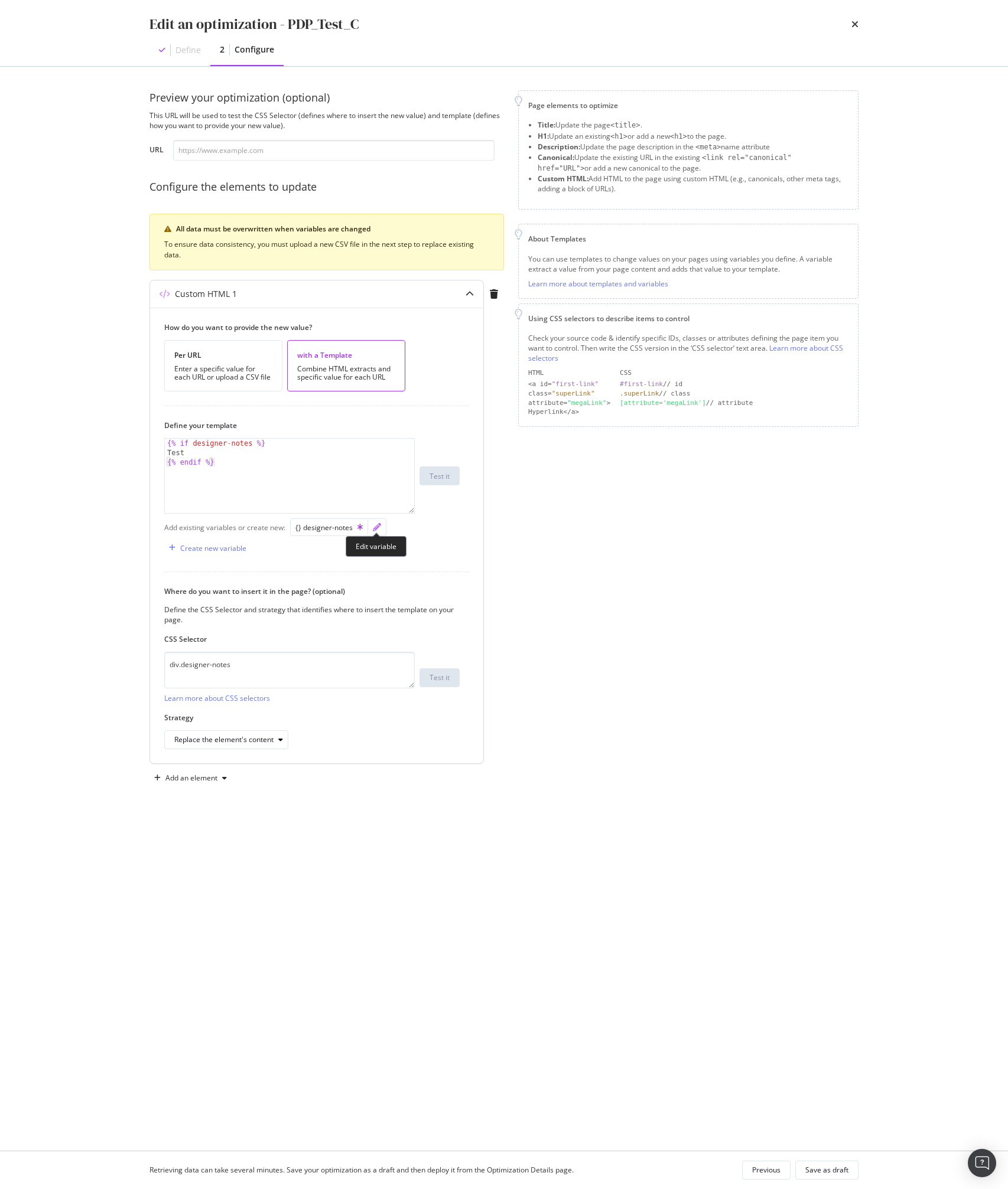
click at [380, 530] on div "modal" at bounding box center [377, 527] width 18 height 16
click at [219, 542] on div "Create new variable" at bounding box center [205, 548] width 82 height 18
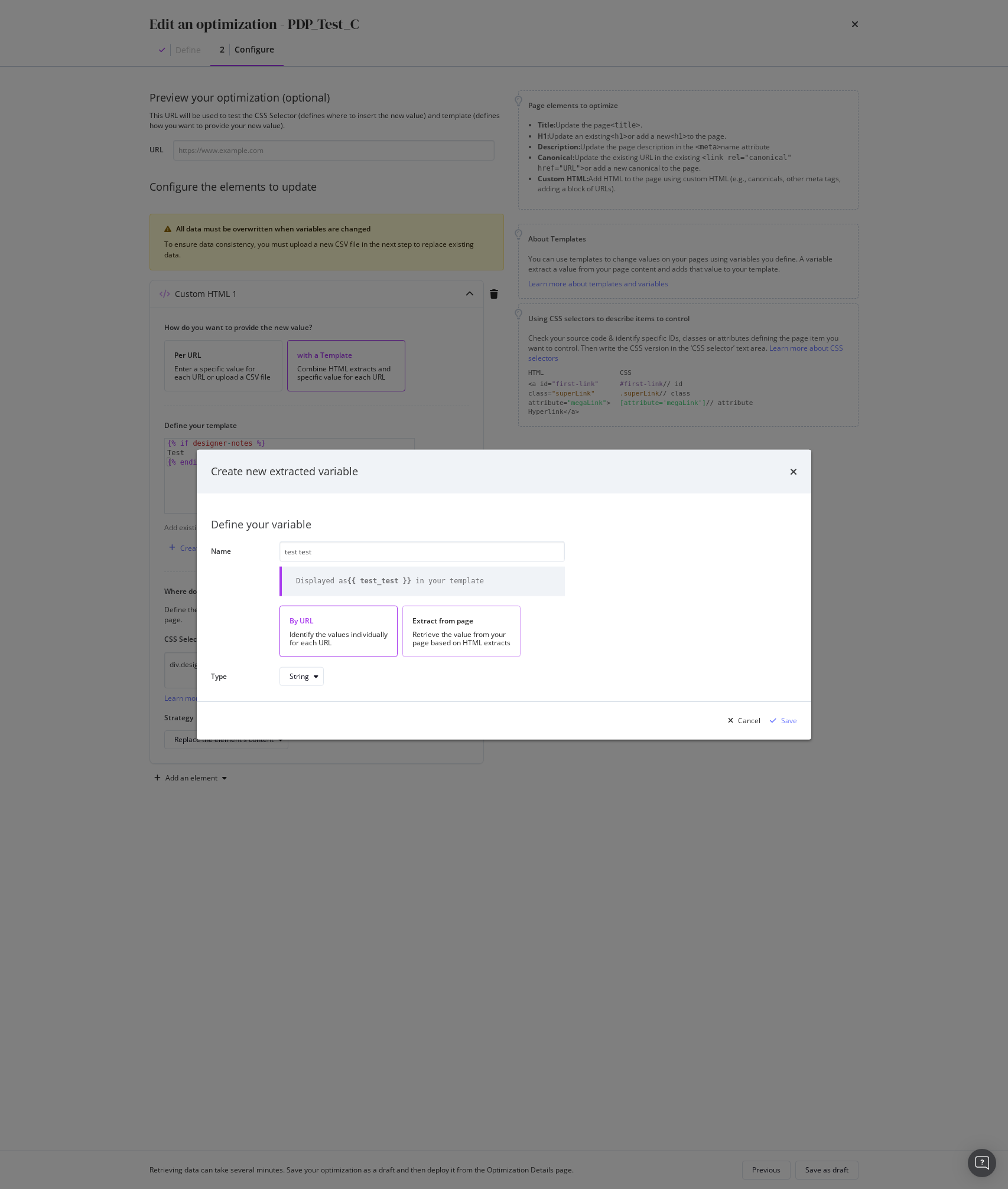
type input "test test"
click at [445, 565] on div "Retrieve the value from your page based on HTML extracts" at bounding box center [461, 638] width 98 height 16
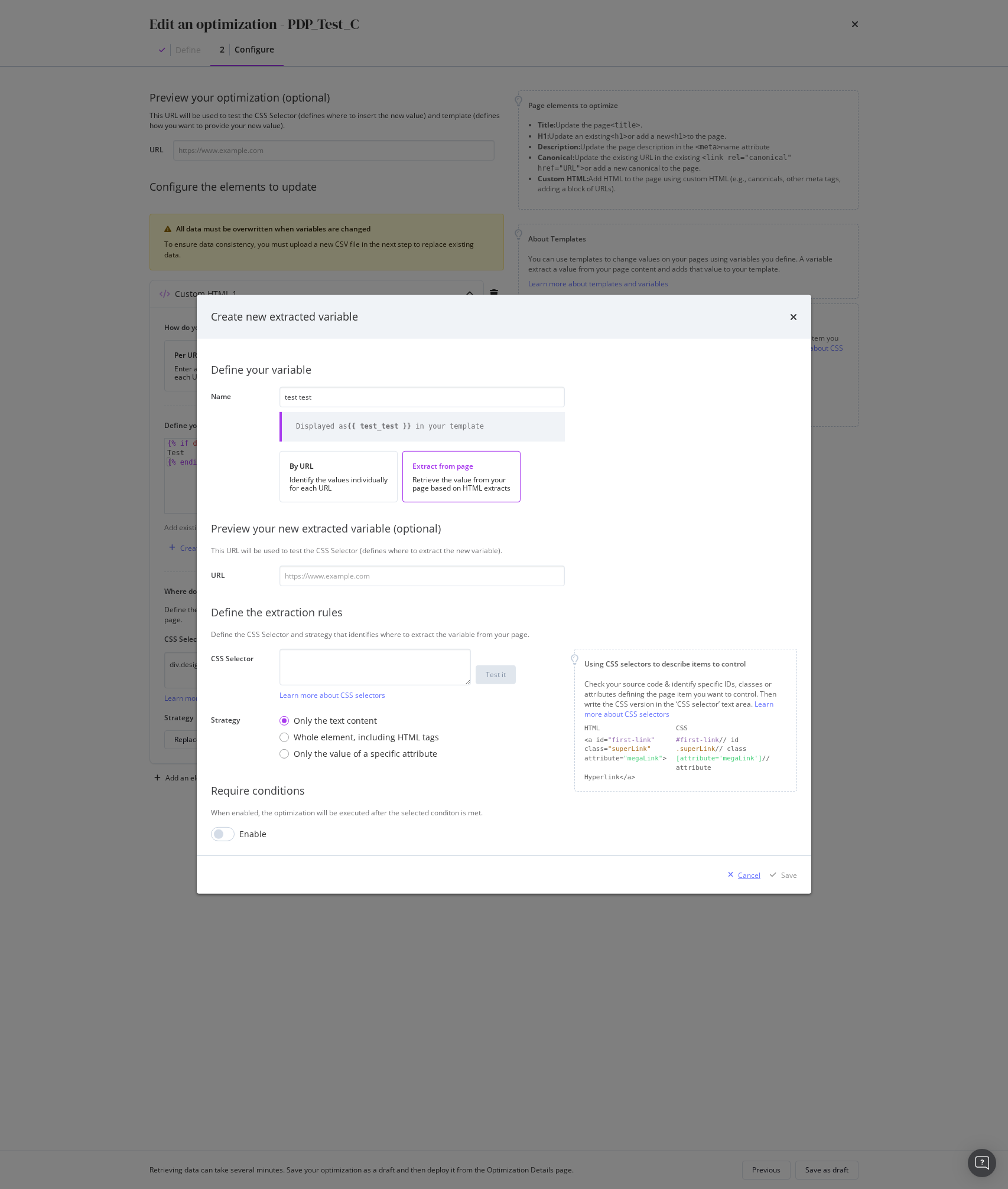
click at [733, 565] on icon "modal" at bounding box center [730, 875] width 5 height 7
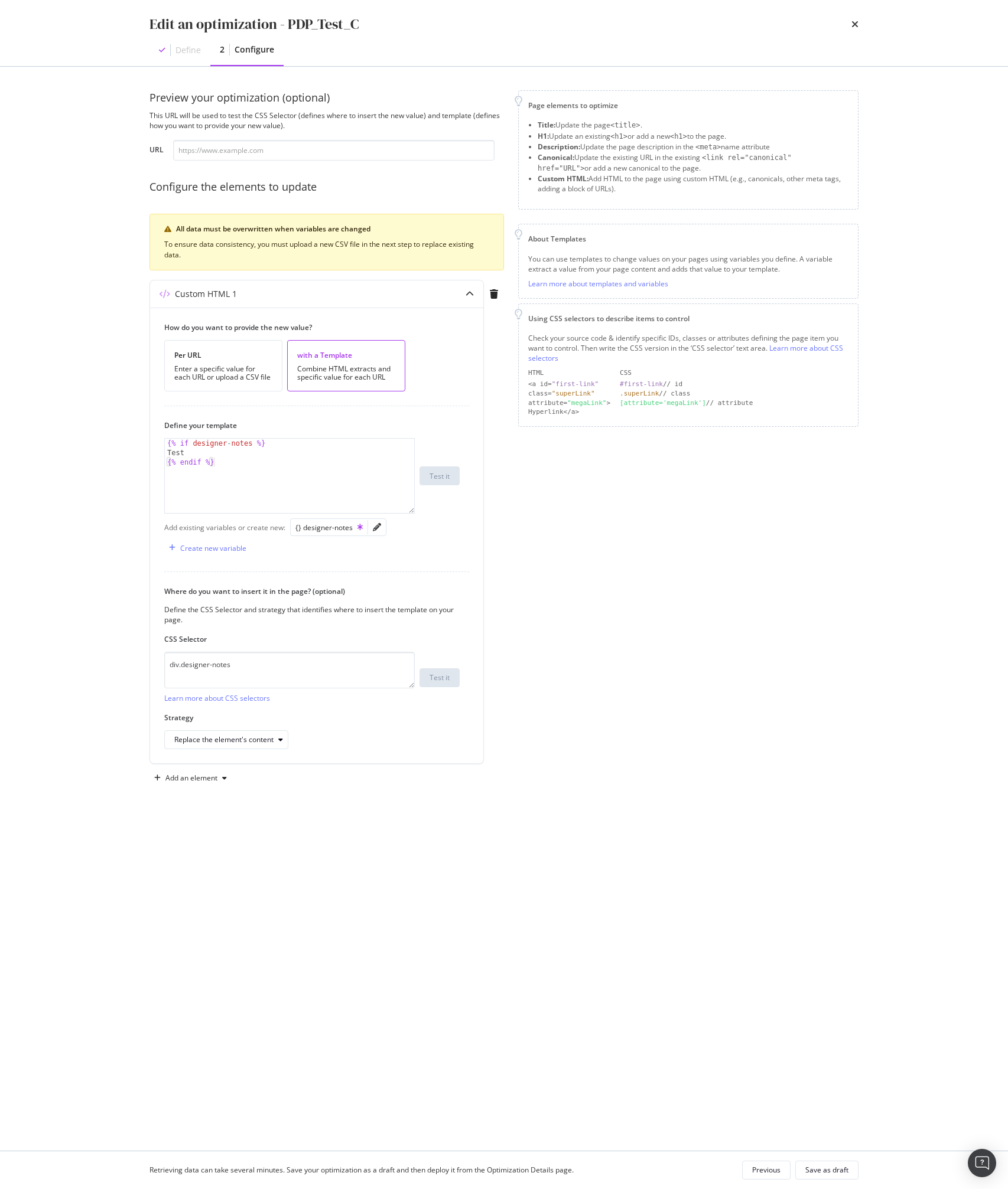
click at [659, 565] on div "Preview your optimization (optional) This URL will be used to test the CSS Sele…" at bounding box center [504, 609] width 709 height 1037
click at [558, 565] on div "Preview your optimization (optional) This URL will be used to test the CSS Sele…" at bounding box center [504, 609] width 709 height 1037
click at [441, 565] on div "Preview your optimization (optional) This URL will be used to test the CSS Sele…" at bounding box center [504, 451] width 709 height 721
click at [237, 450] on div "{% if designer - notes %} Test {% endif %}" at bounding box center [290, 485] width 249 height 94
click at [229, 447] on div "{% if designer - notes %} Test {% endif %}" at bounding box center [290, 485] width 249 height 94
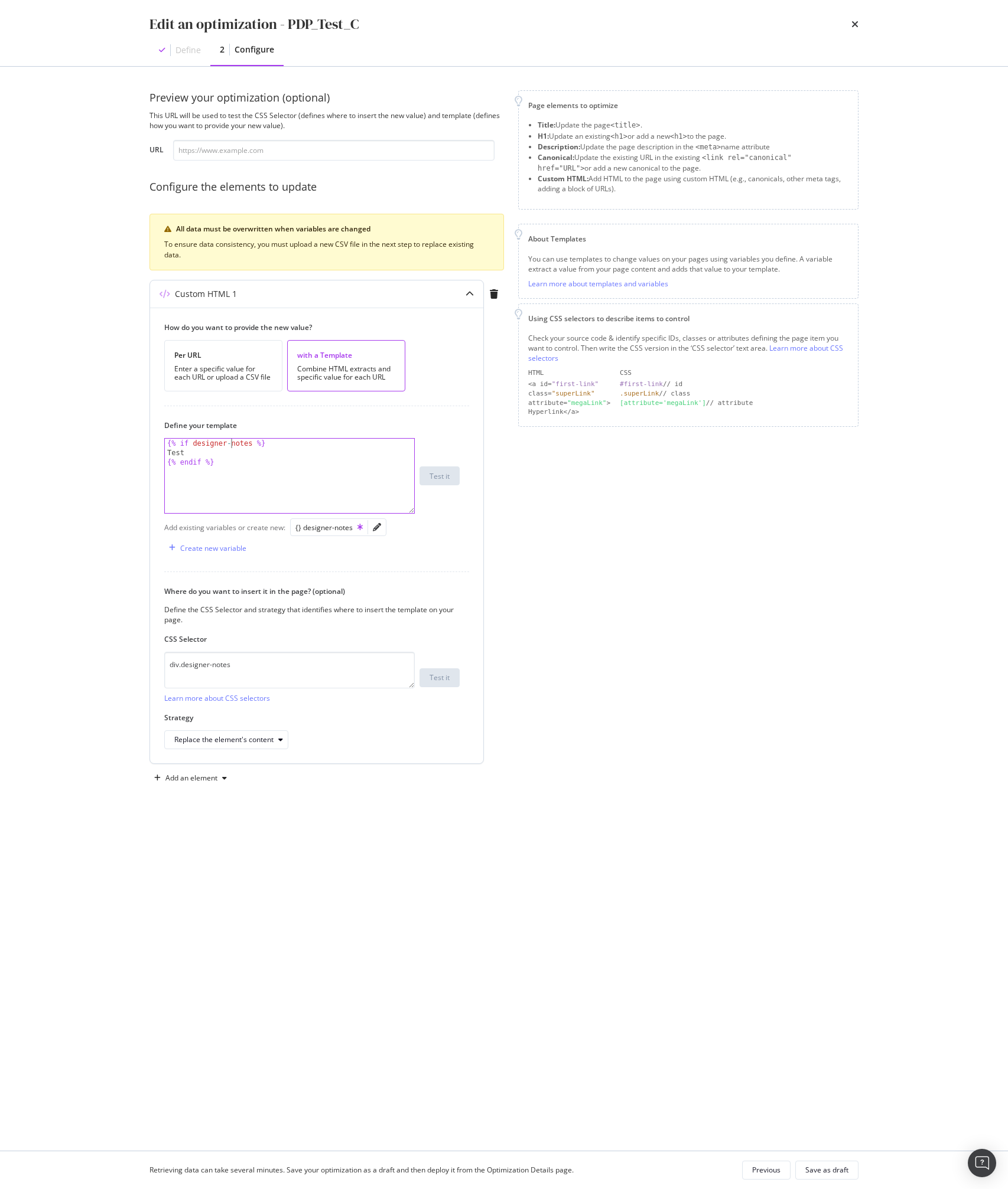
type textarea "{% if designer-notes %}"
click at [849, 29] on div "Edit an optimization - PDP_Test_C" at bounding box center [504, 24] width 709 height 20
click at [854, 22] on icon "times" at bounding box center [855, 24] width 7 height 10
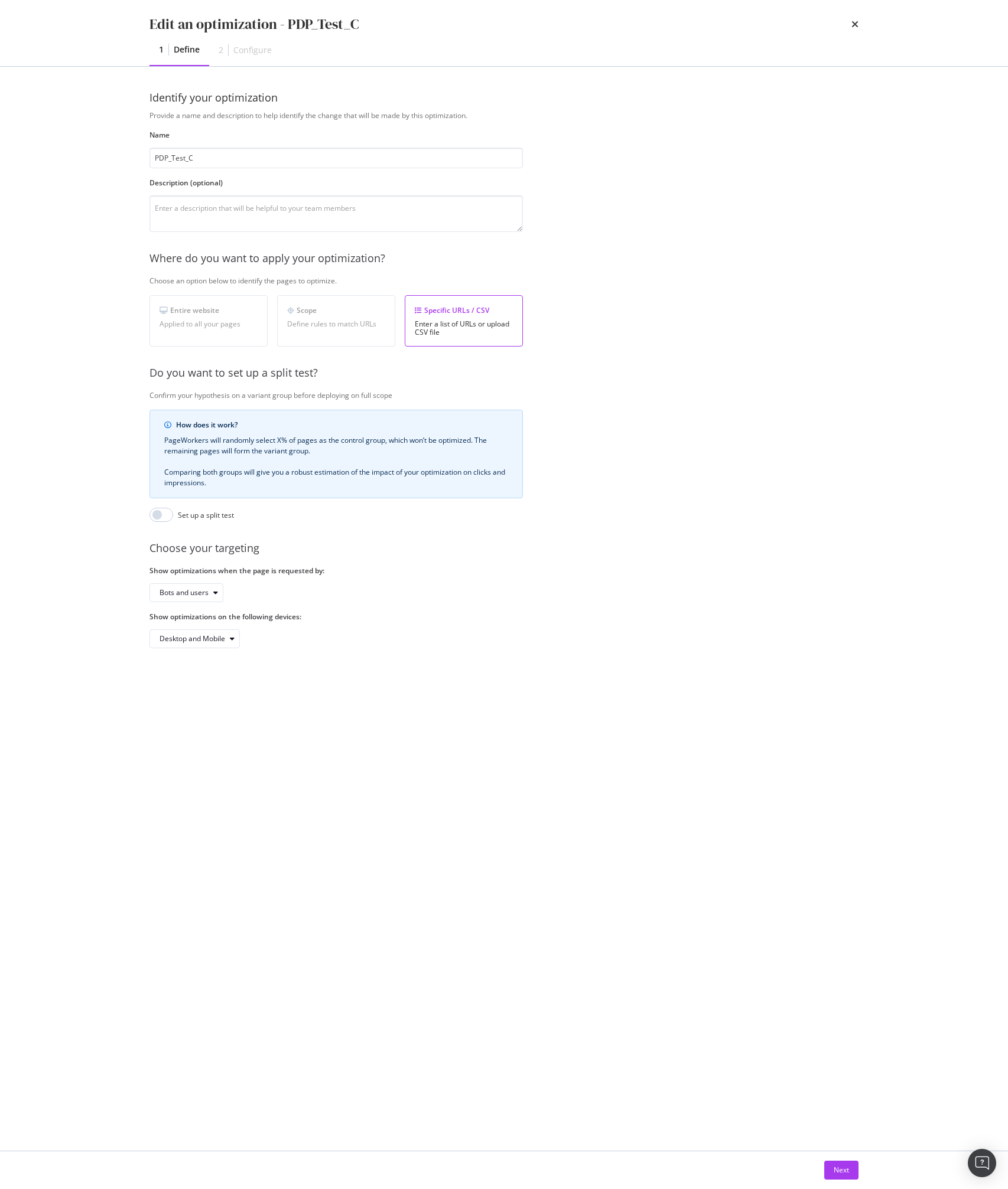
click at [817, 1154] on div "Next" at bounding box center [504, 1170] width 756 height 38
click at [845, 1167] on div "Next" at bounding box center [841, 1171] width 15 height 10
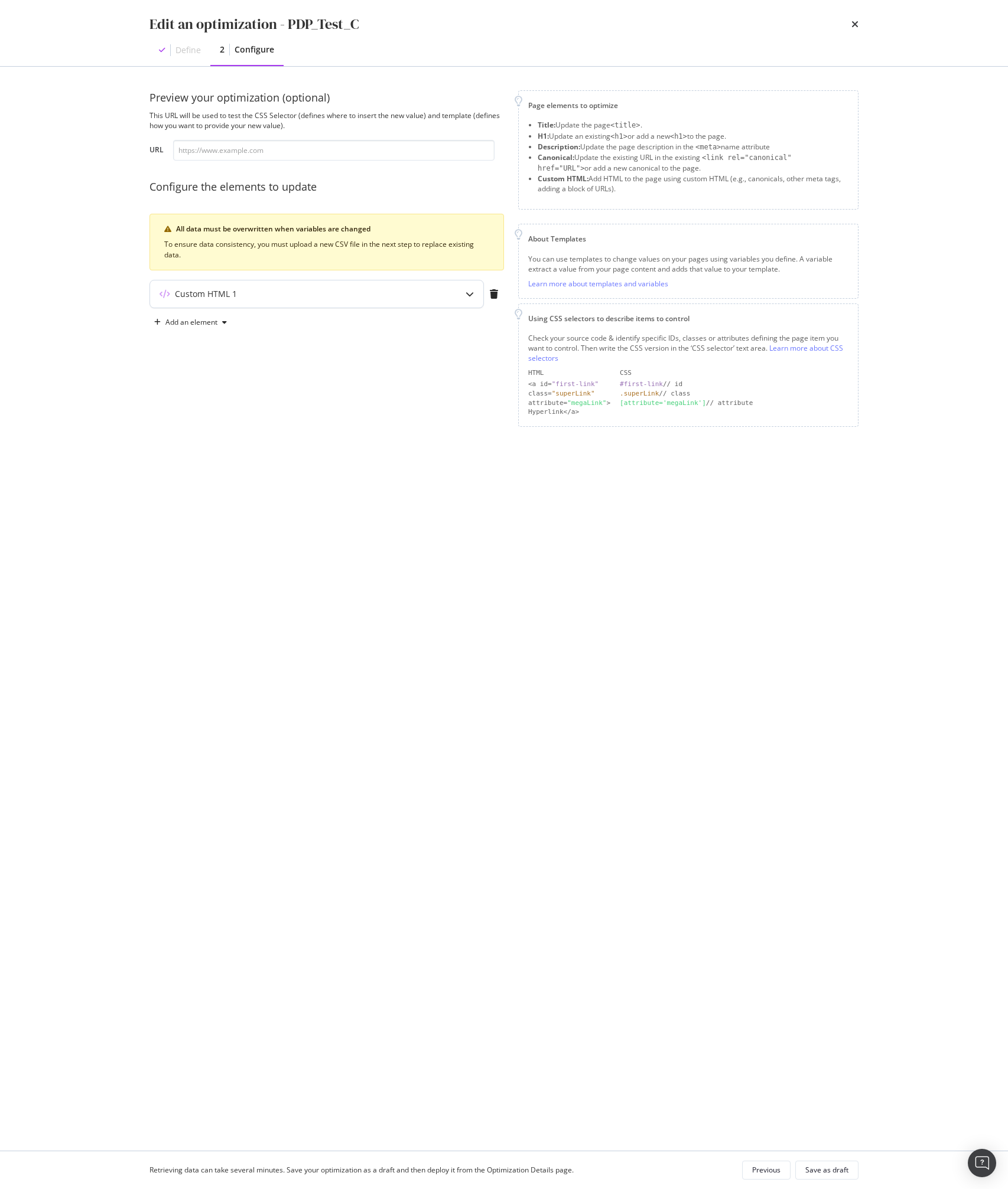
click at [330, 307] on div "Custom HTML 1" at bounding box center [316, 294] width 334 height 28
click at [317, 301] on div "Custom HTML 1" at bounding box center [316, 294] width 333 height 27
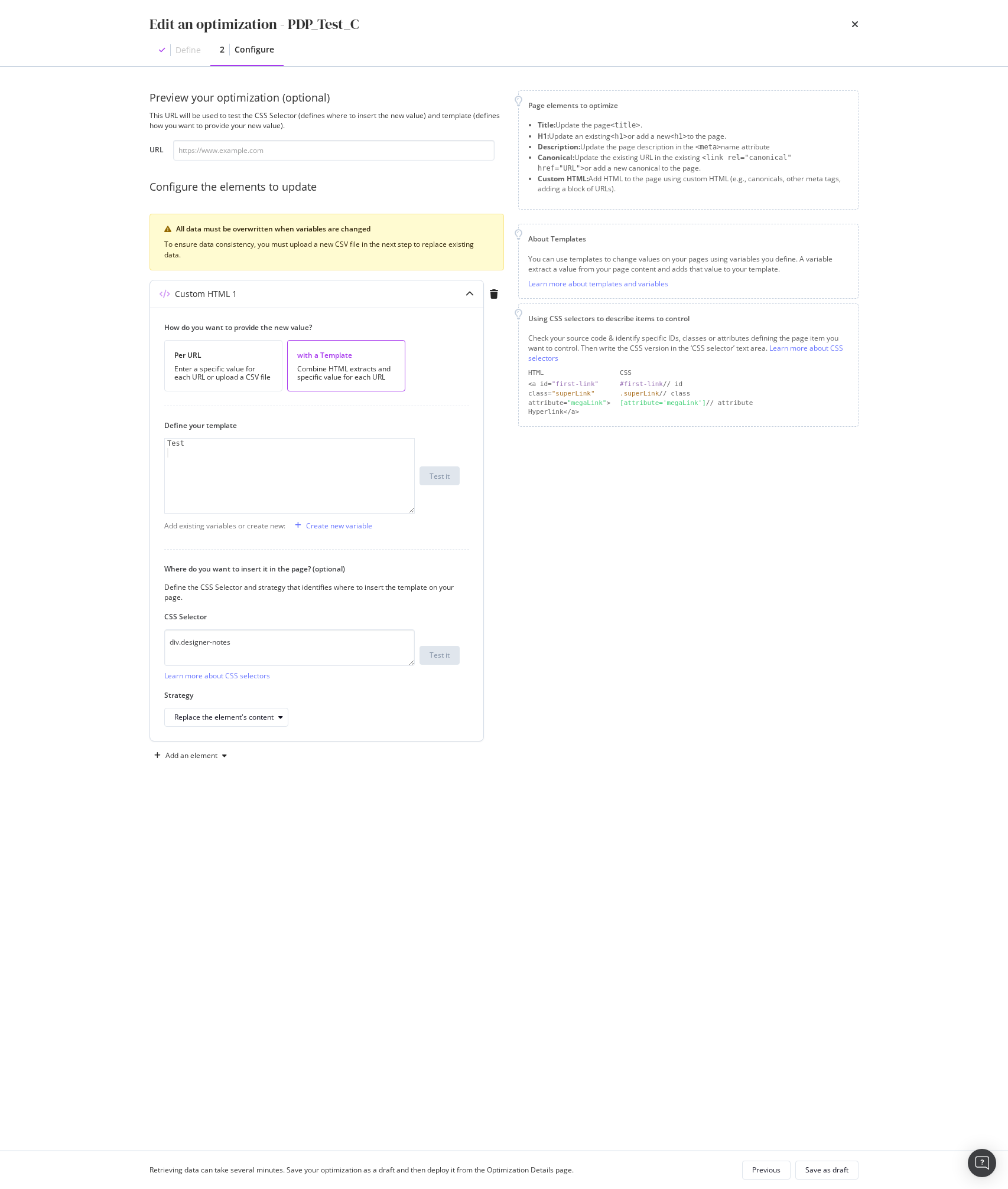
click at [274, 456] on div "Test" at bounding box center [290, 485] width 249 height 94
click at [334, 523] on div "Create new variable" at bounding box center [339, 526] width 66 height 10
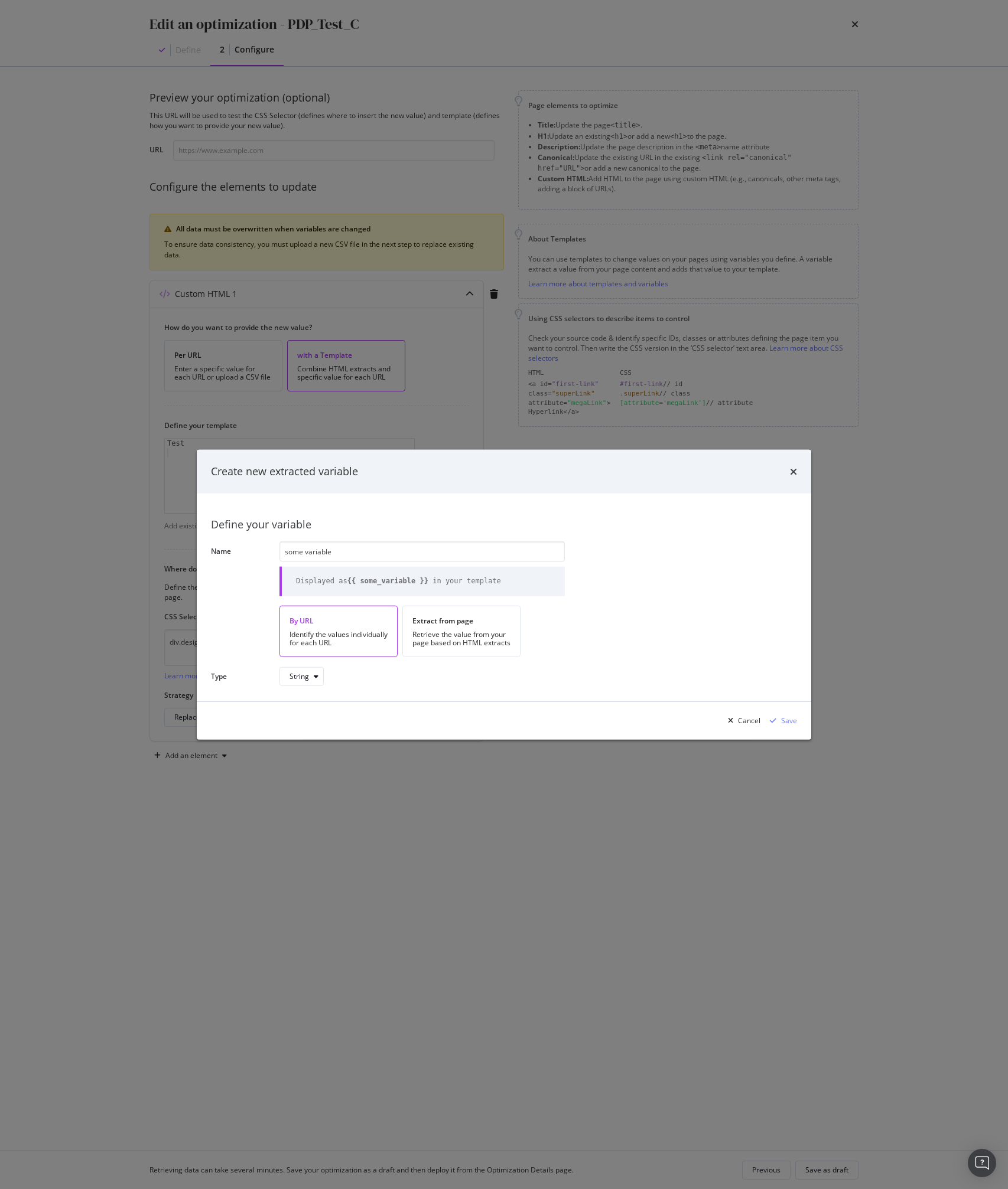
type input "some variable"
click at [751, 714] on div "Cancel" at bounding box center [742, 720] width 37 height 18
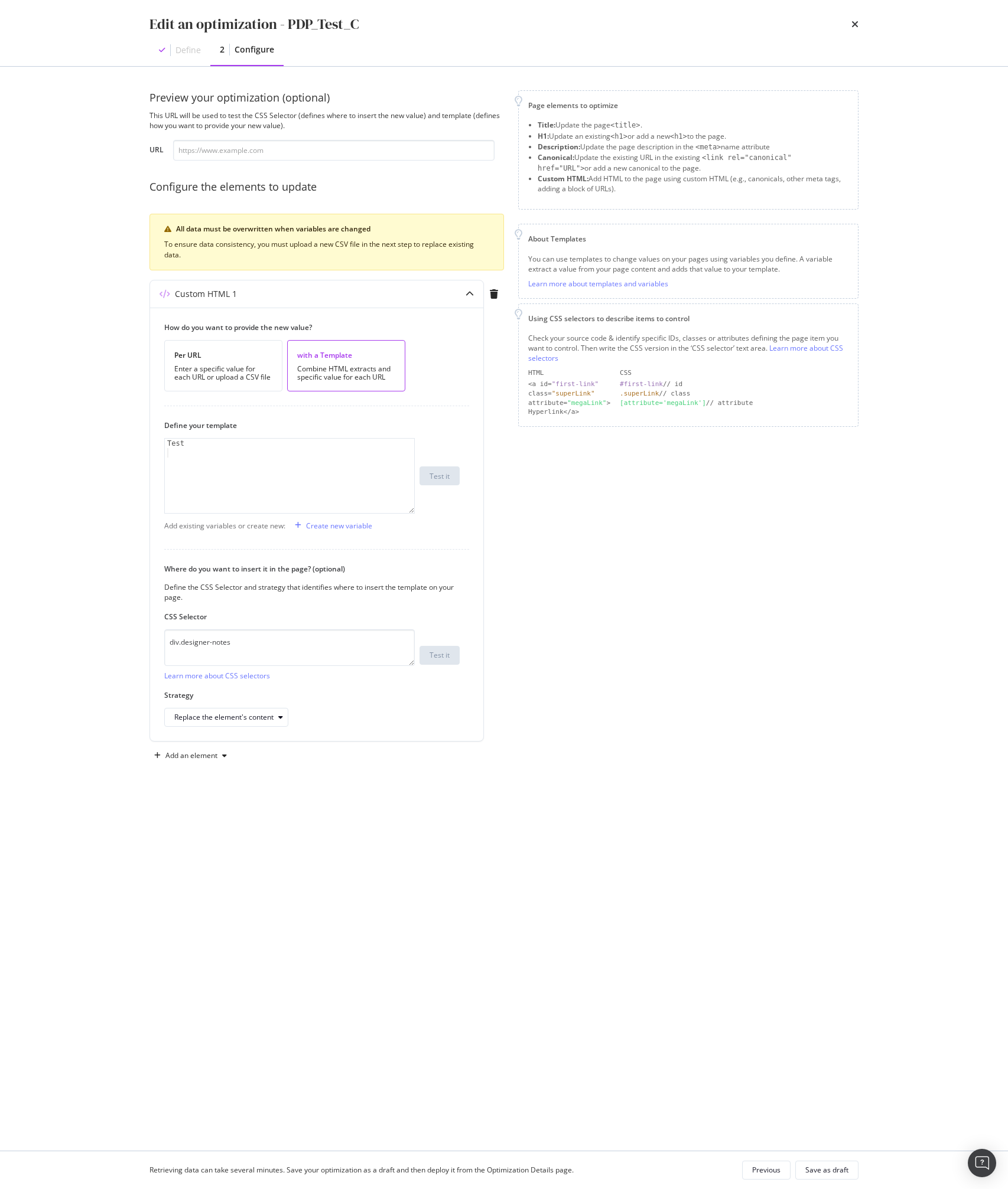
click at [590, 643] on div "Page elements to optimize Title: Update the page <title> . H1: Update an existi…" at bounding box center [688, 428] width 340 height 675
click at [585, 640] on div "Page elements to optimize Title: Update the page <title> . H1: Update an existi…" at bounding box center [688, 428] width 340 height 675
click at [328, 531] on div "Create new variable" at bounding box center [330, 526] width 82 height 18
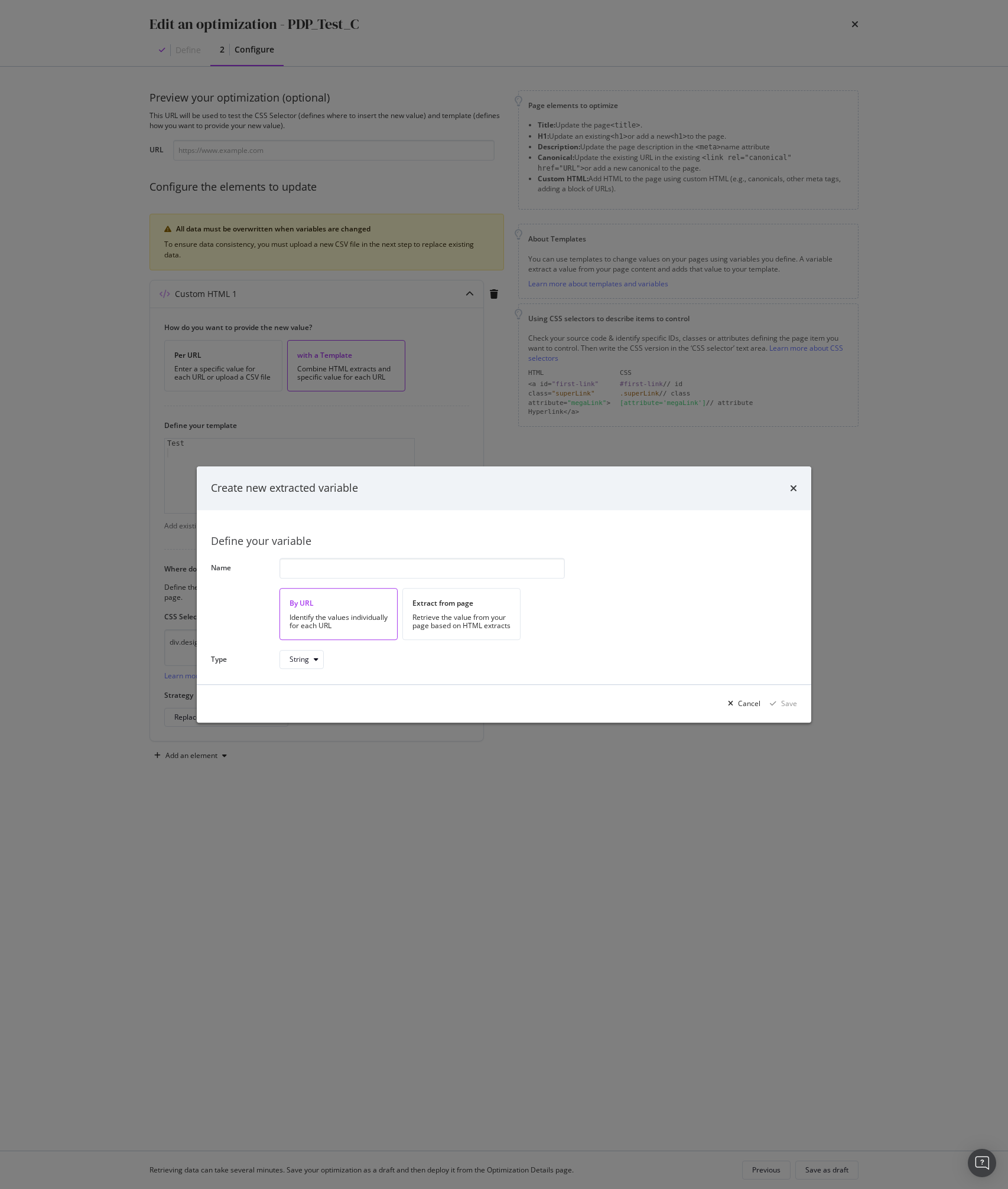
click at [794, 480] on div "Create new extracted variable" at bounding box center [504, 488] width 614 height 43
